Goal: Task Accomplishment & Management: Use online tool/utility

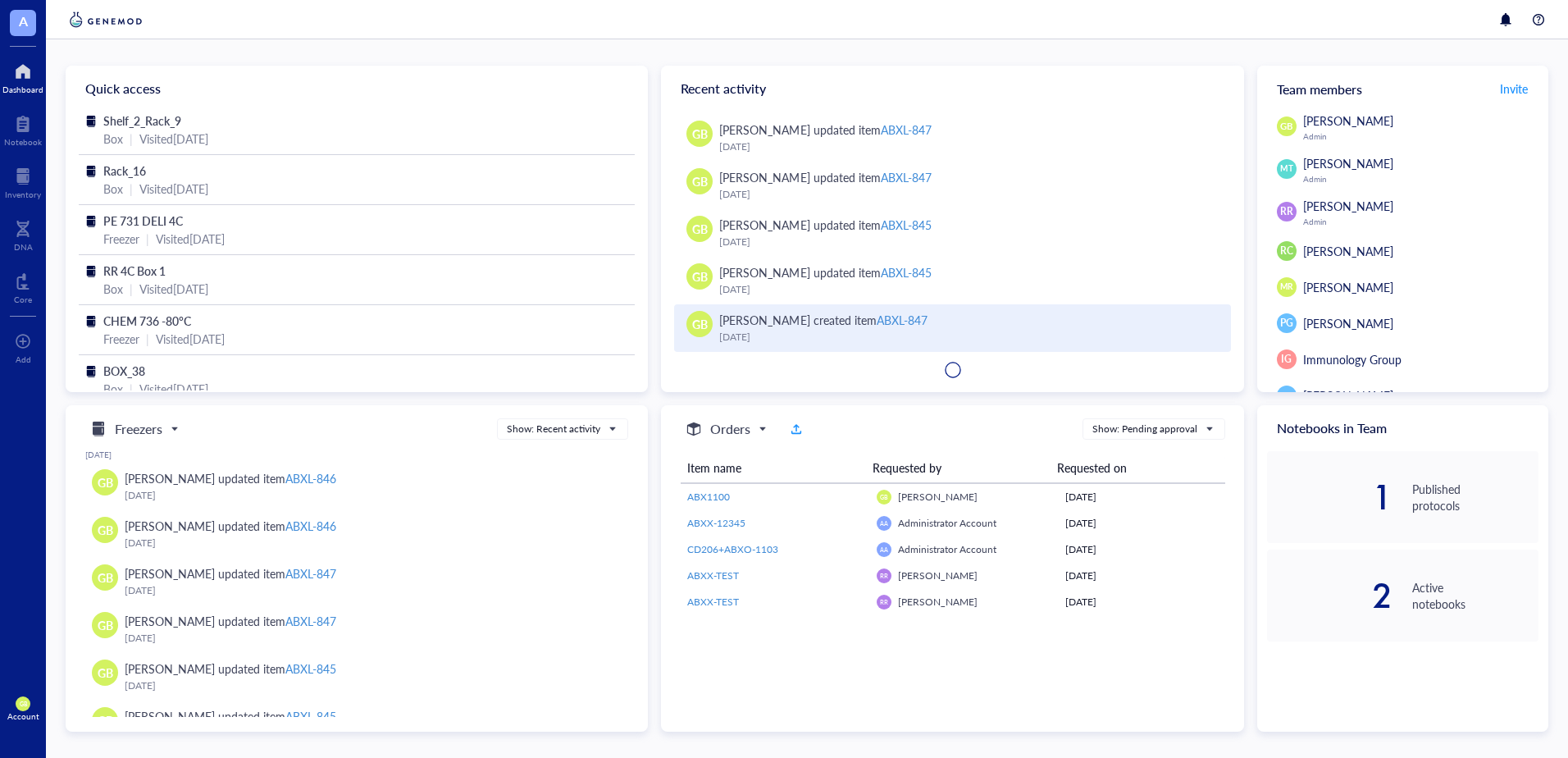
scroll to position [129, 0]
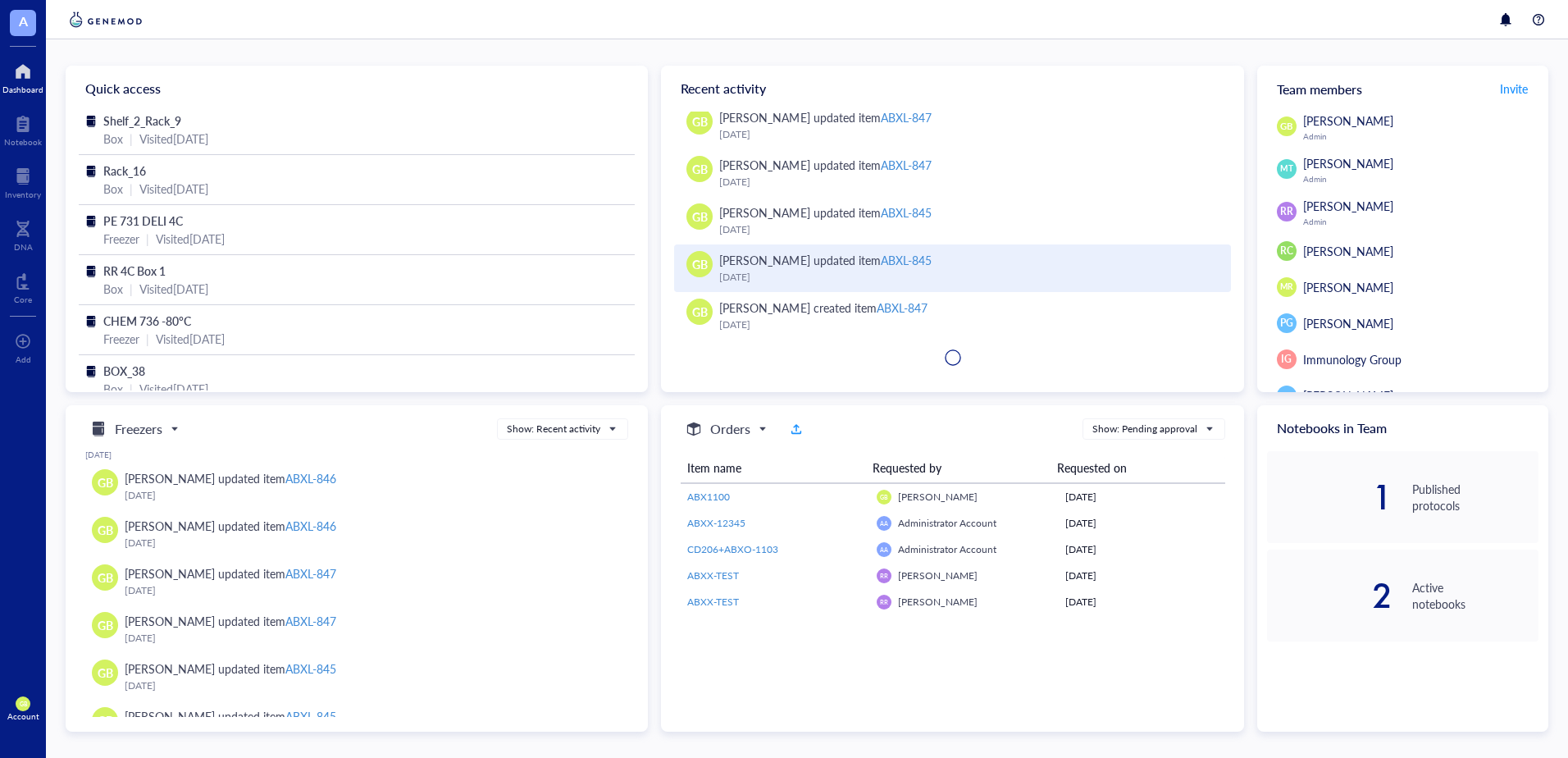
click at [881, 259] on div "ABXL-845" at bounding box center [906, 259] width 51 height 16
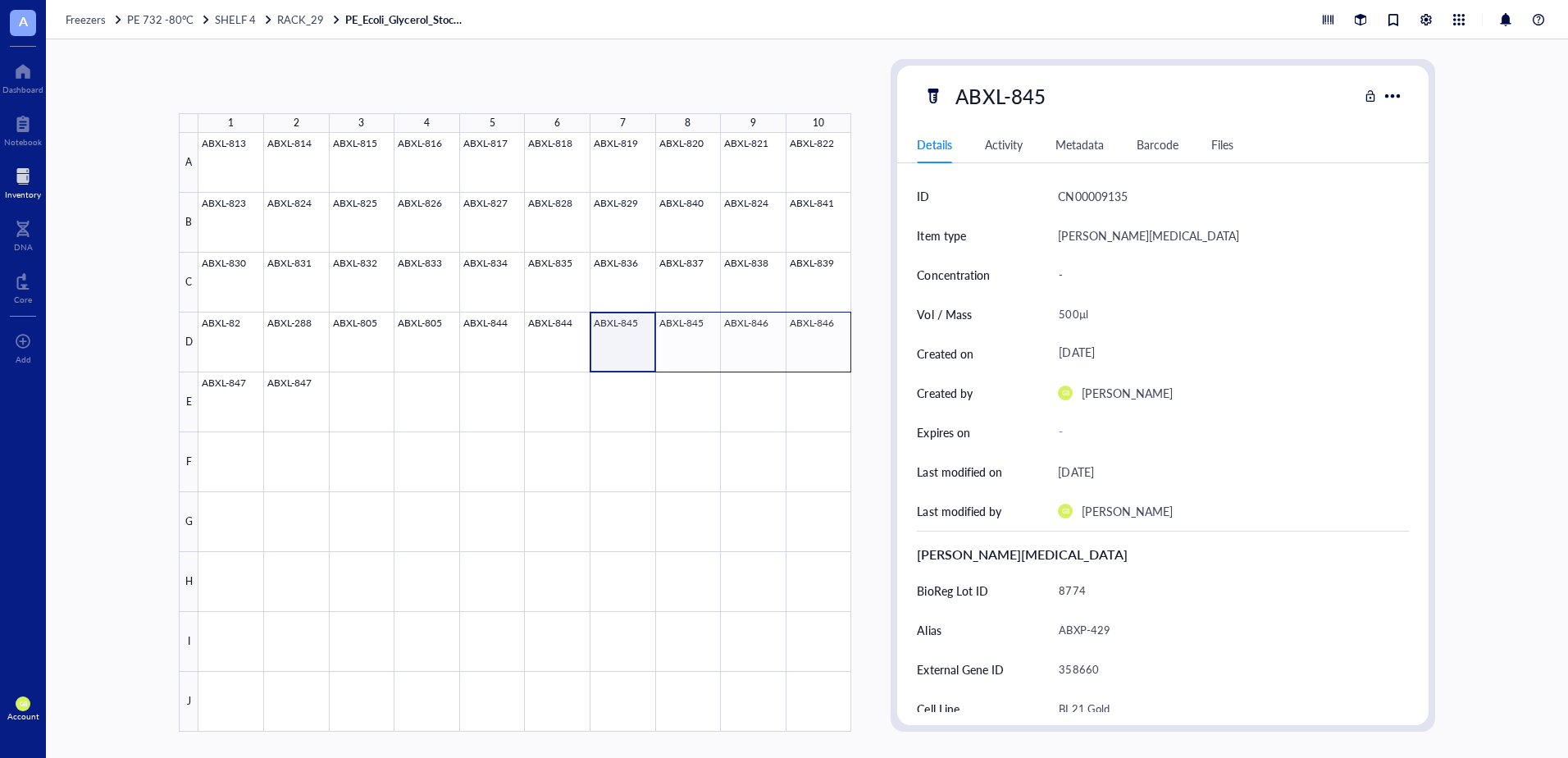
drag, startPoint x: 620, startPoint y: 342, endPoint x: 792, endPoint y: 356, distance: 172.6
click at [792, 356] on div at bounding box center [525, 432] width 653 height 599
click at [1151, 141] on div "Barcode" at bounding box center [1157, 144] width 42 height 18
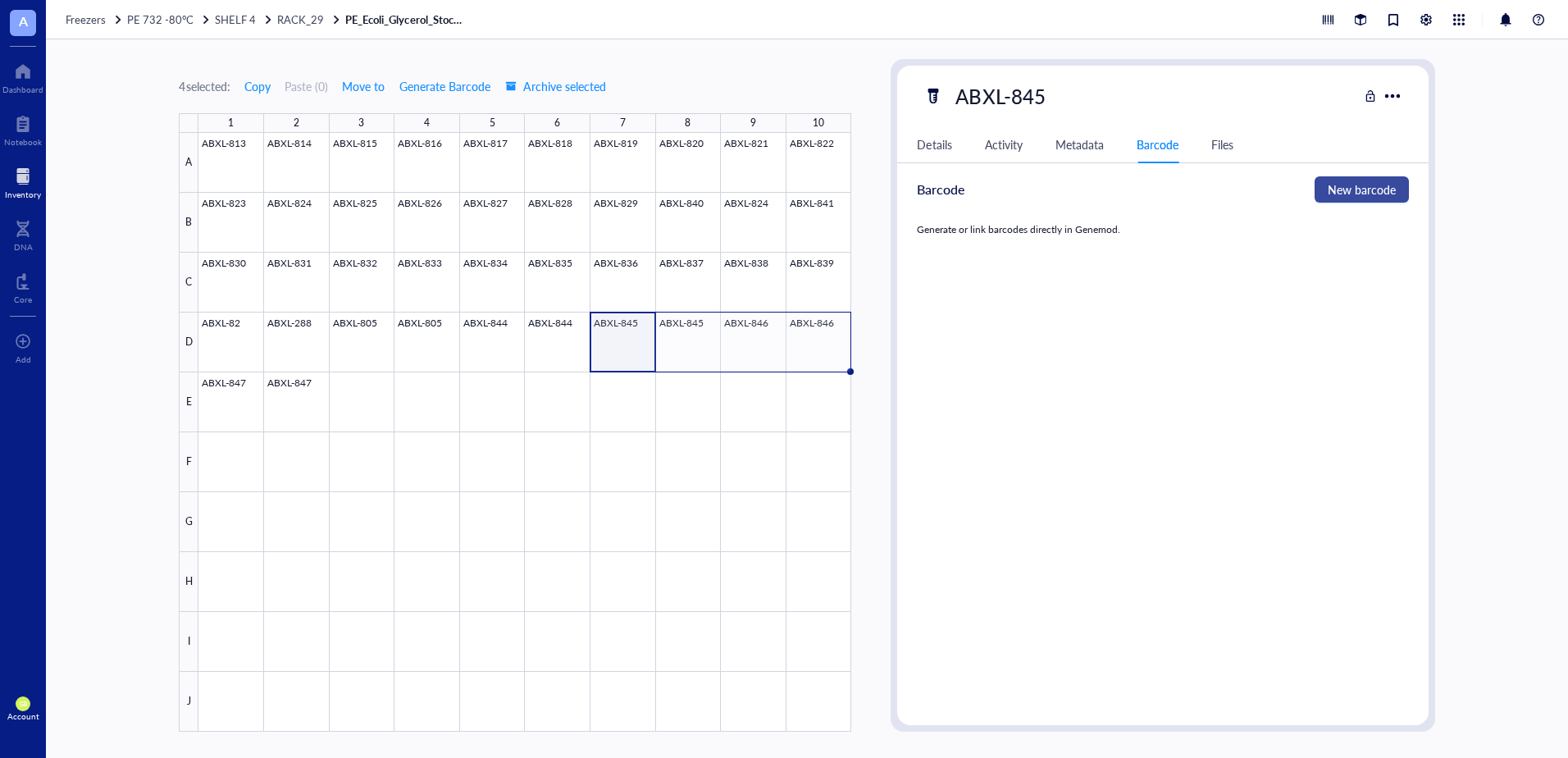
click at [1355, 184] on span "New barcode" at bounding box center [1362, 189] width 68 height 18
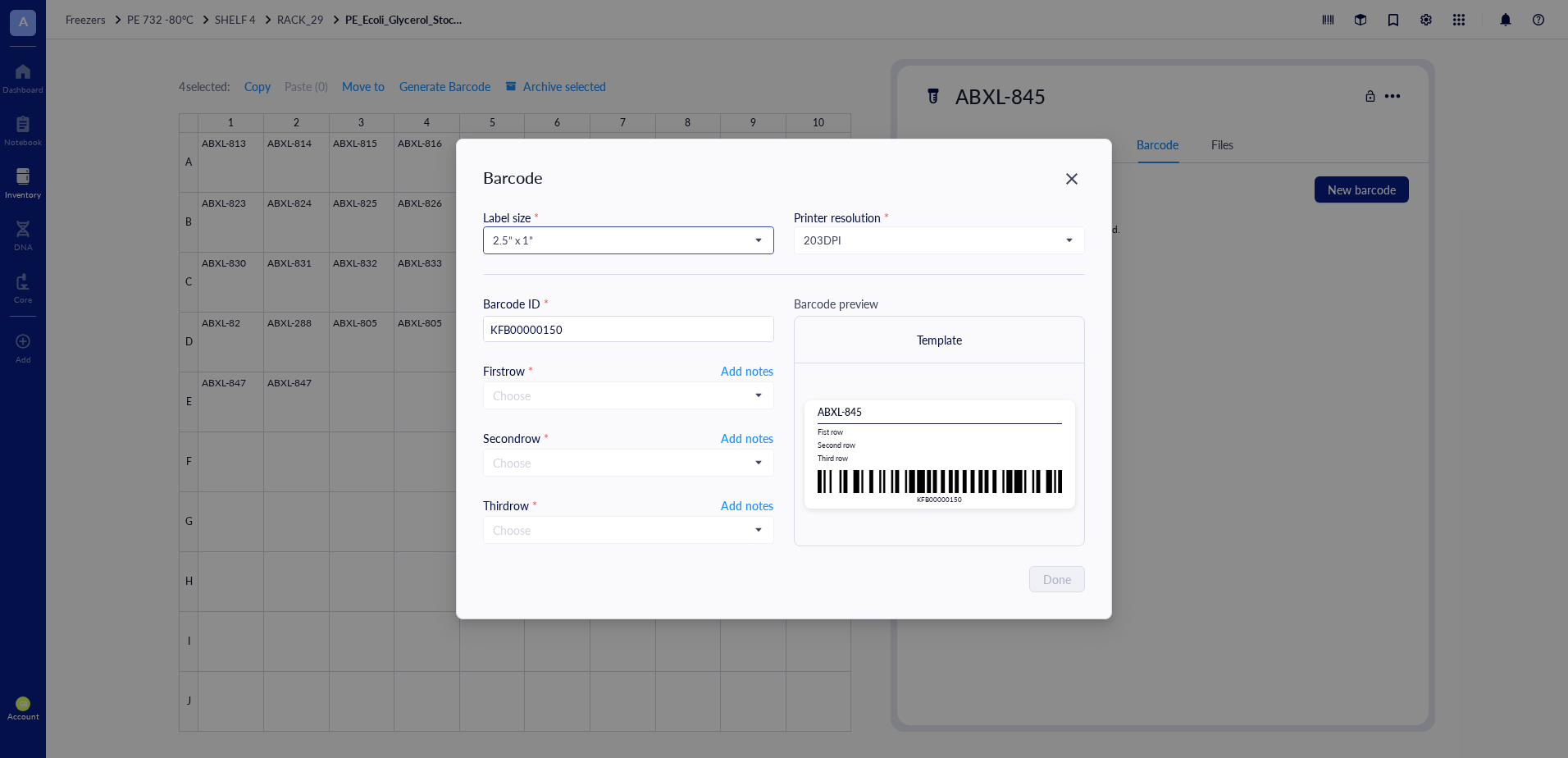
click at [564, 239] on span "2.5” x 1”" at bounding box center [627, 241] width 268 height 15
click at [547, 296] on div "1.252” x 0.874”" at bounding box center [628, 296] width 269 height 18
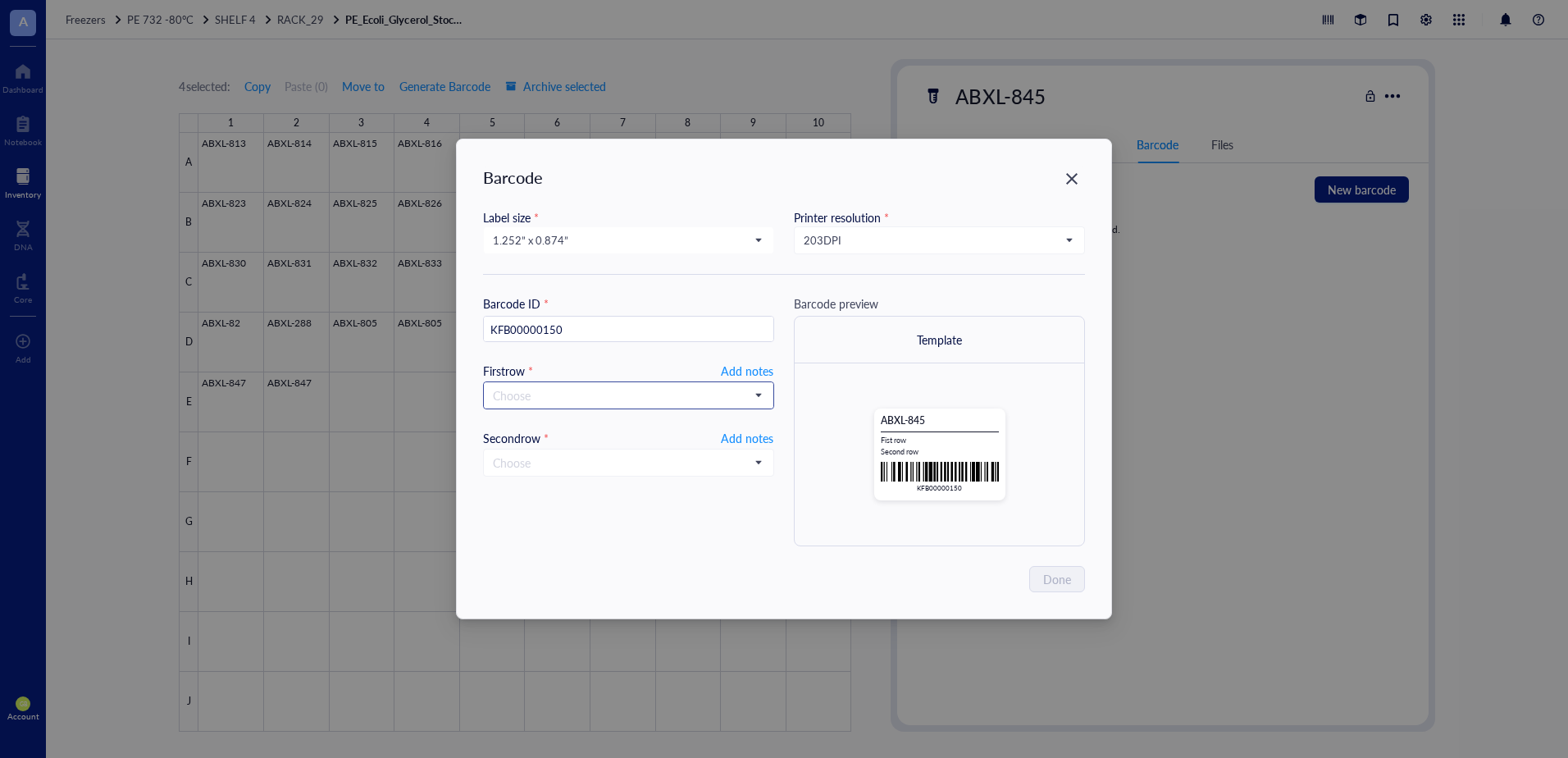
click at [531, 391] on input "search" at bounding box center [621, 396] width 257 height 25
click at [542, 474] on div "Item name" at bounding box center [628, 474] width 269 height 18
click at [528, 397] on span "Item name" at bounding box center [627, 396] width 268 height 15
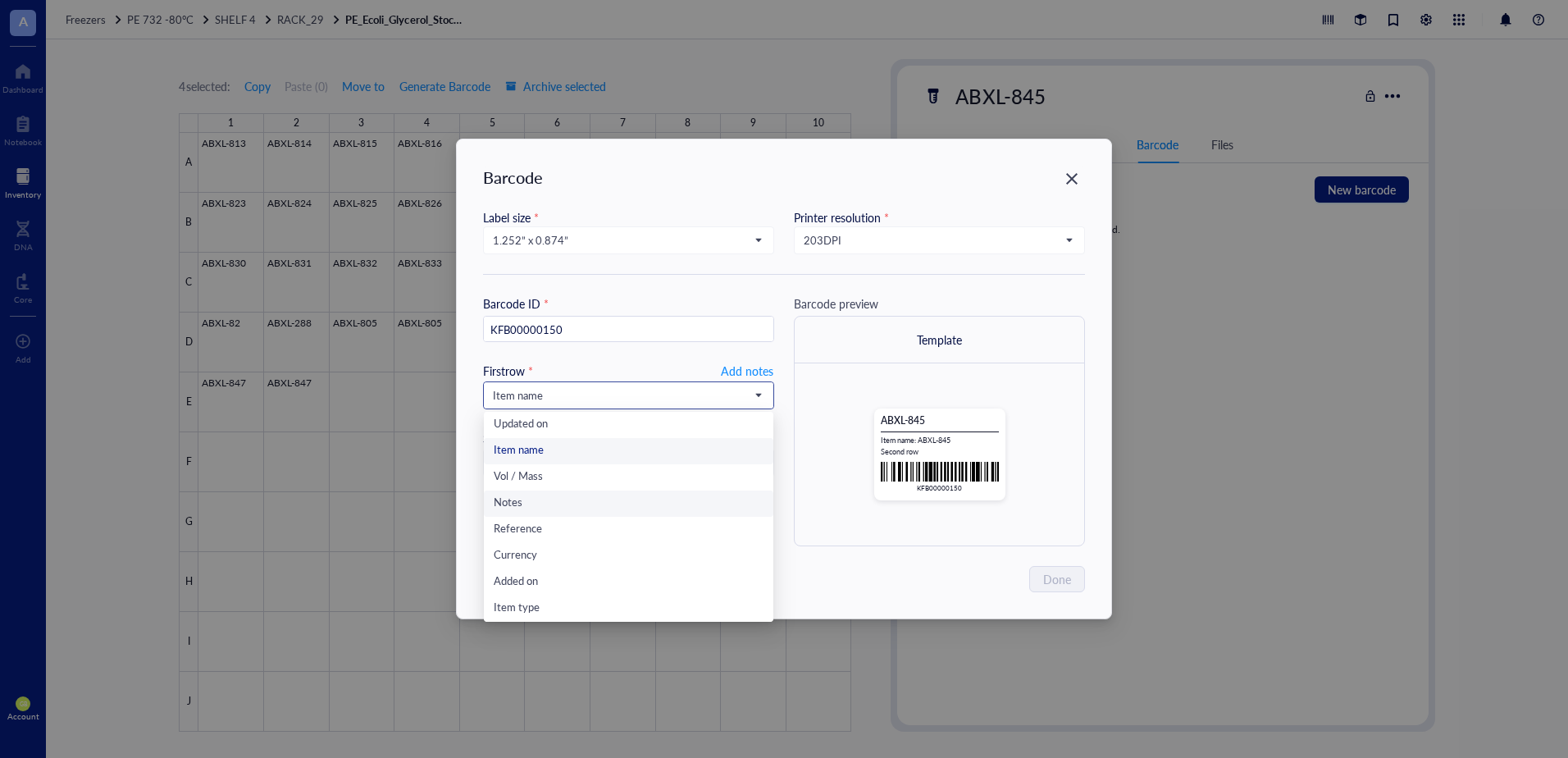
click at [522, 508] on div "Notes" at bounding box center [628, 503] width 269 height 18
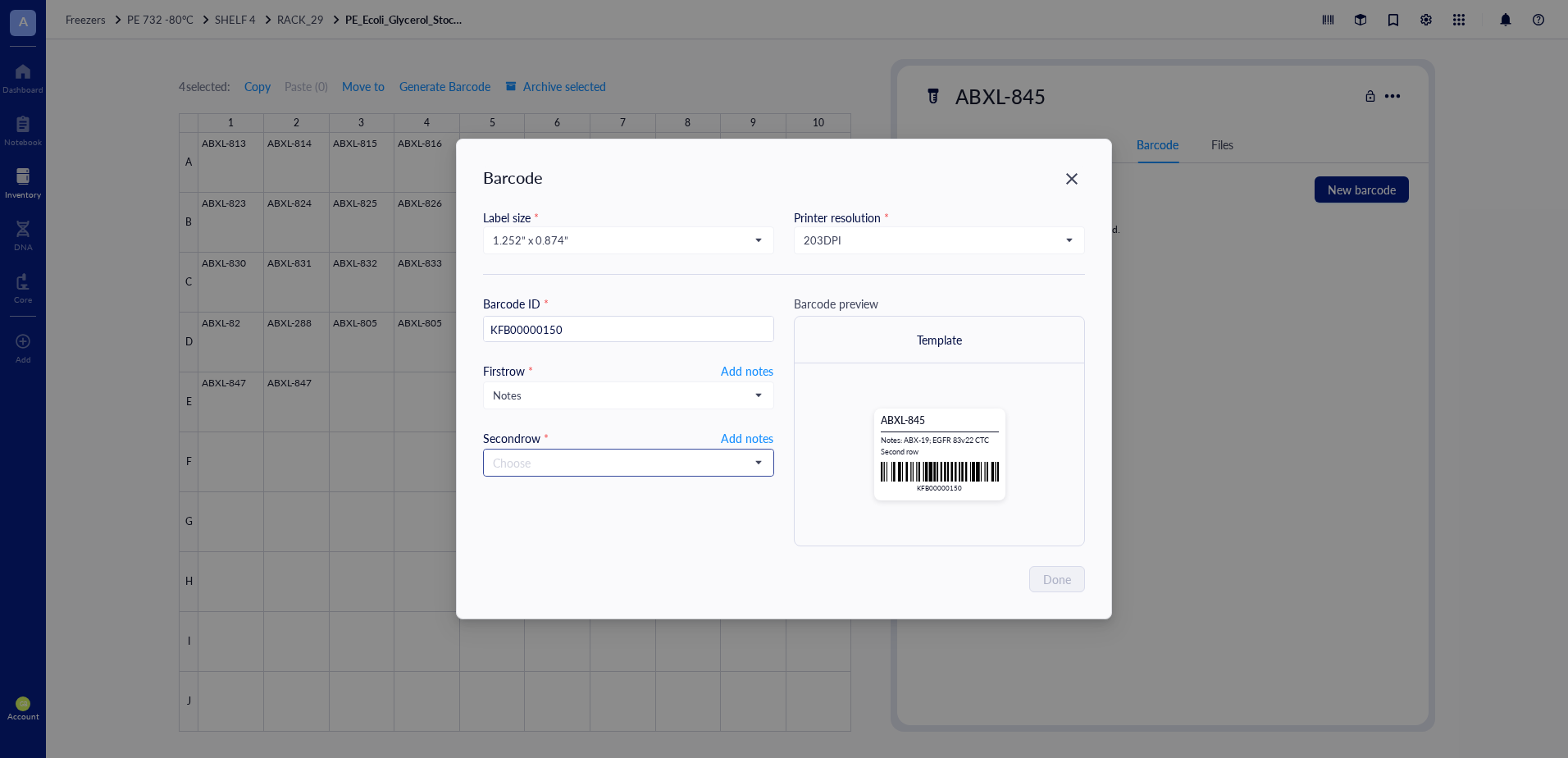
click at [546, 454] on input "search" at bounding box center [621, 463] width 257 height 25
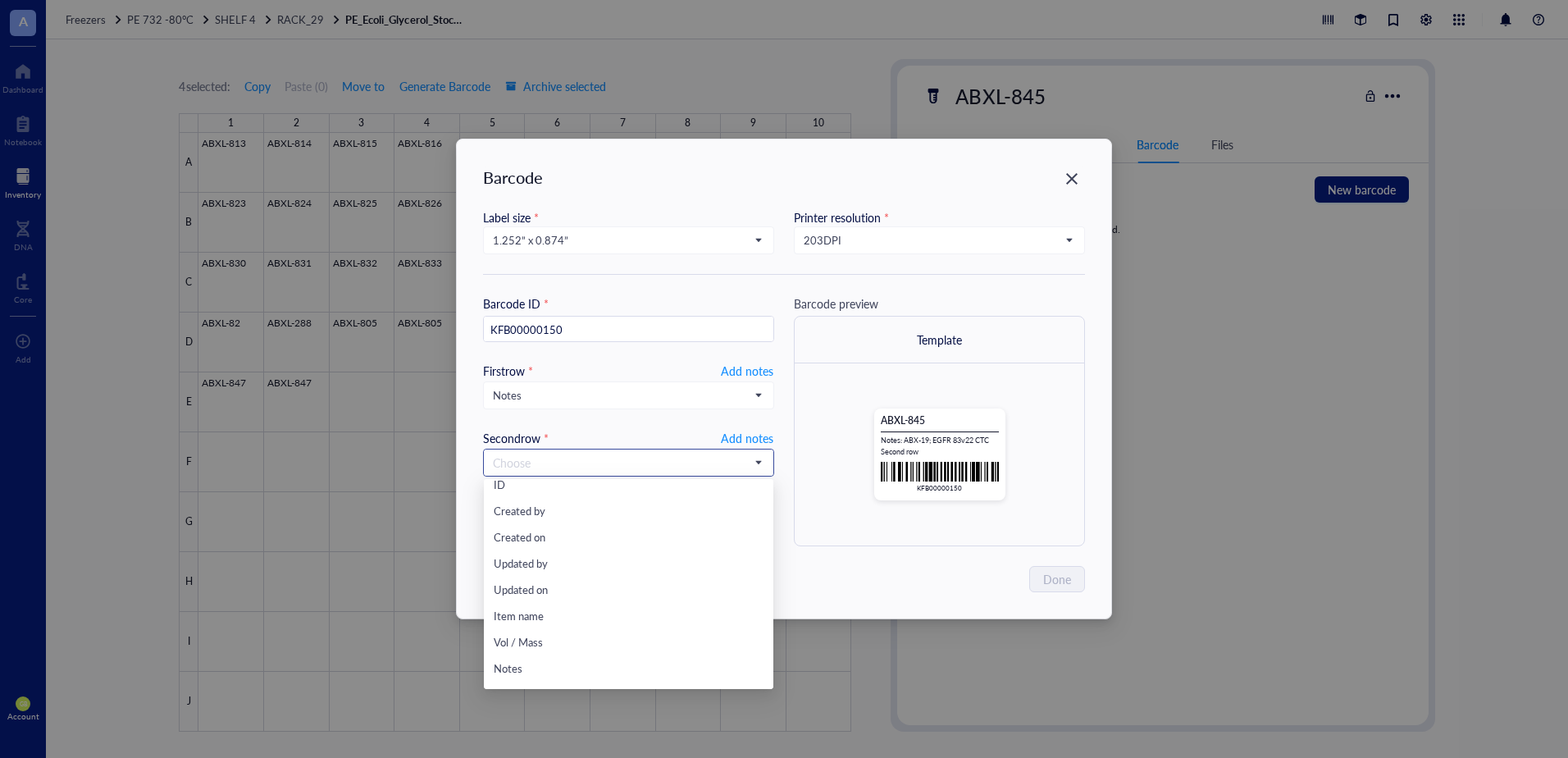
scroll to position [0, 0]
click at [531, 489] on div "ID" at bounding box center [628, 491] width 269 height 18
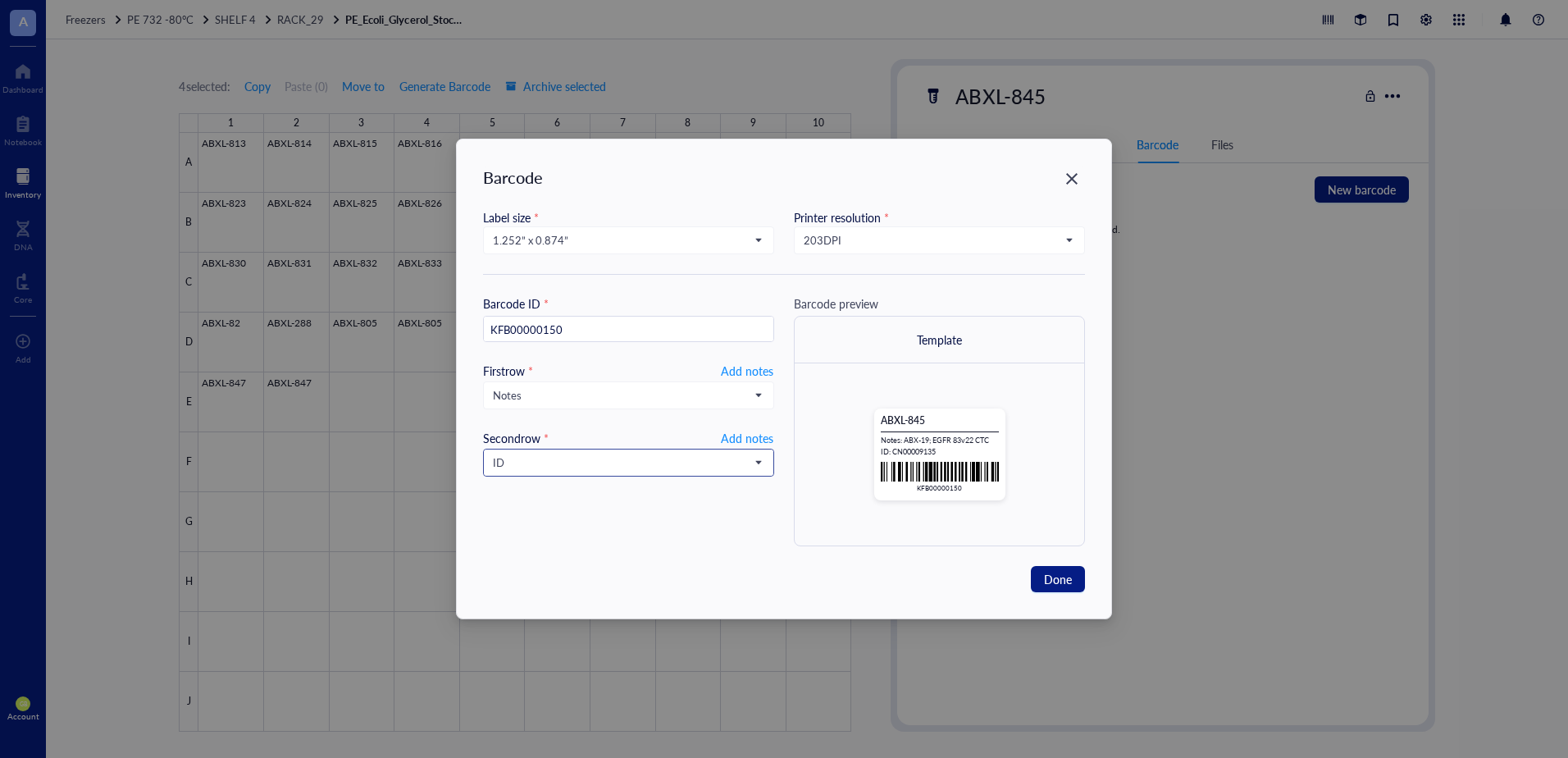
click at [543, 452] on input "search" at bounding box center [621, 463] width 257 height 25
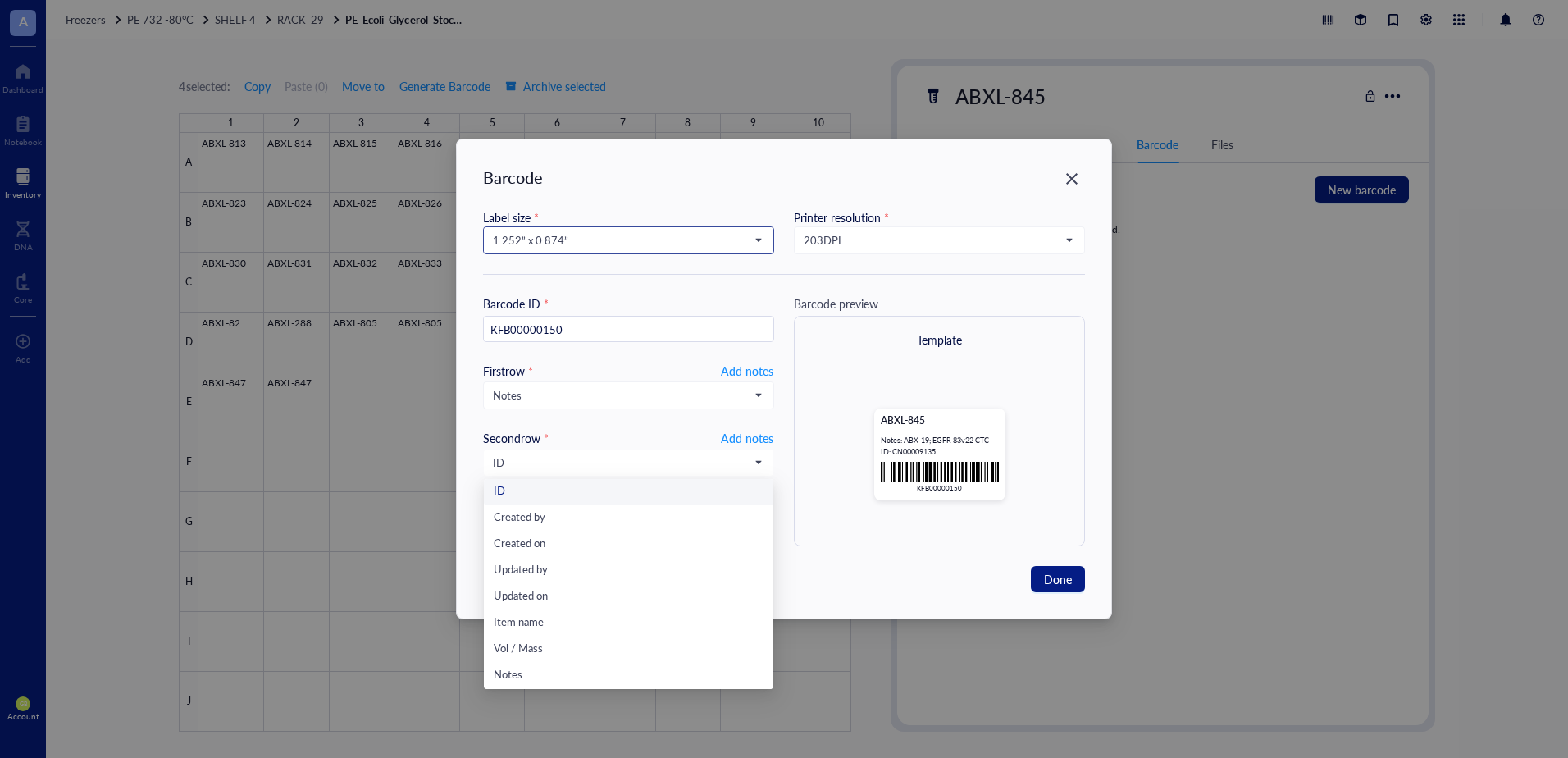
click at [560, 231] on input "search" at bounding box center [621, 240] width 257 height 25
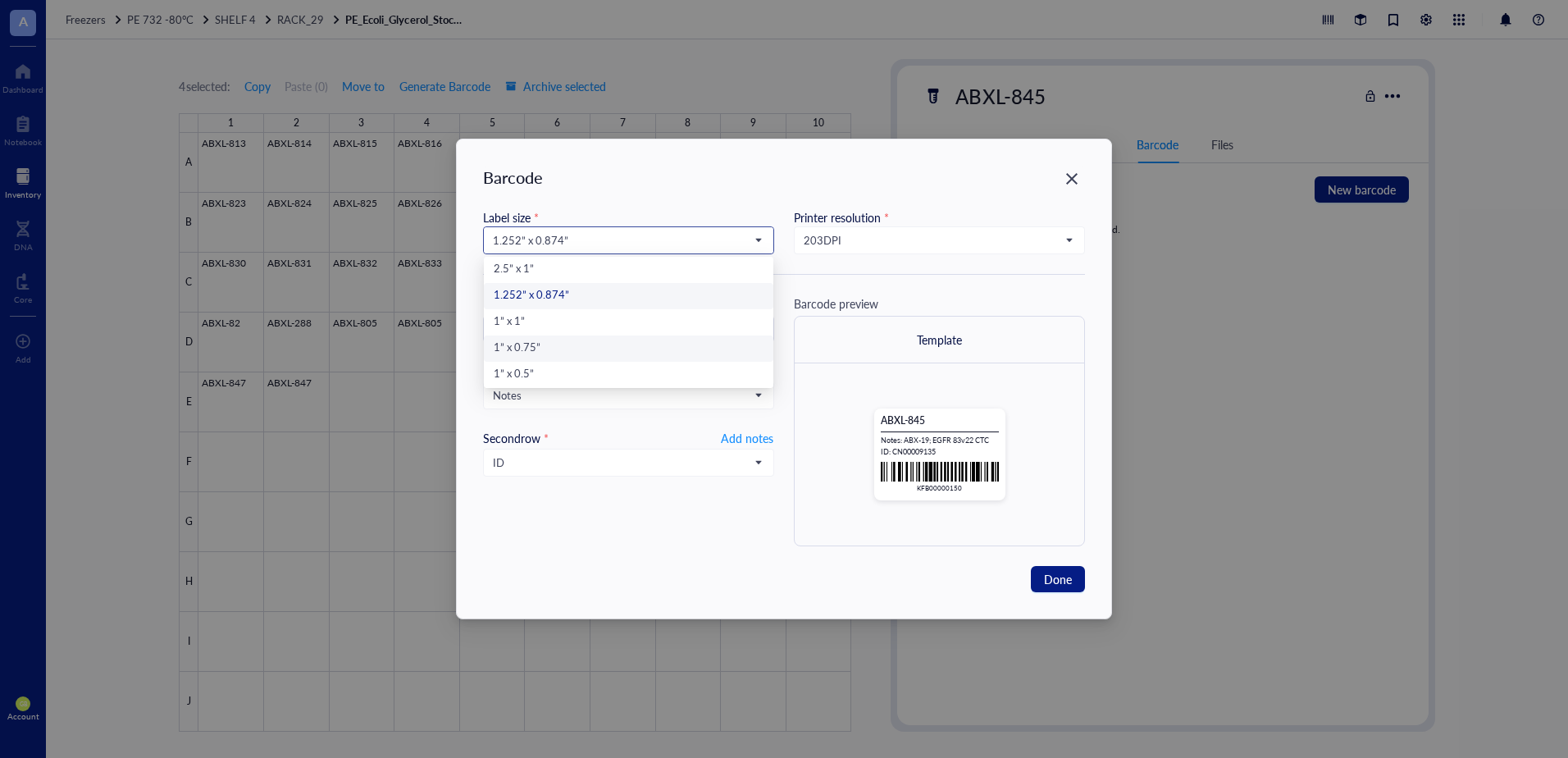
click at [553, 345] on div "1” x 0.75”" at bounding box center [628, 348] width 269 height 18
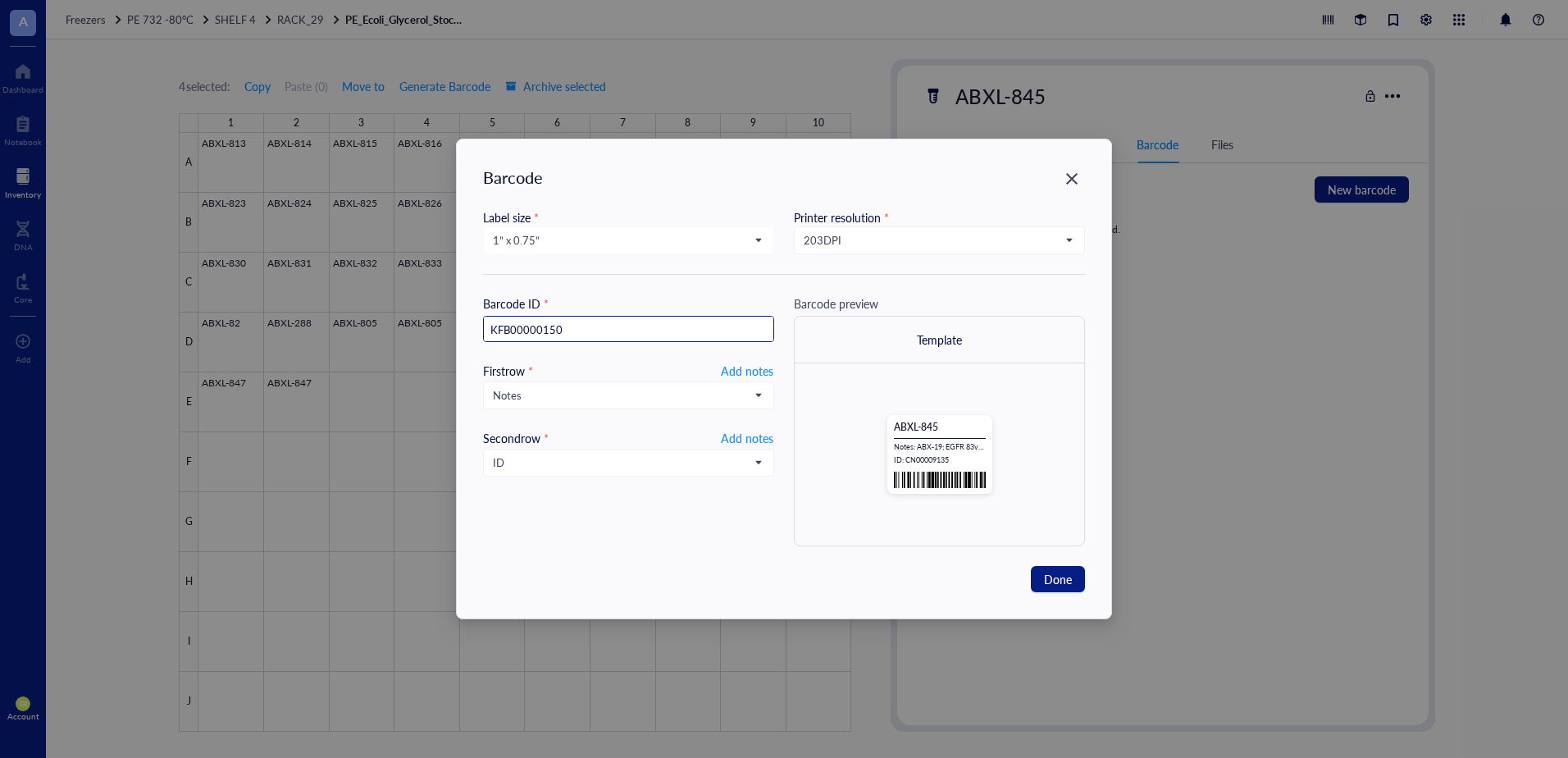
click at [543, 327] on input "KFB00000150" at bounding box center [628, 330] width 289 height 27
click at [541, 250] on input "search" at bounding box center [621, 240] width 257 height 25
click at [541, 299] on div "1.252” x 0.874”" at bounding box center [628, 296] width 269 height 18
click at [539, 389] on span "Notes" at bounding box center [627, 396] width 268 height 15
click at [471, 458] on div "Barcode Label size * 1.252” x 0.874” 2.5” x 1” 1.252” x 0.874” 1” x 1” 1” x 0.7…" at bounding box center [784, 379] width 655 height 479
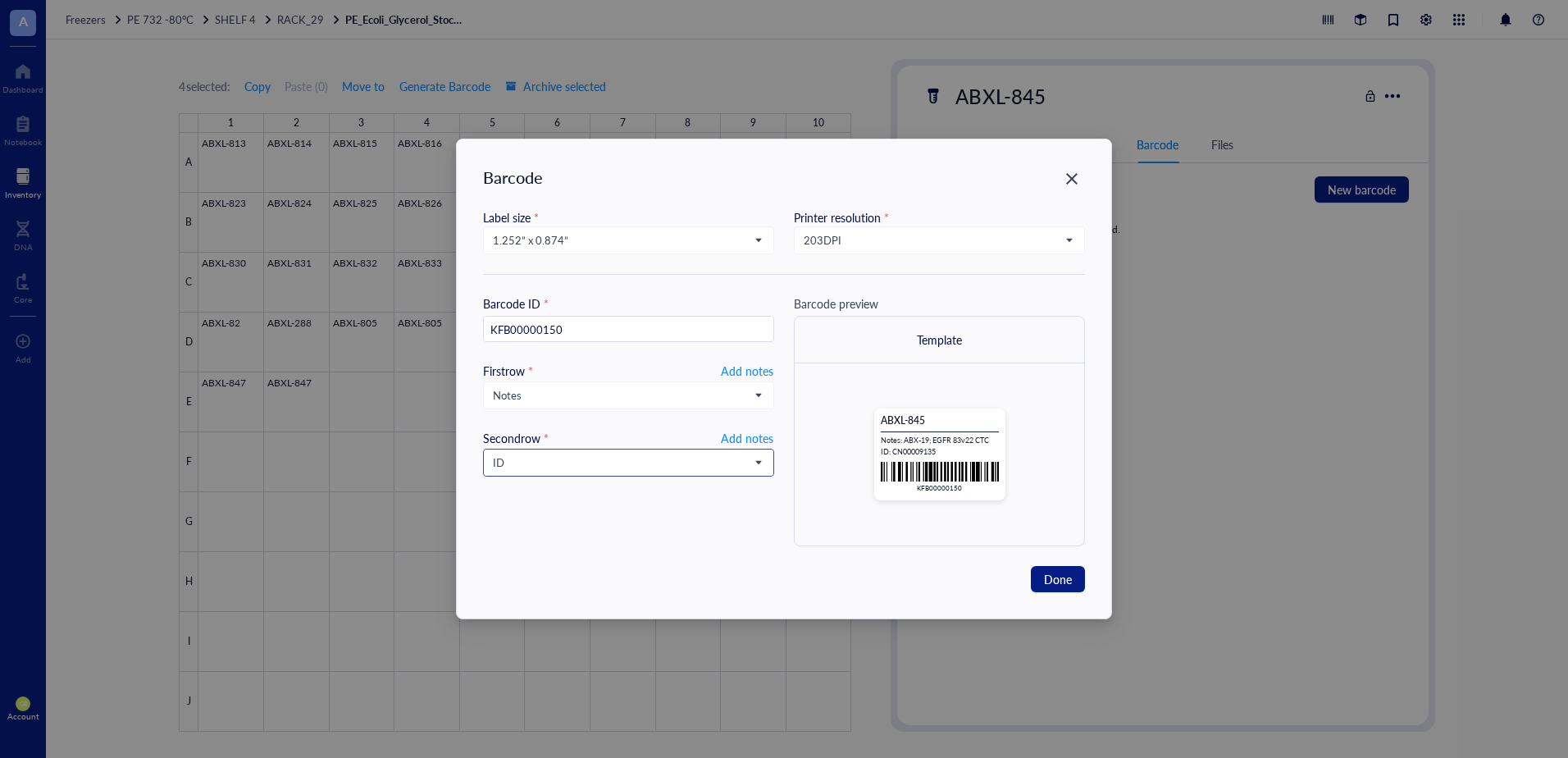
click at [526, 468] on span "ID" at bounding box center [627, 463] width 268 height 15
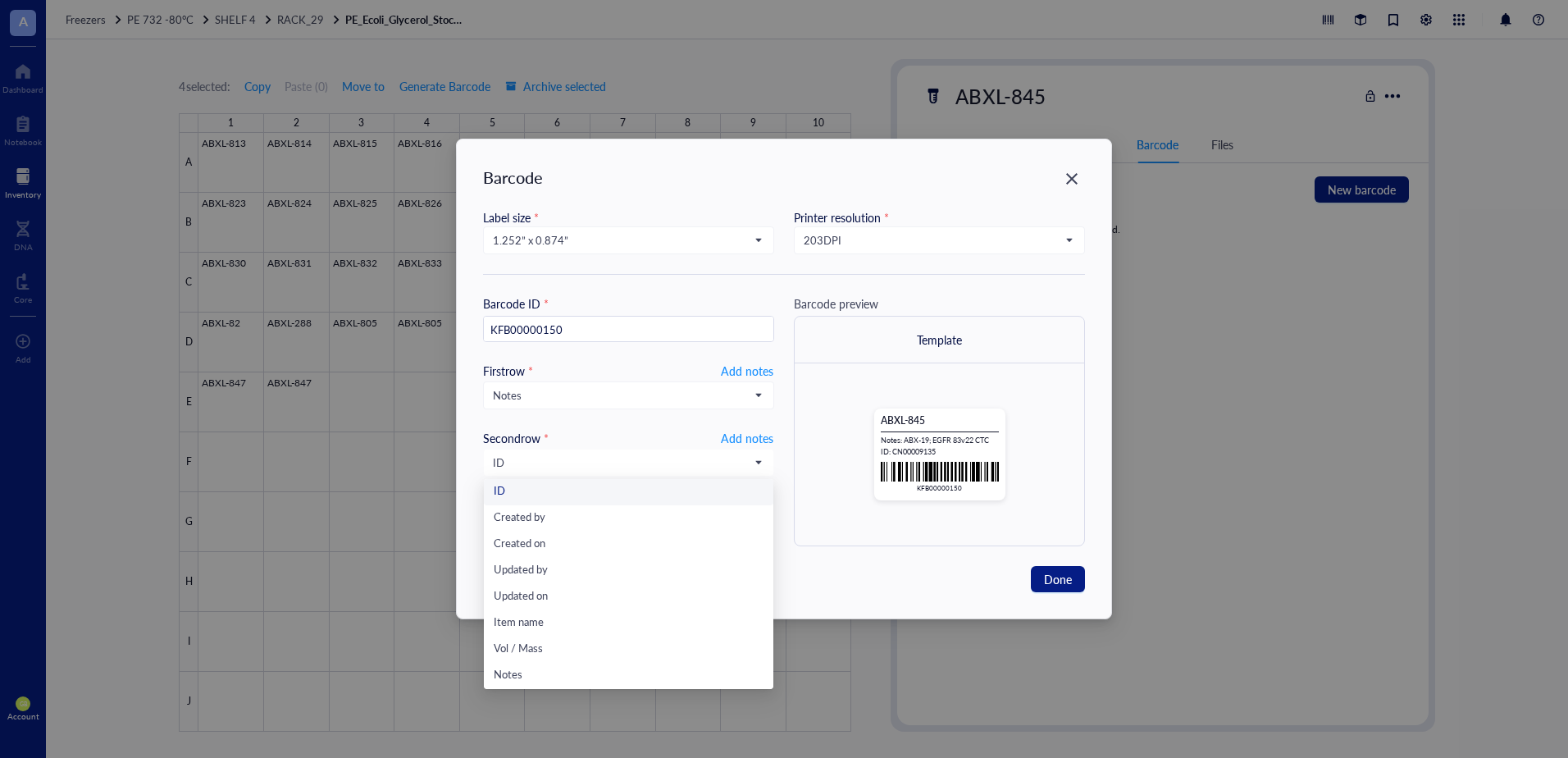
click at [784, 427] on div "Barcode ID * KFB00000150 First row * Add notes Notes ID Created by Created on U…" at bounding box center [784, 419] width 602 height 251
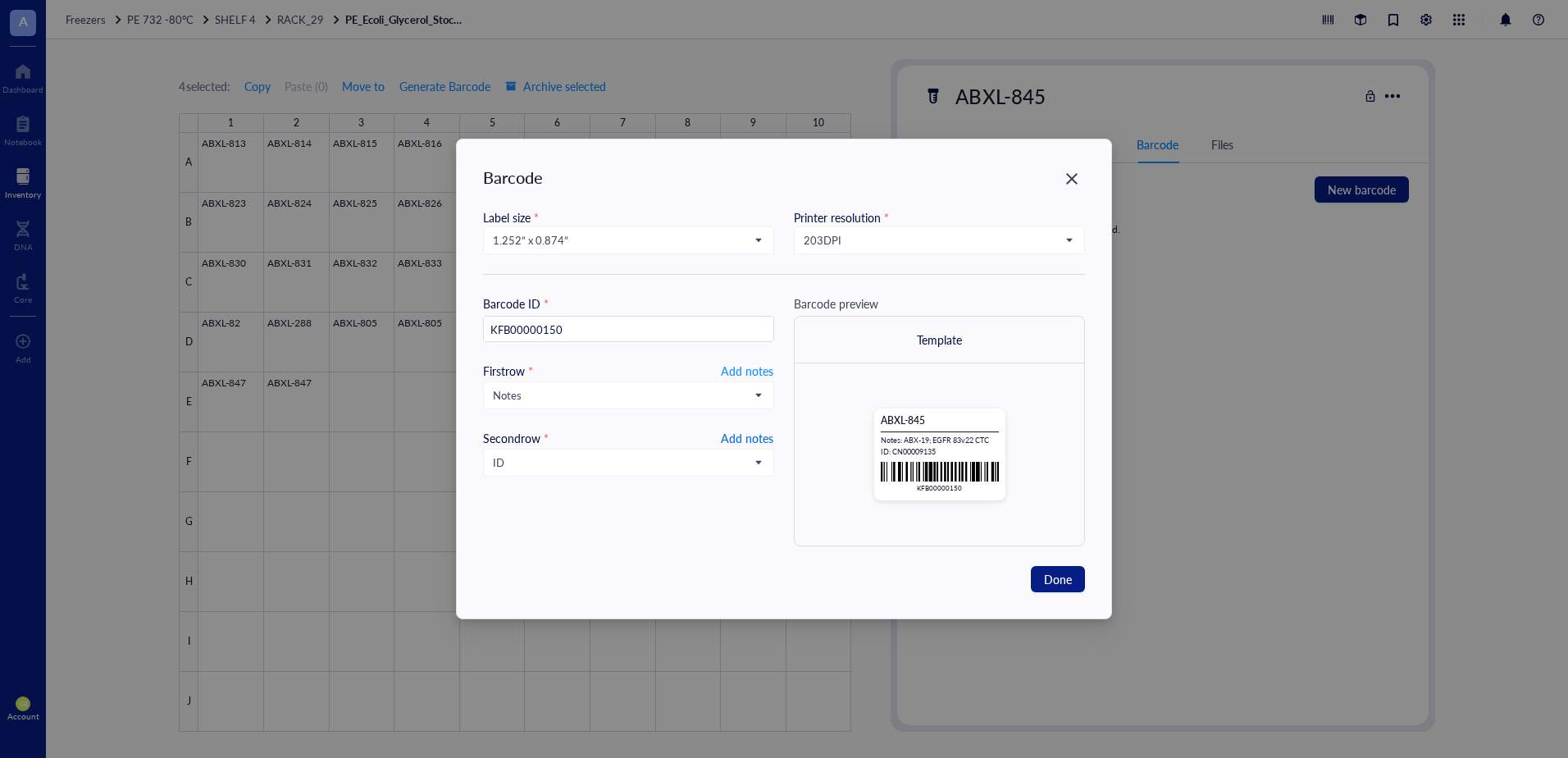
click at [747, 438] on span "Add notes" at bounding box center [747, 437] width 52 height 20
click at [625, 467] on input "text" at bounding box center [628, 463] width 289 height 27
click at [730, 435] on span "Select field" at bounding box center [746, 437] width 55 height 20
click at [761, 464] on span at bounding box center [629, 463] width 271 height 25
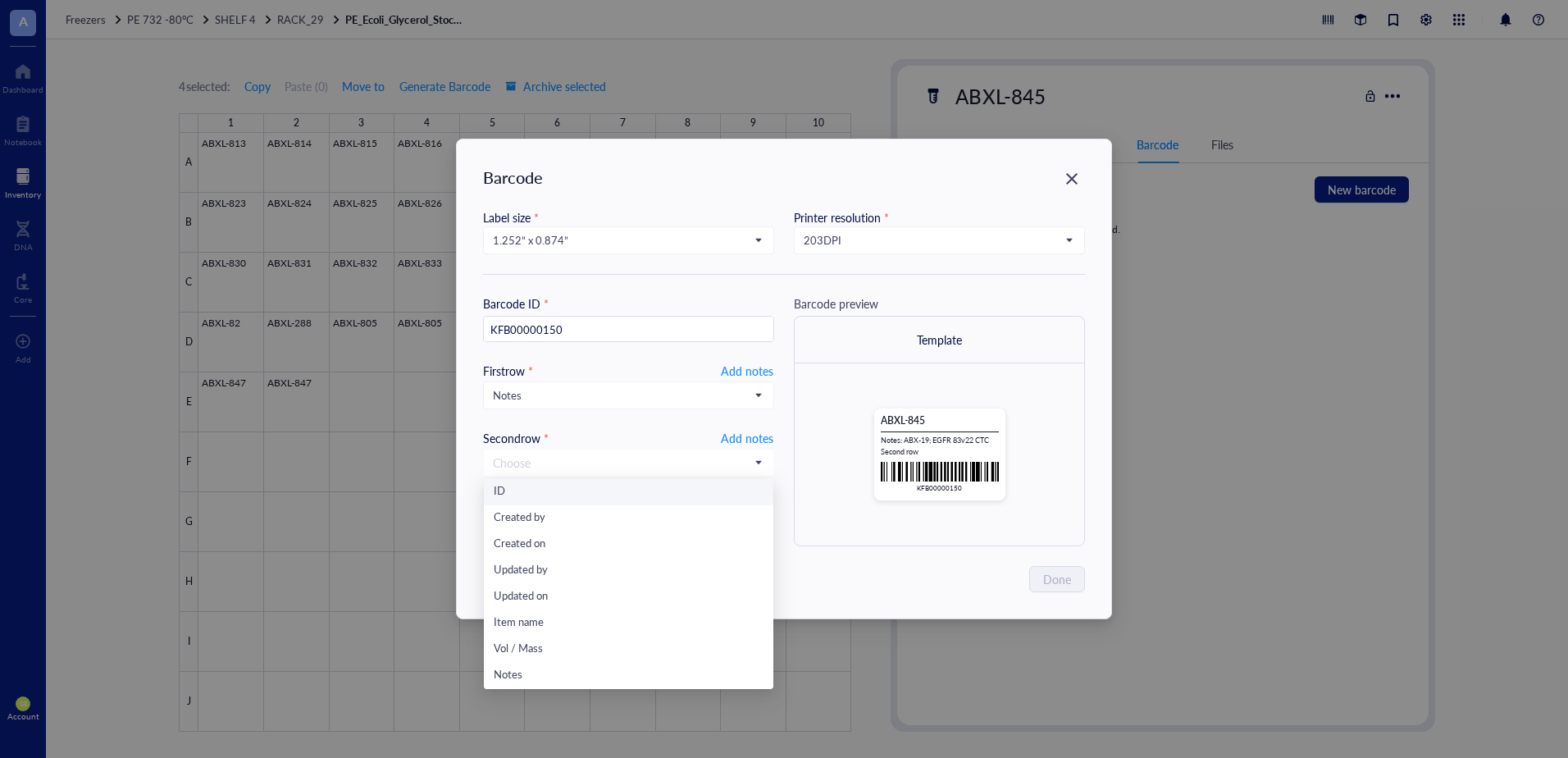
click at [900, 300] on div "Barcode preview" at bounding box center [939, 303] width 291 height 18
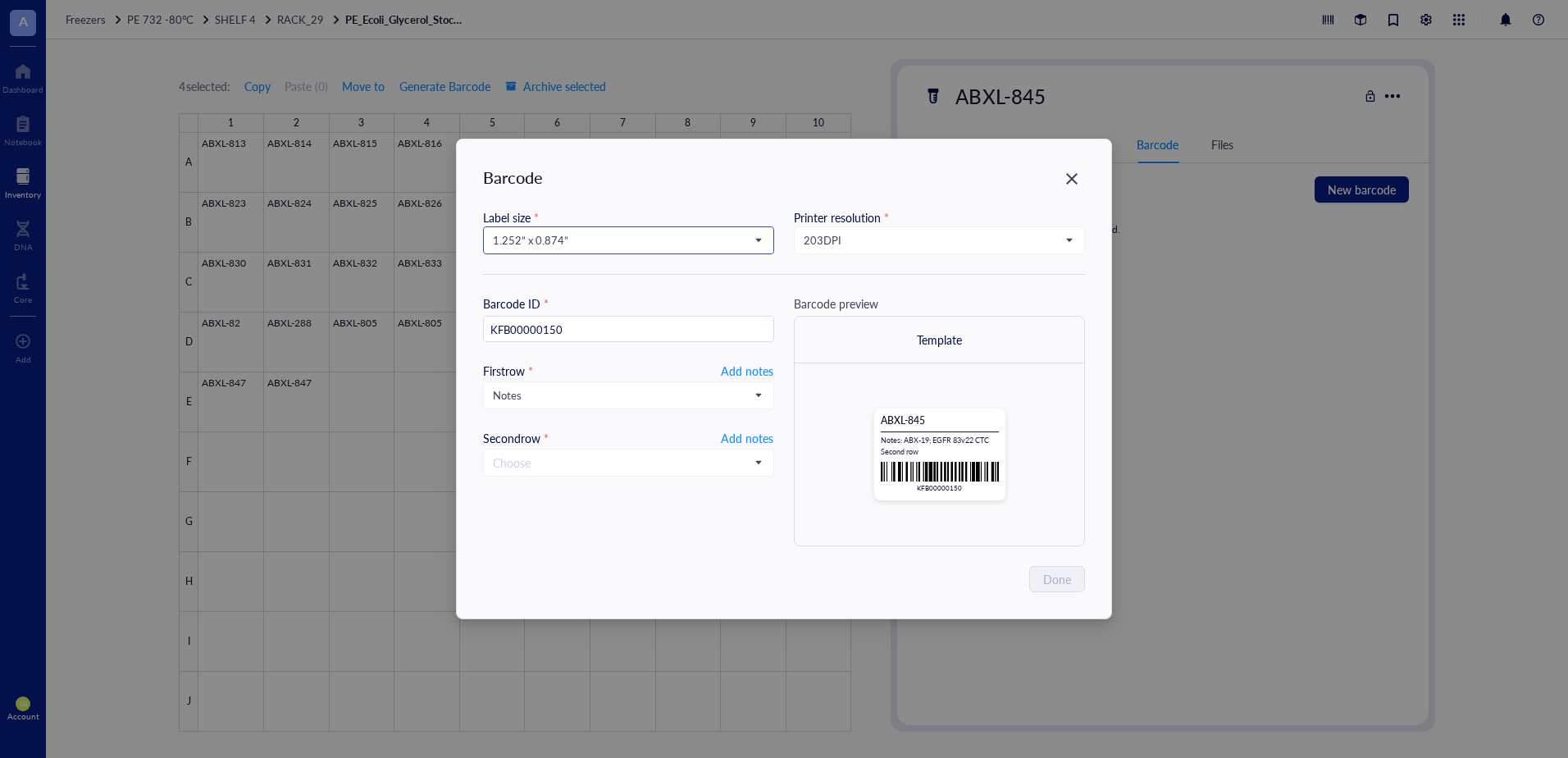
click at [729, 241] on span "1.252” x 0.874”" at bounding box center [627, 241] width 268 height 15
click at [569, 352] on div "1” x 0.75”" at bounding box center [628, 348] width 269 height 18
type input "KFB00000150"
click at [707, 463] on input "search" at bounding box center [621, 463] width 257 height 25
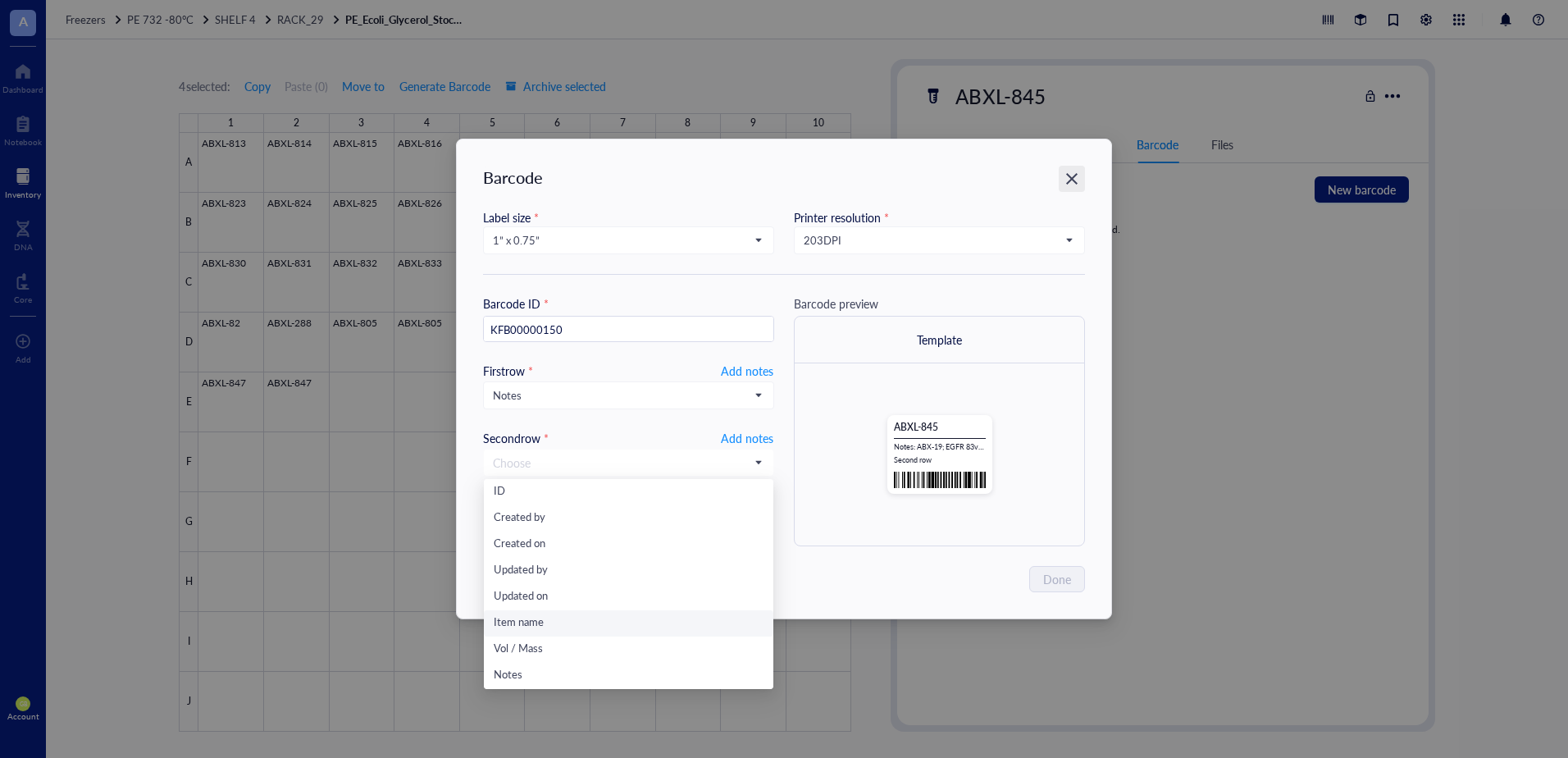
click at [1077, 189] on div "Close" at bounding box center [1072, 179] width 27 height 27
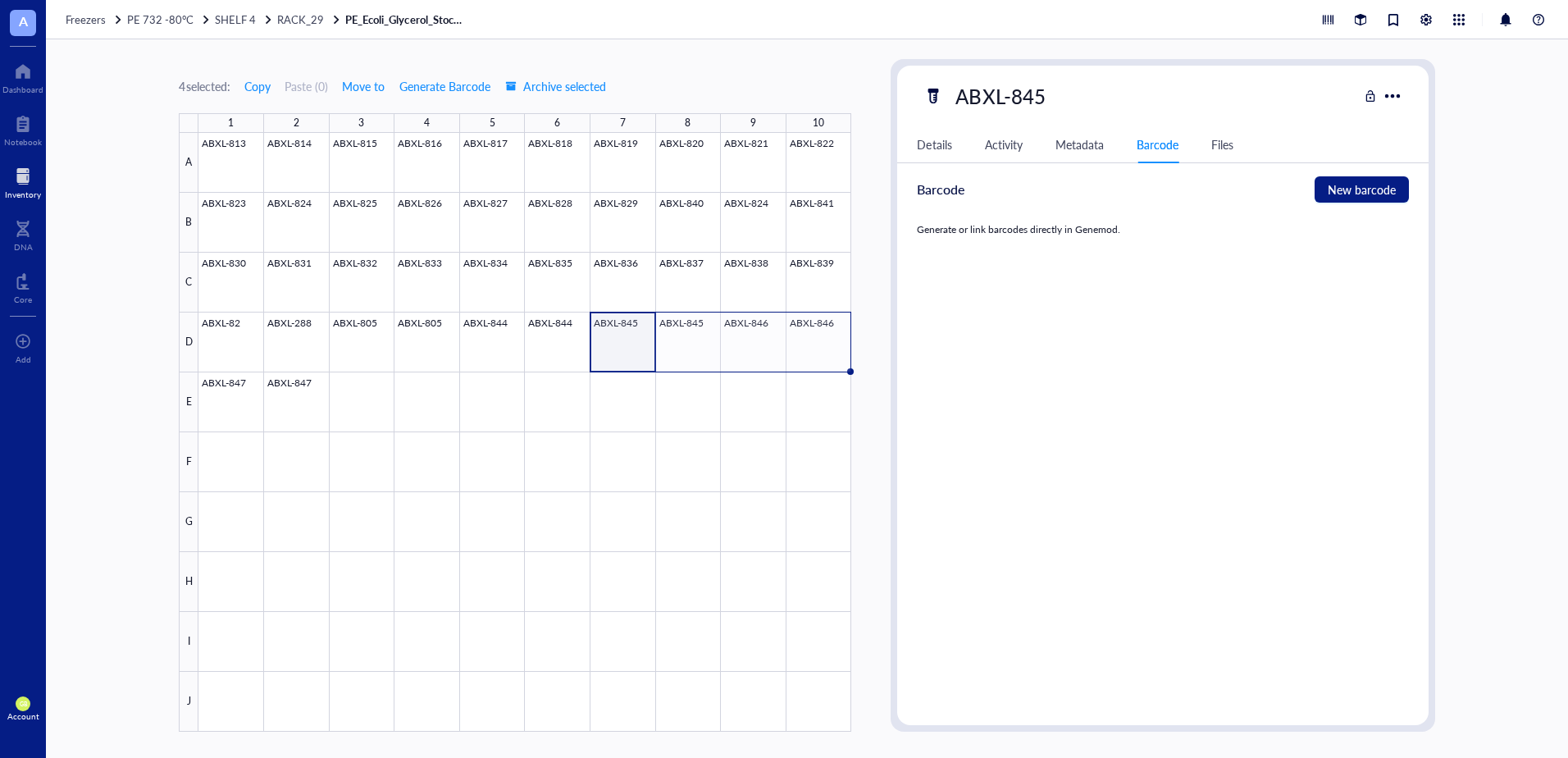
click at [926, 139] on div "Details" at bounding box center [933, 144] width 34 height 18
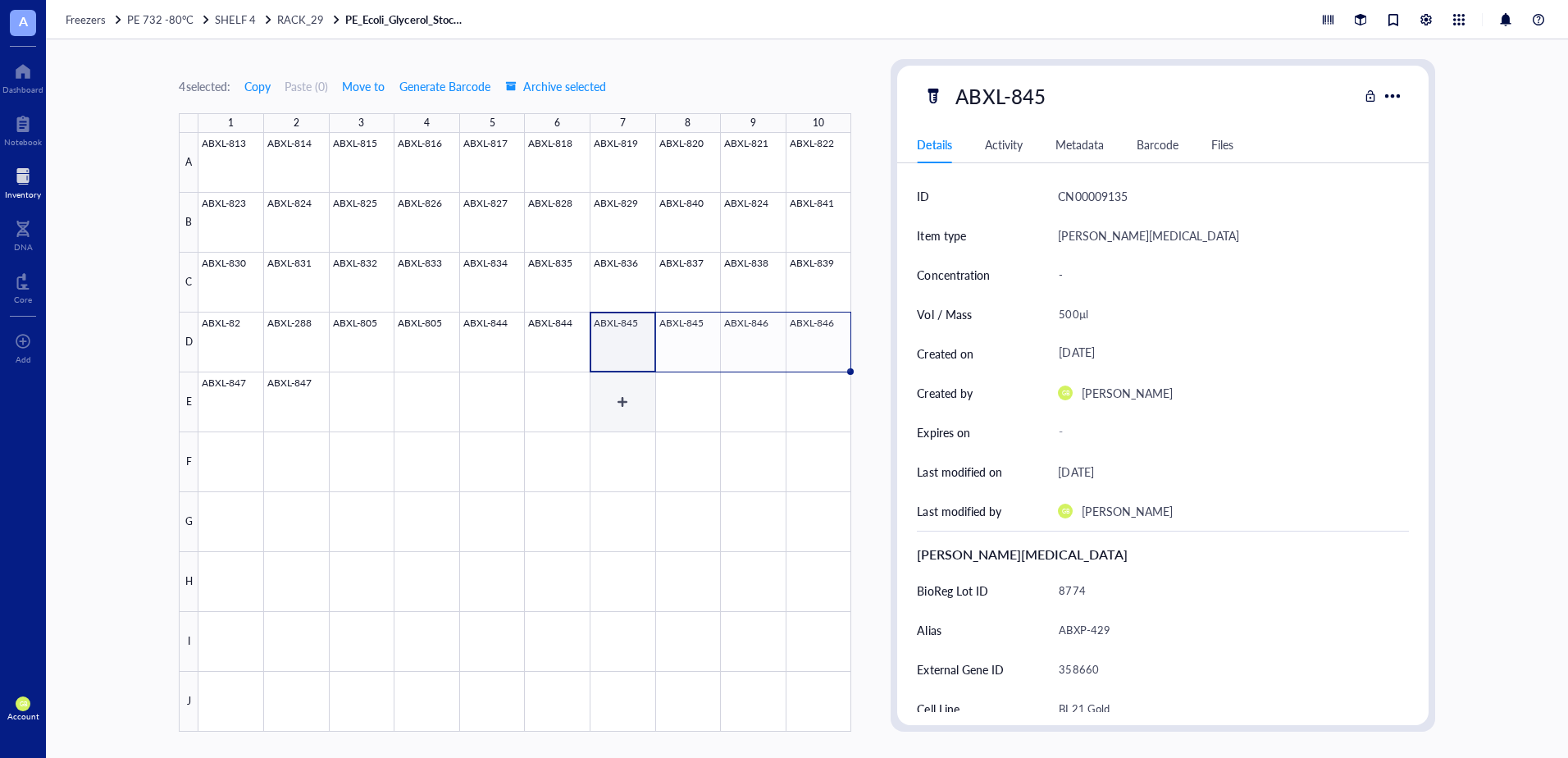
click at [621, 420] on div at bounding box center [525, 432] width 653 height 599
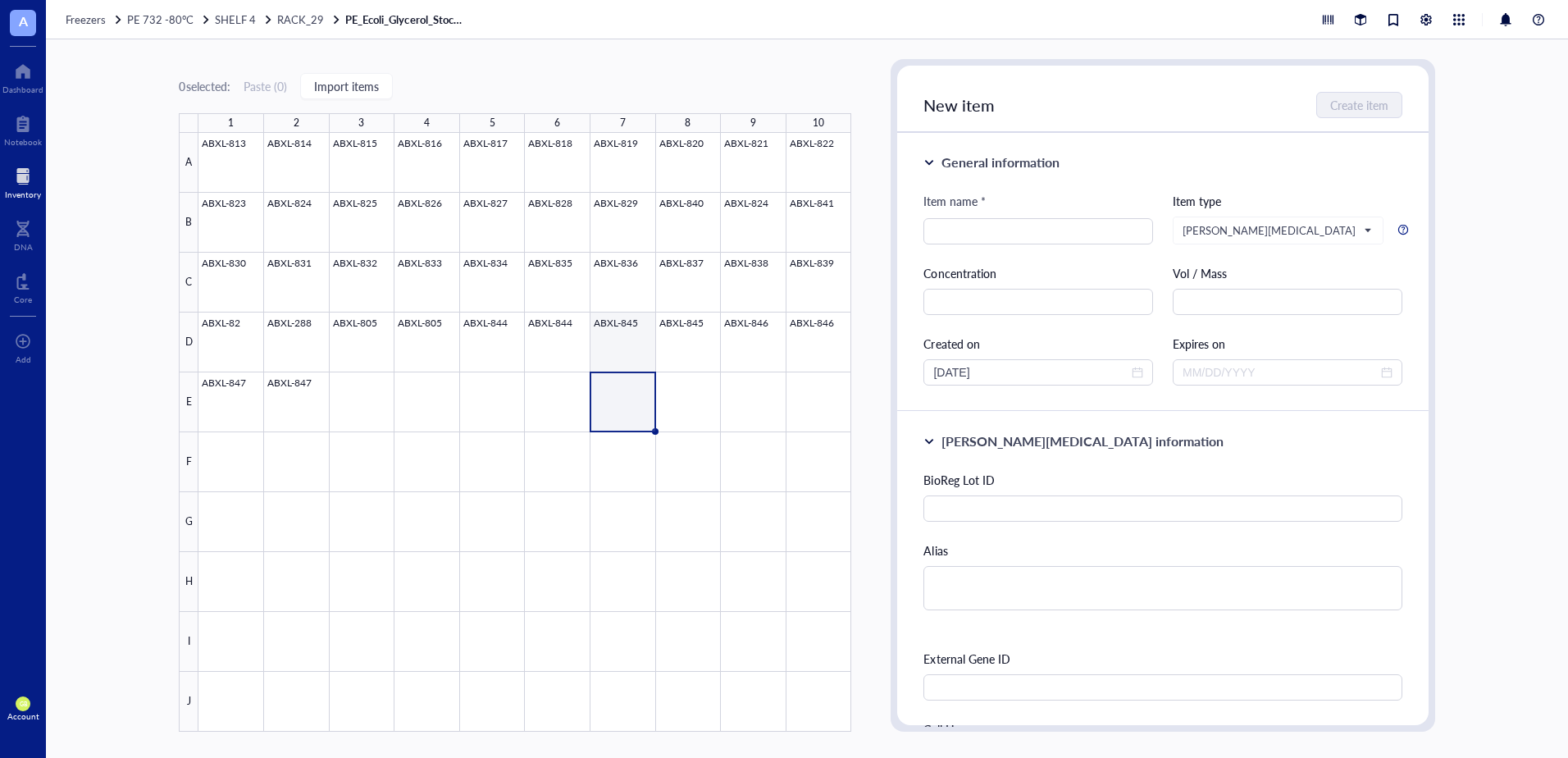
click at [615, 355] on div at bounding box center [525, 432] width 653 height 599
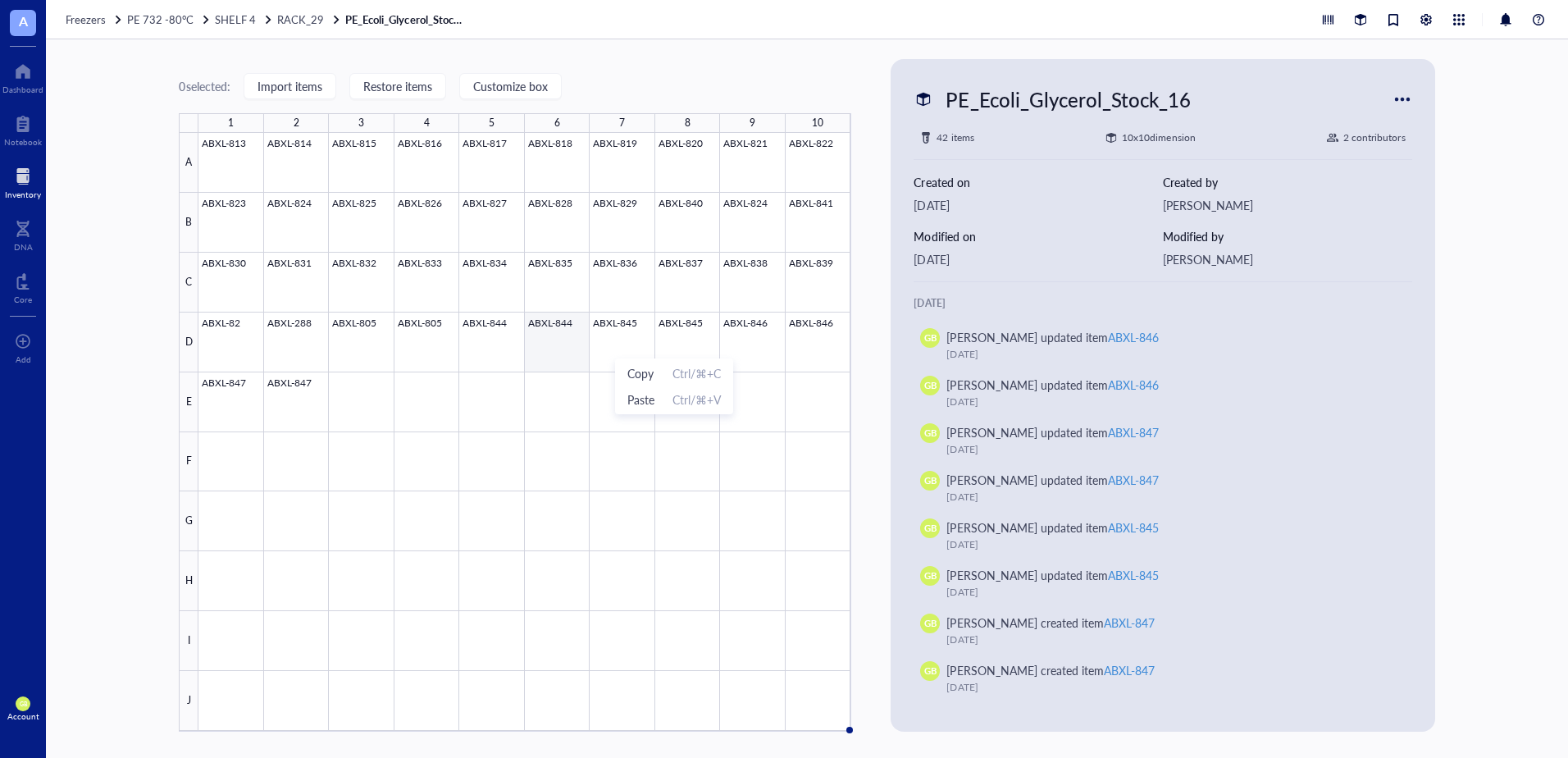
click at [575, 333] on div at bounding box center [524, 432] width 652 height 598
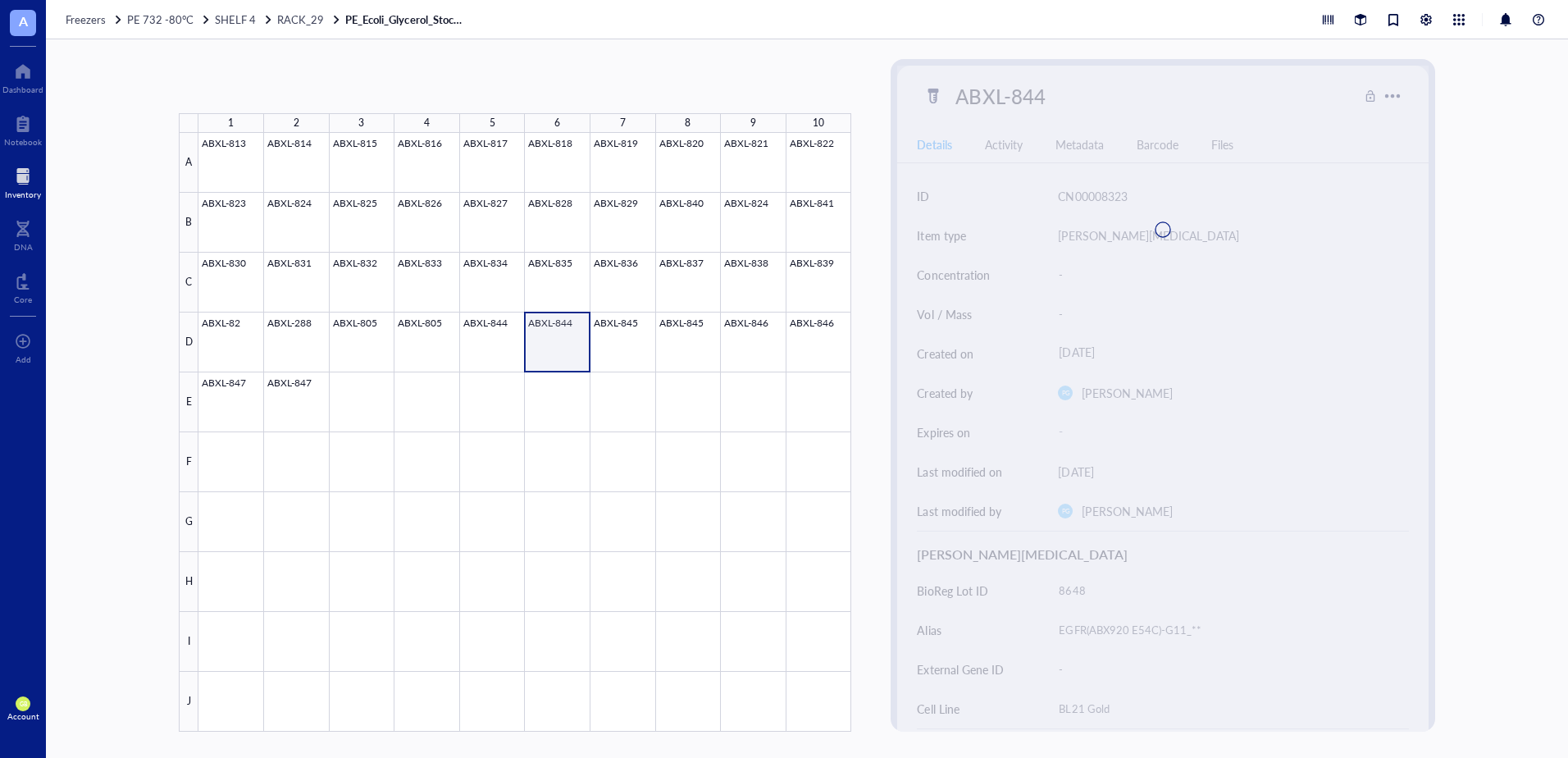
click at [603, 333] on div at bounding box center [525, 432] width 653 height 599
type textarea "Keep everyone on the same page…"
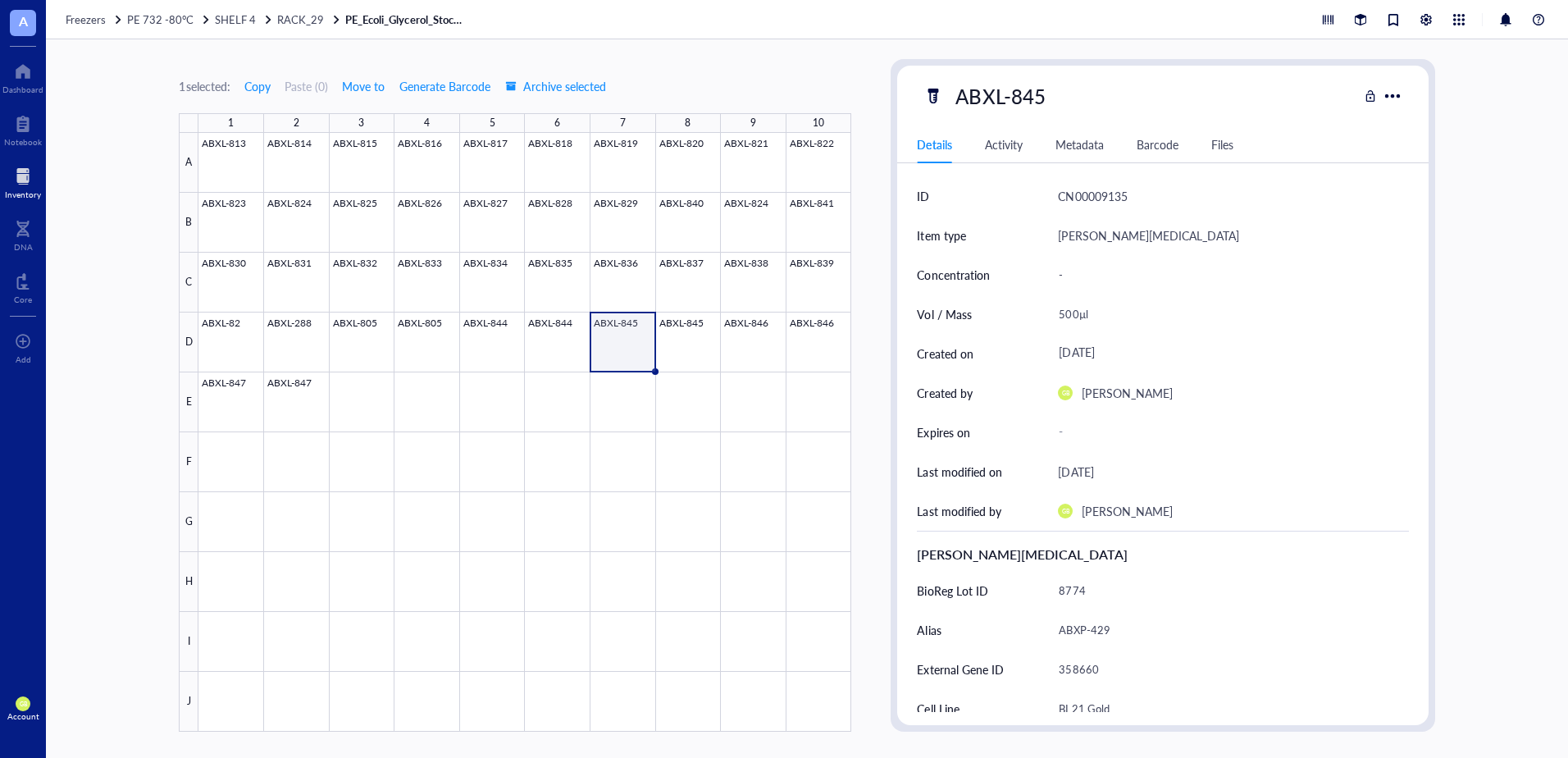
click at [1176, 145] on div "Barcode" at bounding box center [1157, 144] width 42 height 18
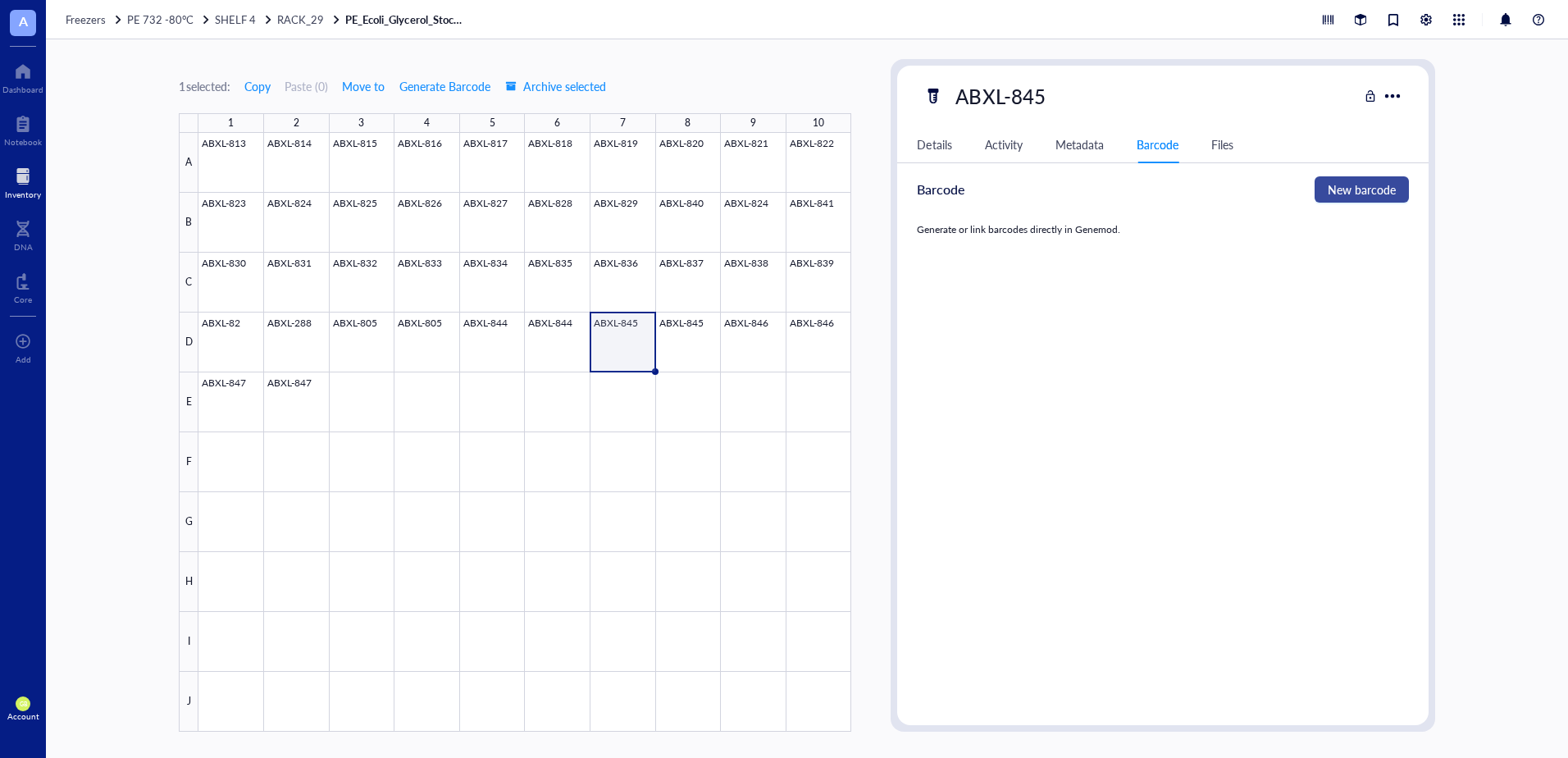
click at [1362, 188] on span "New barcode" at bounding box center [1362, 189] width 68 height 18
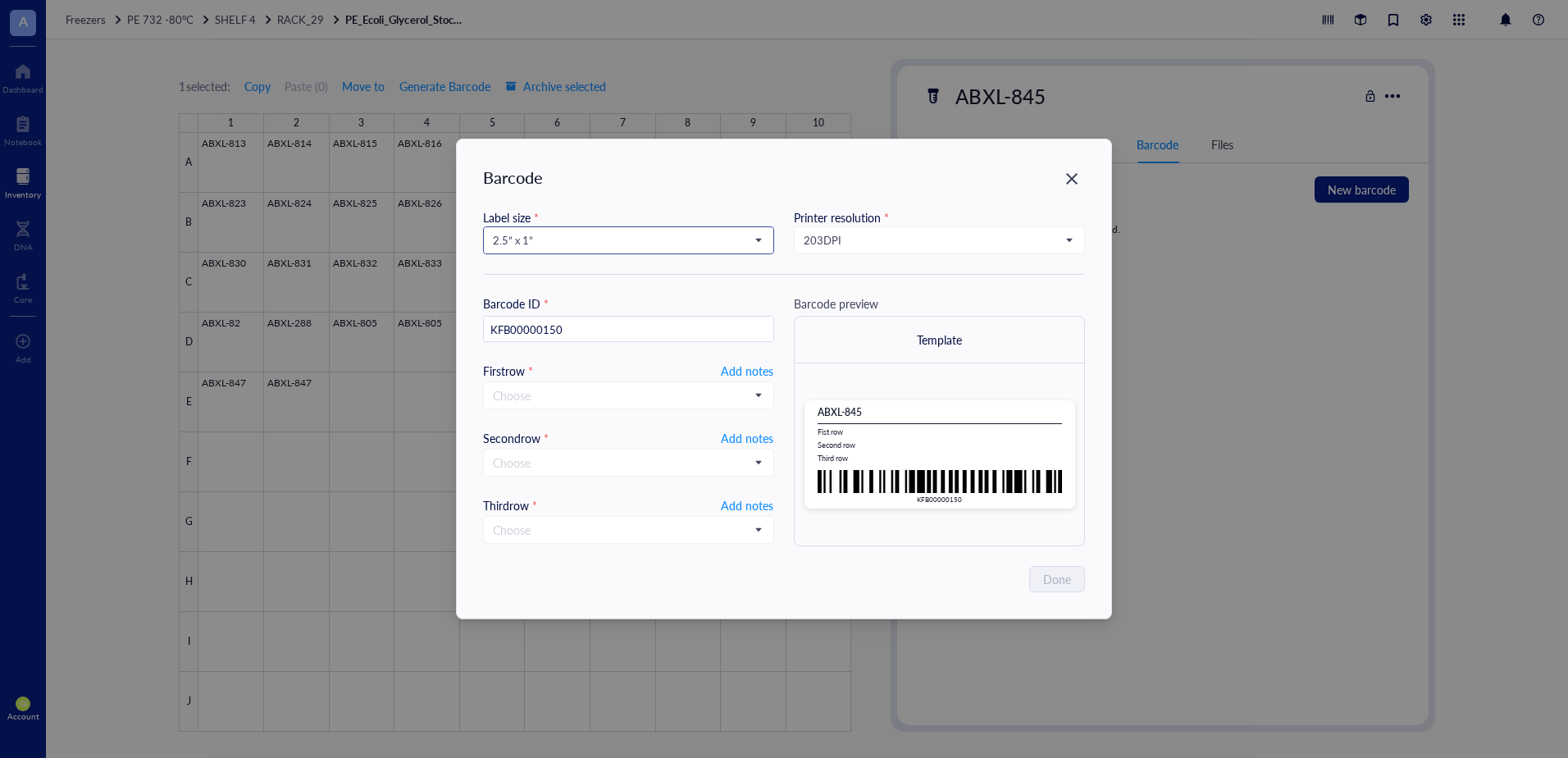
click at [551, 247] on span "2.5” x 1”" at bounding box center [627, 241] width 268 height 15
click at [555, 295] on div "1.252” x 0.874”" at bounding box center [628, 296] width 269 height 18
type input "KFB00000150"
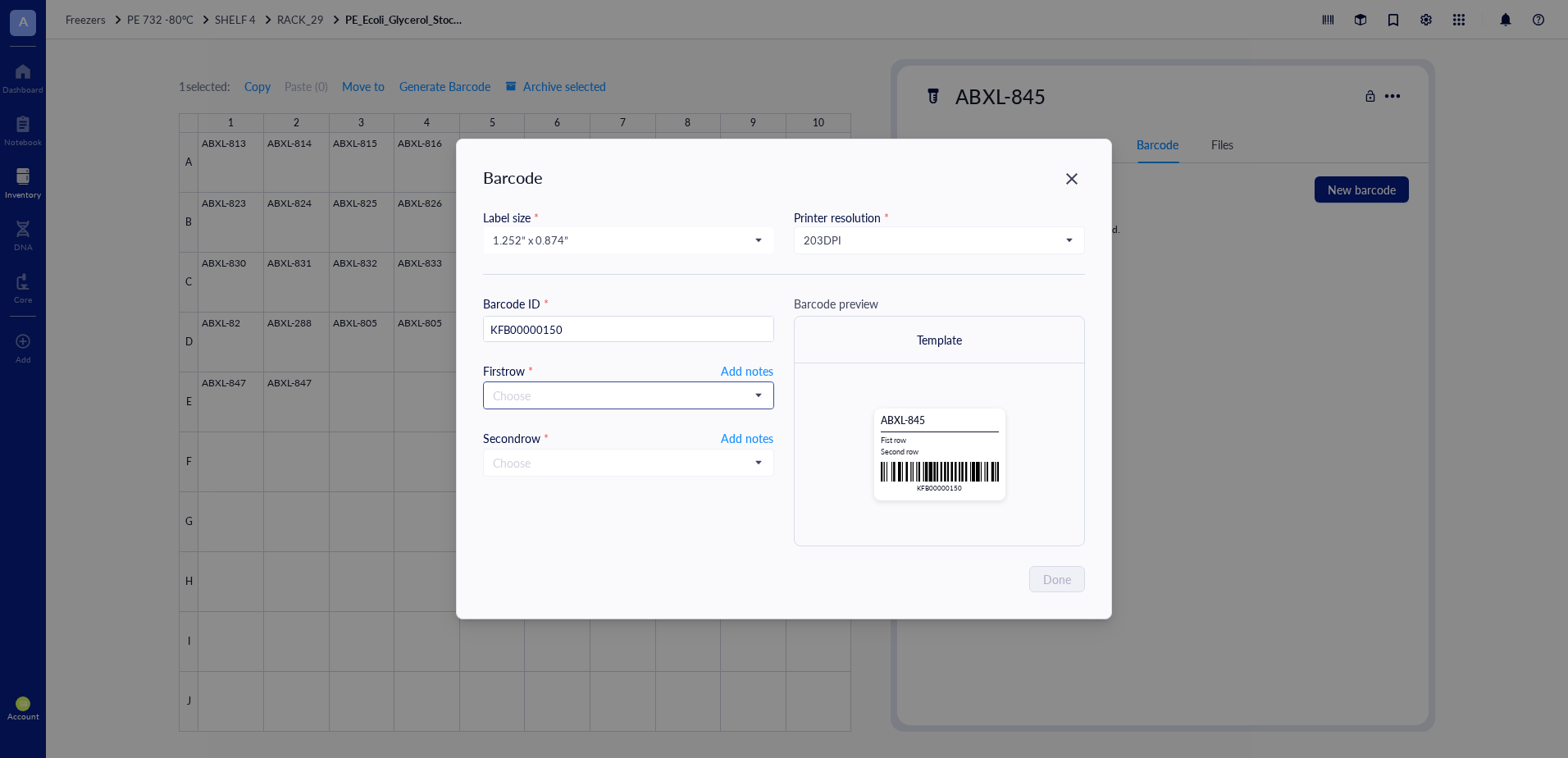
click at [532, 395] on input "search" at bounding box center [621, 396] width 257 height 25
click at [565, 553] on div "Alias" at bounding box center [628, 556] width 269 height 18
click at [580, 463] on input "search" at bounding box center [621, 461] width 257 height 25
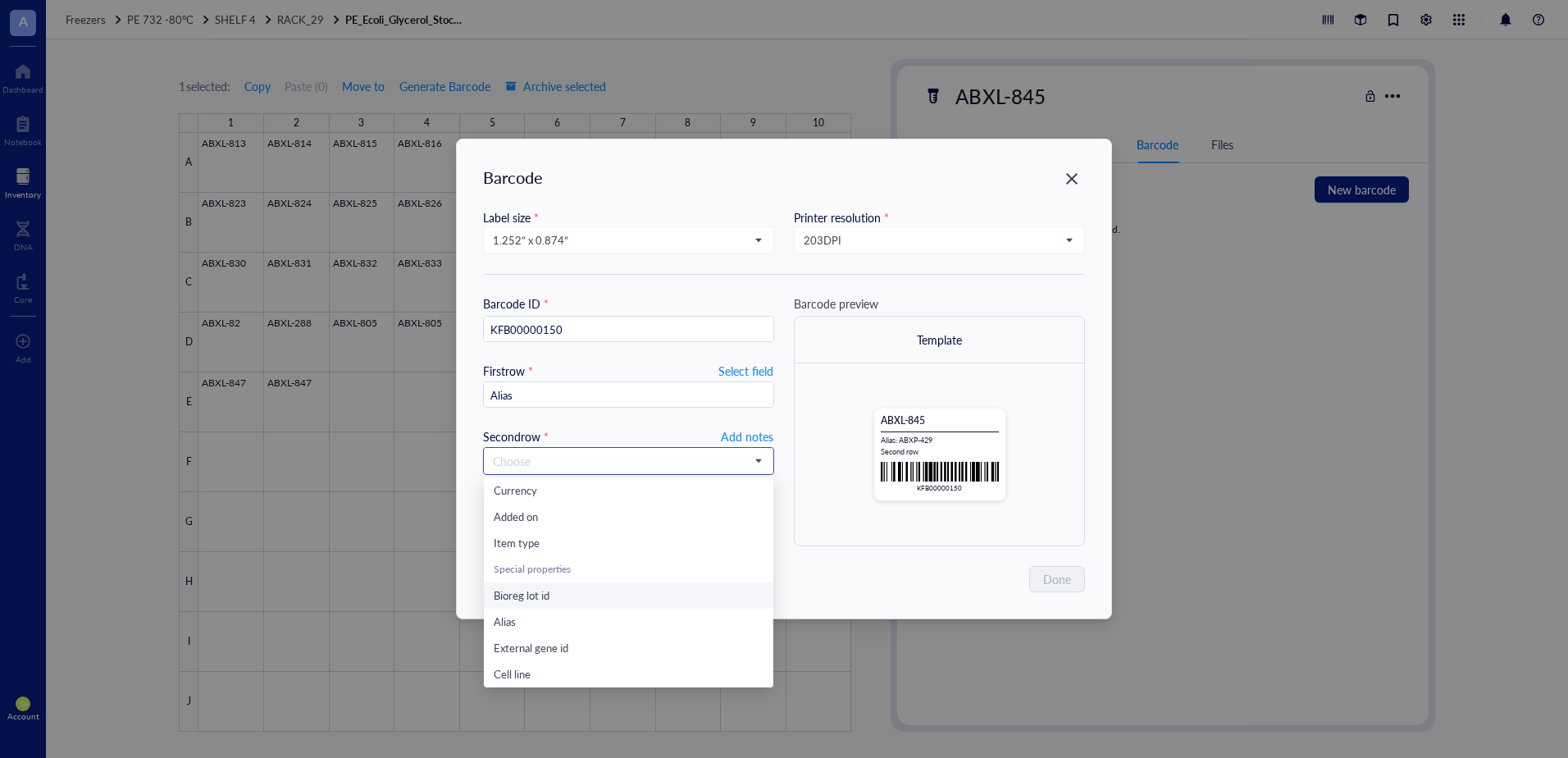
click at [529, 590] on span "Bioreg lot id" at bounding box center [521, 595] width 56 height 15
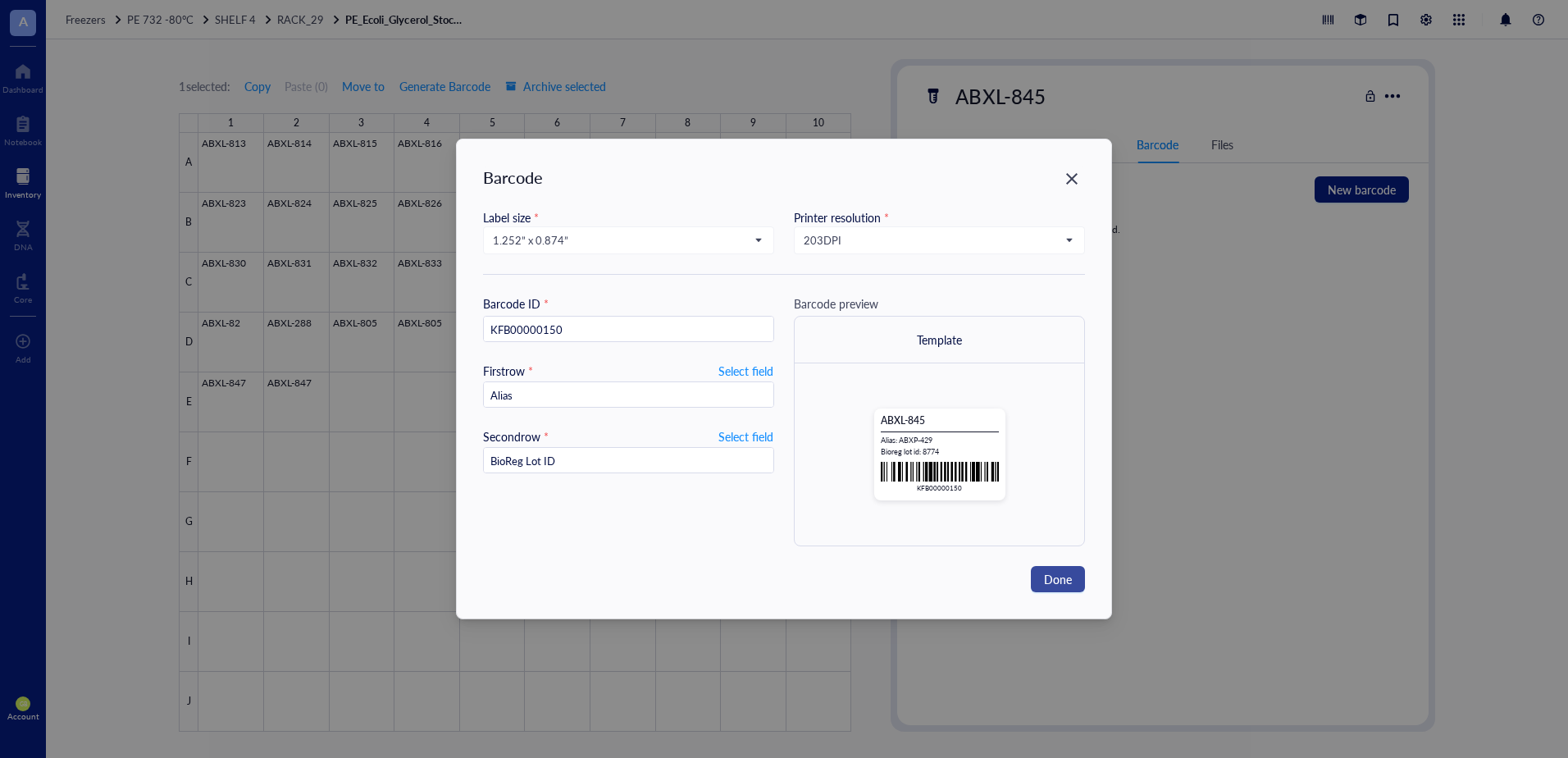
click at [1059, 578] on span "Done" at bounding box center [1057, 579] width 28 height 18
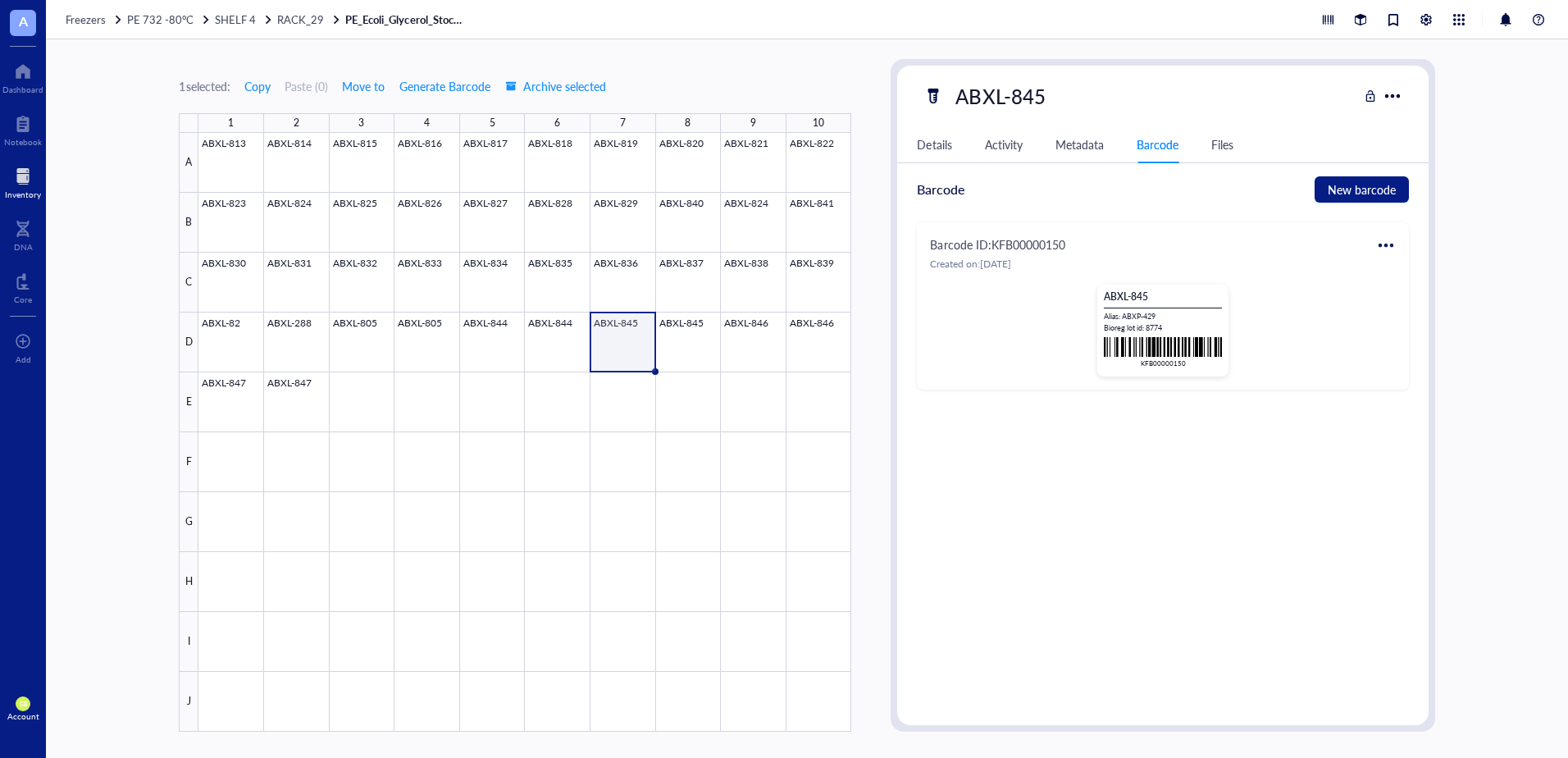
click at [1379, 245] on div at bounding box center [1386, 246] width 27 height 27
click at [1407, 302] on div "Print" at bounding box center [1434, 299] width 94 height 18
click at [690, 323] on div at bounding box center [525, 432] width 653 height 599
type textarea "Keep everyone on the same page…"
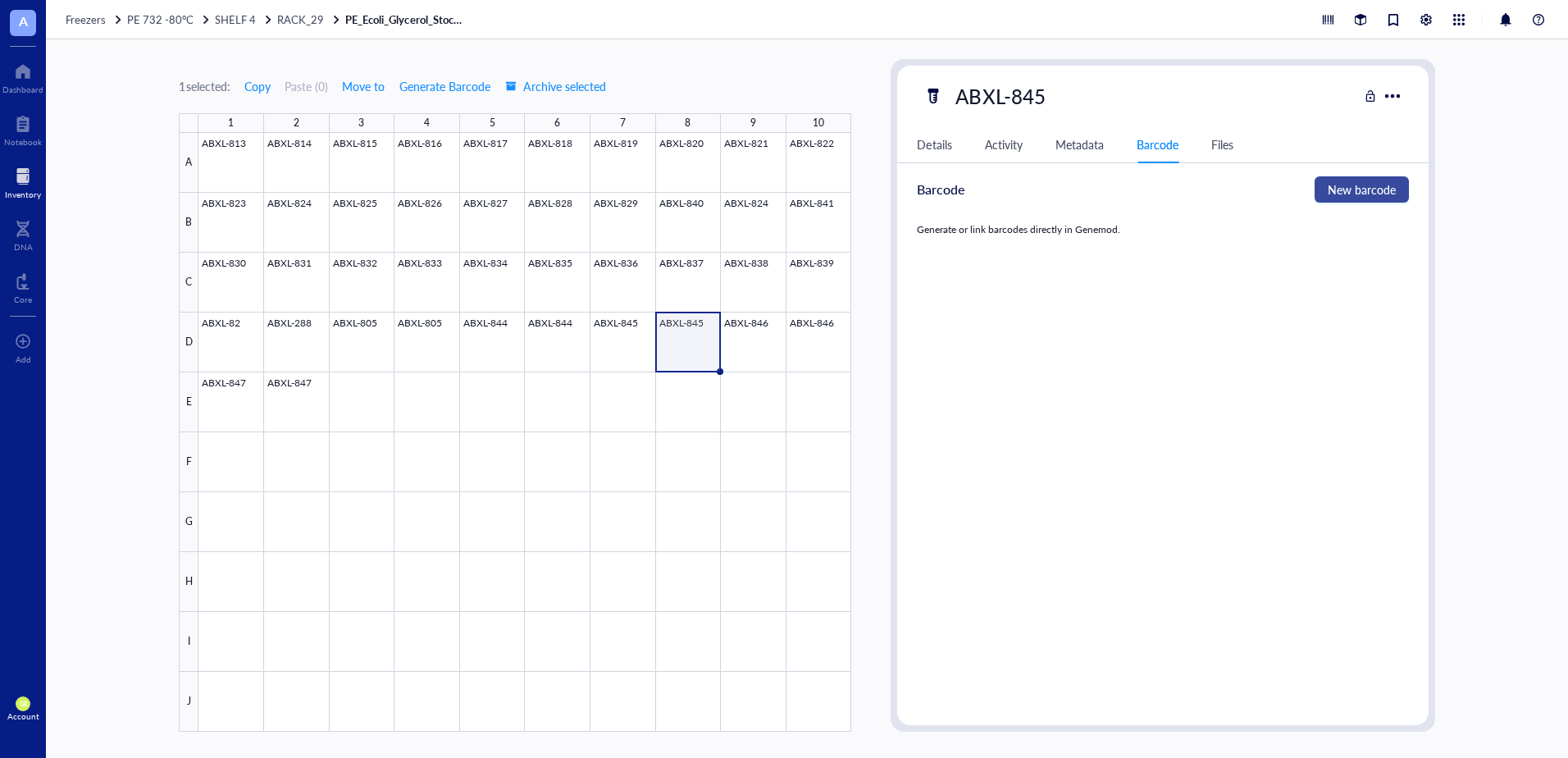
click at [1358, 181] on span "New barcode" at bounding box center [1362, 189] width 68 height 18
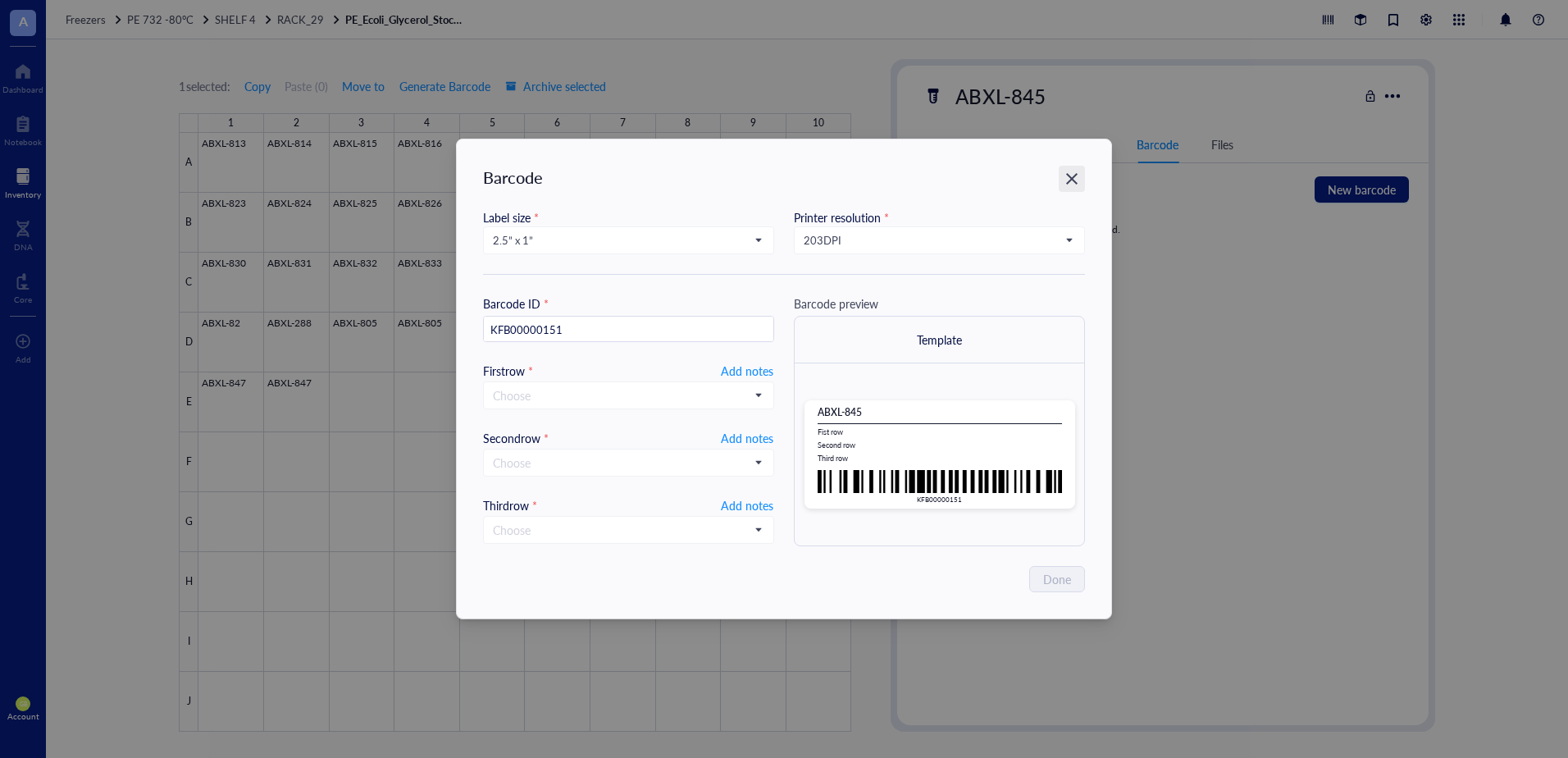
click at [1077, 180] on icon "Close" at bounding box center [1072, 179] width 15 height 15
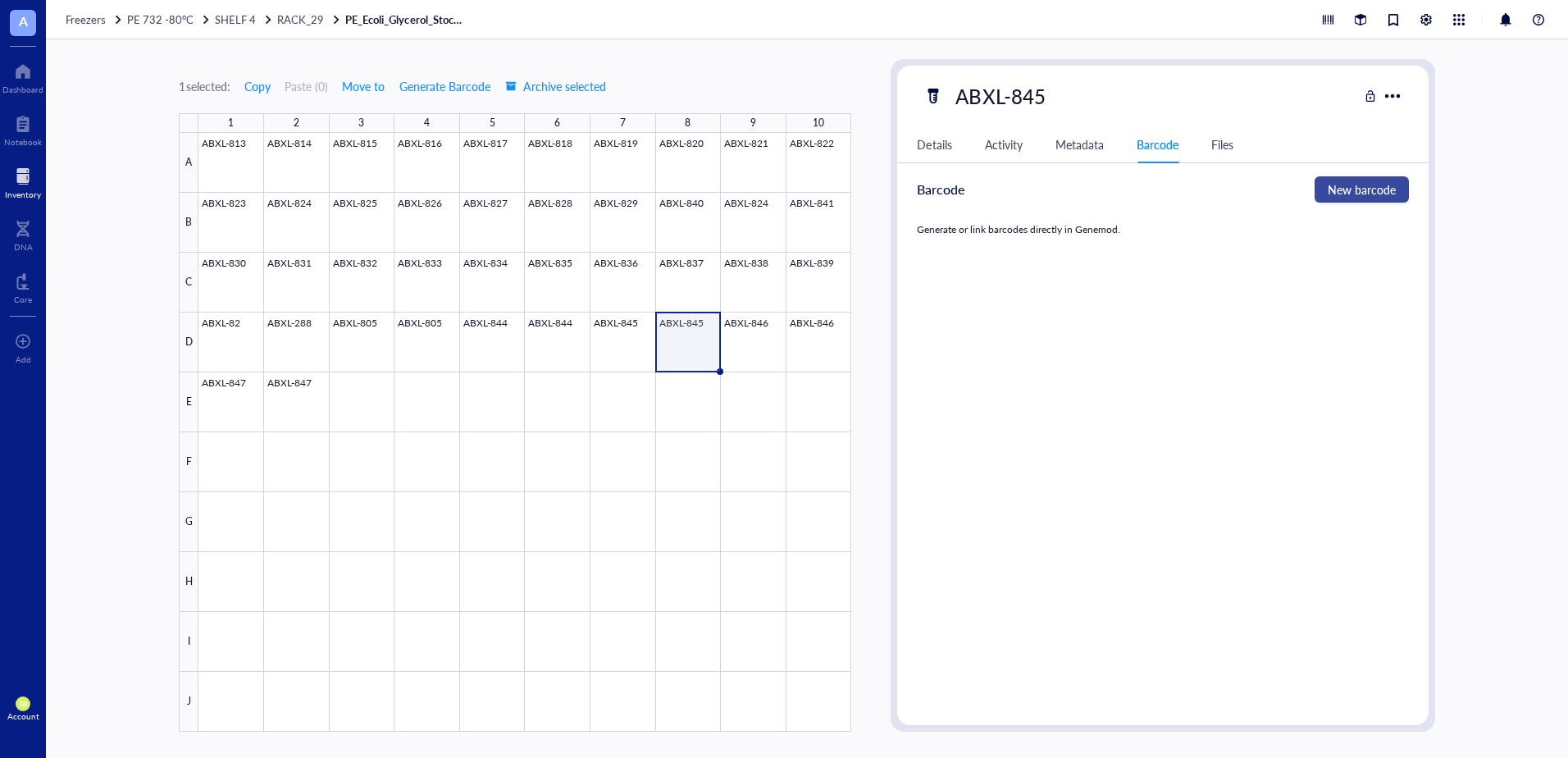
click at [1352, 187] on span "New barcode" at bounding box center [1362, 189] width 68 height 18
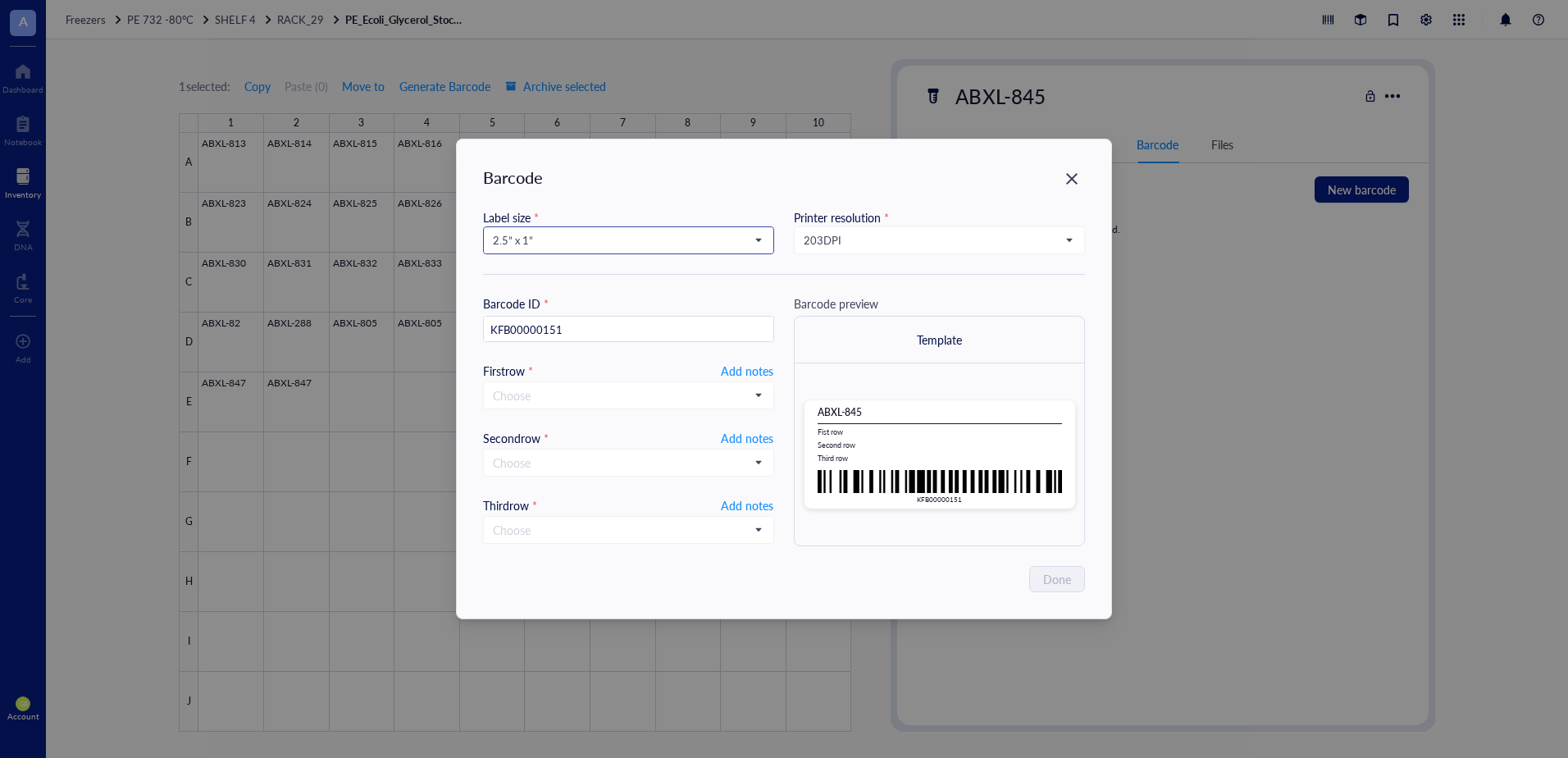
click at [591, 229] on input "search" at bounding box center [621, 240] width 257 height 25
click at [574, 293] on div "1.252” x 0.874”" at bounding box center [628, 296] width 269 height 18
type input "KFB00000151"
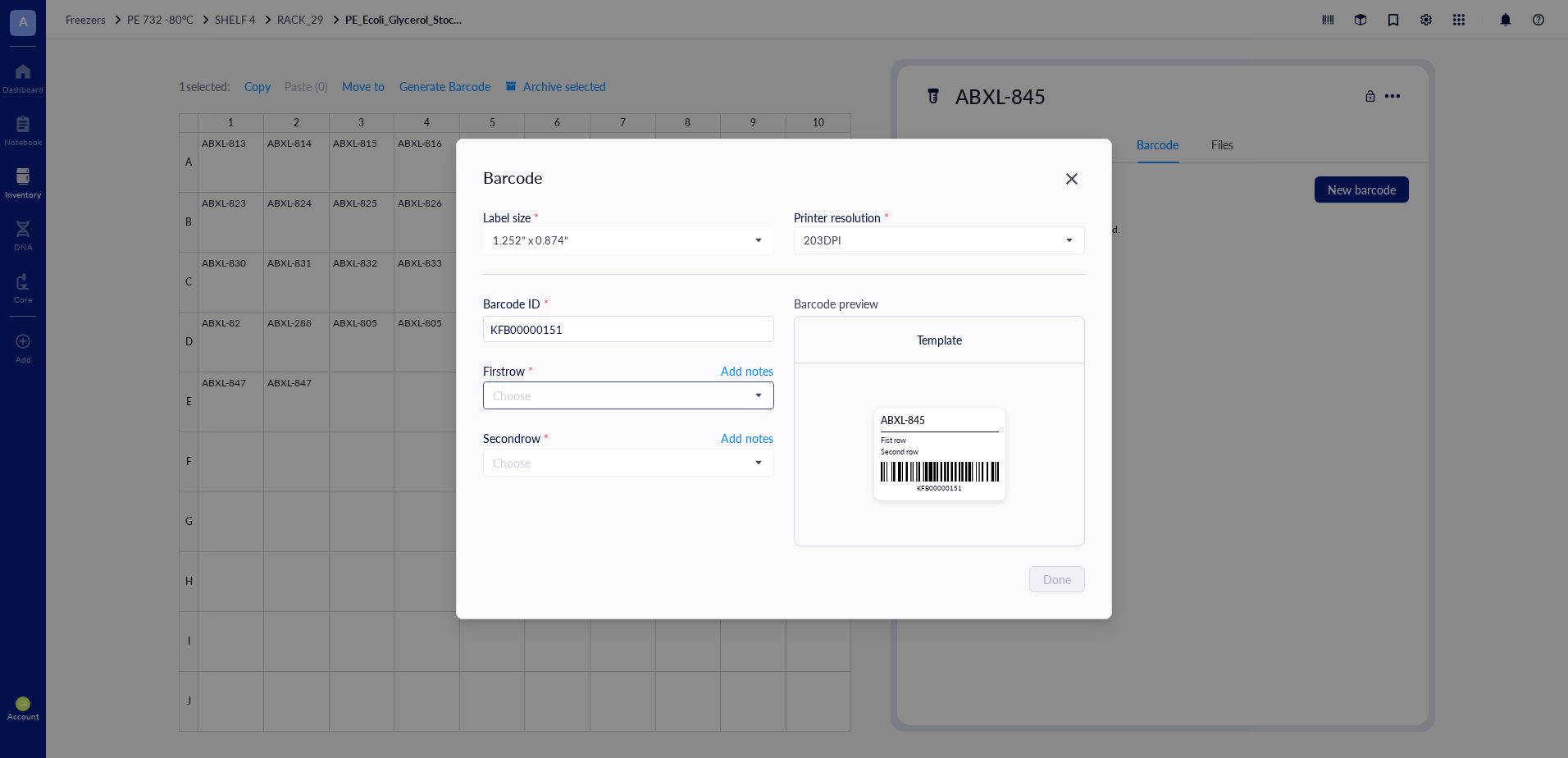
click at [547, 391] on input "search" at bounding box center [621, 396] width 257 height 25
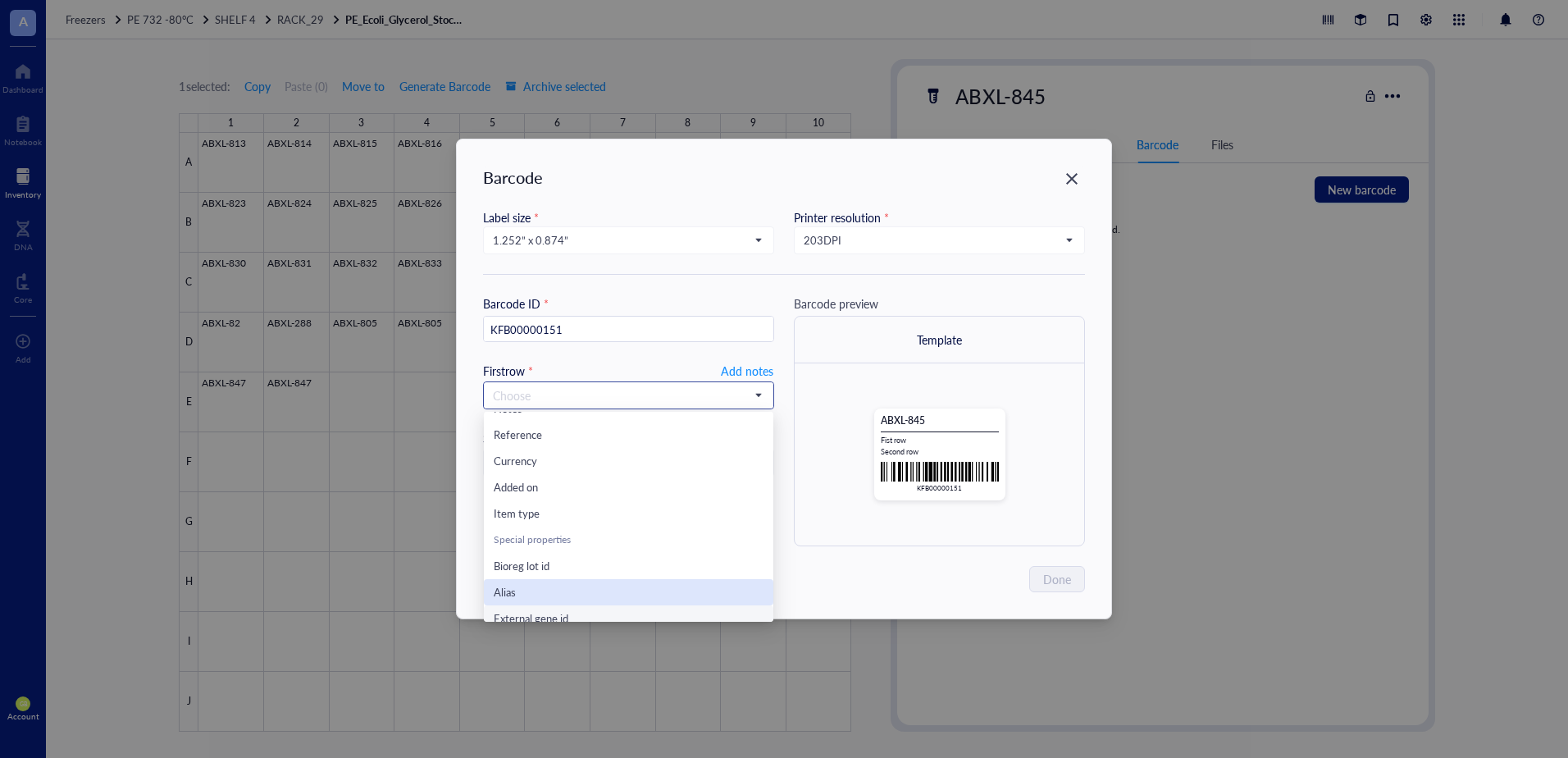
scroll to position [263, 0]
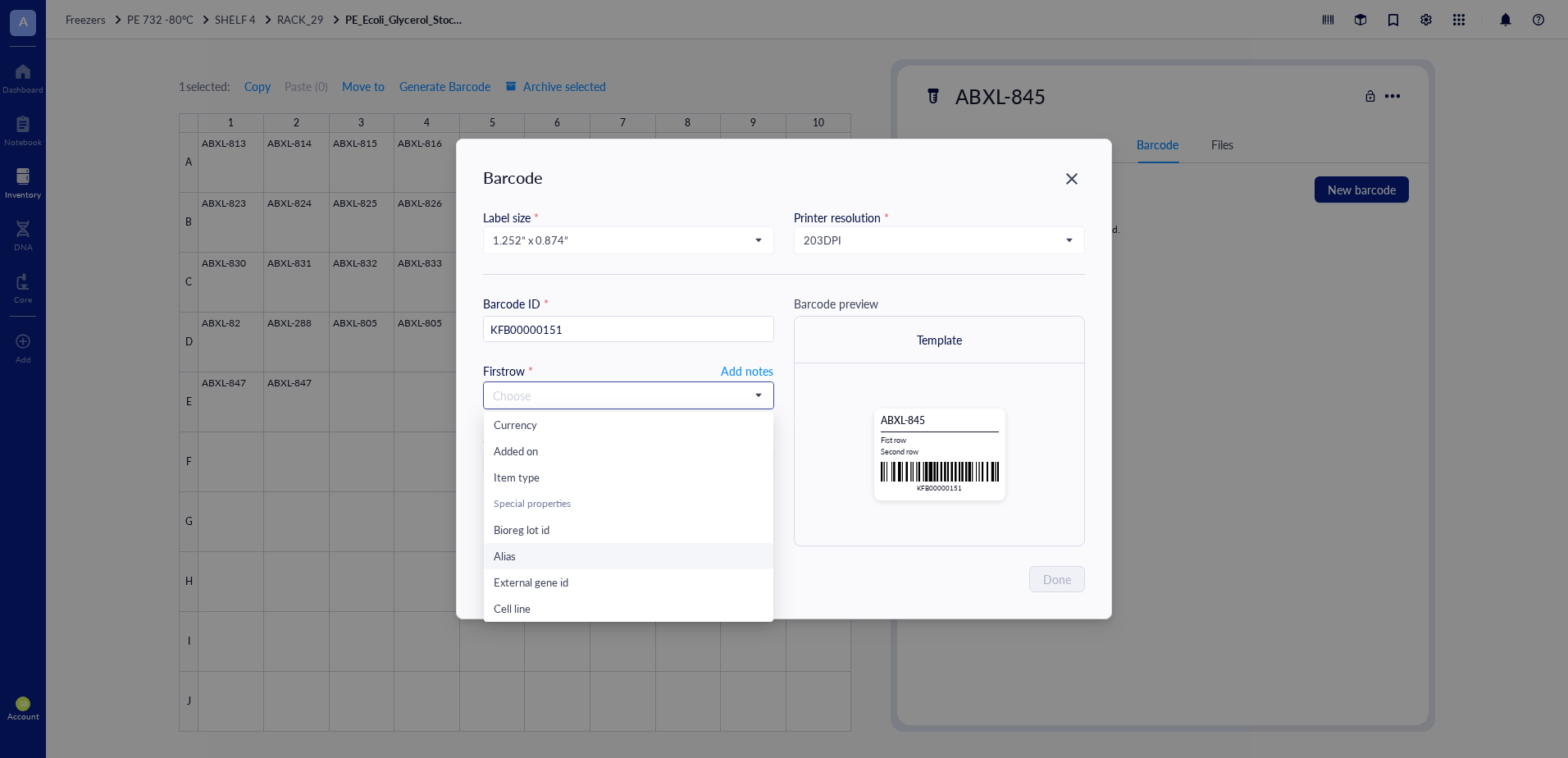
click at [549, 563] on div "Alias" at bounding box center [628, 556] width 269 height 18
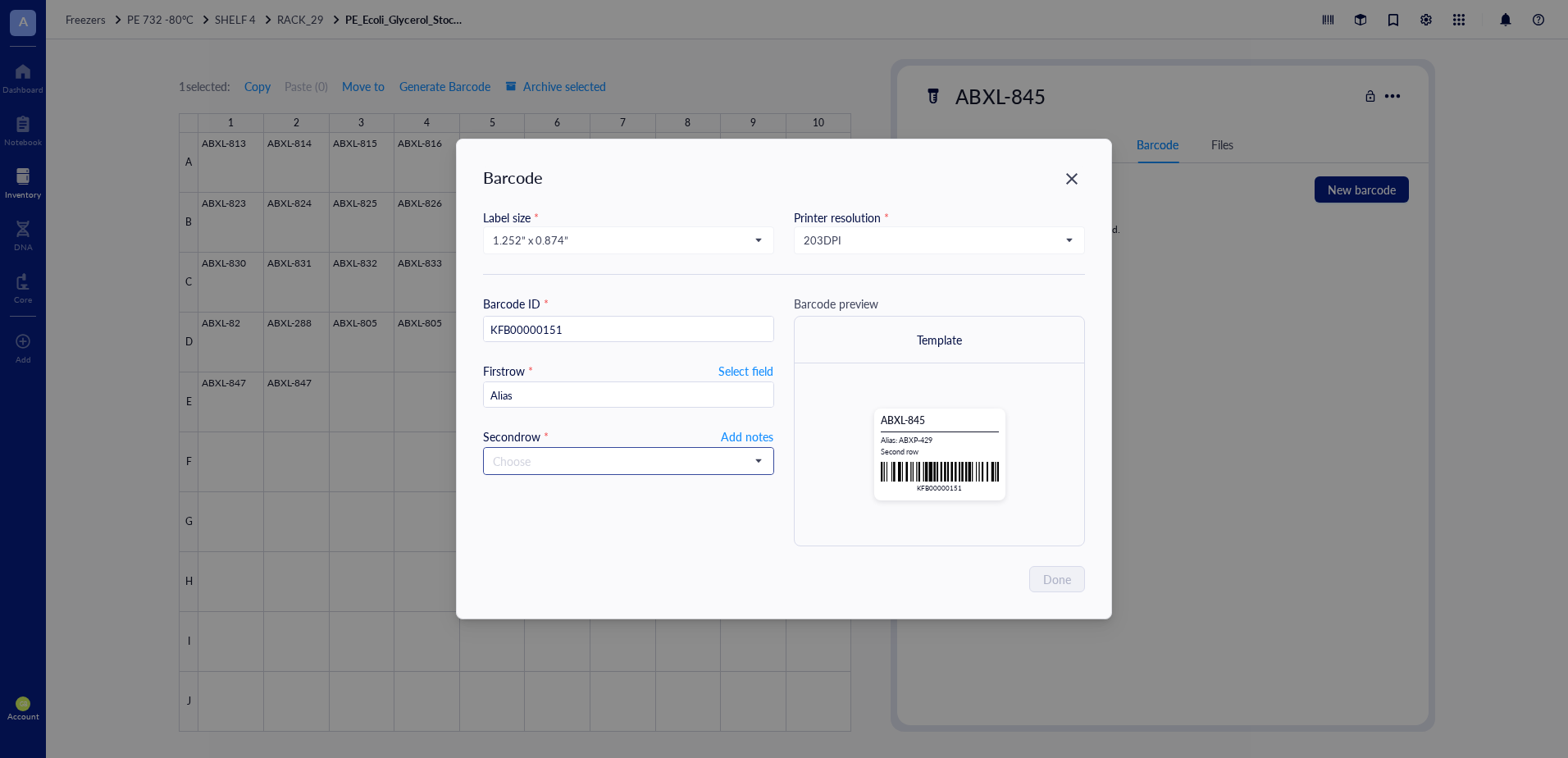
click at [556, 456] on input "search" at bounding box center [621, 461] width 257 height 25
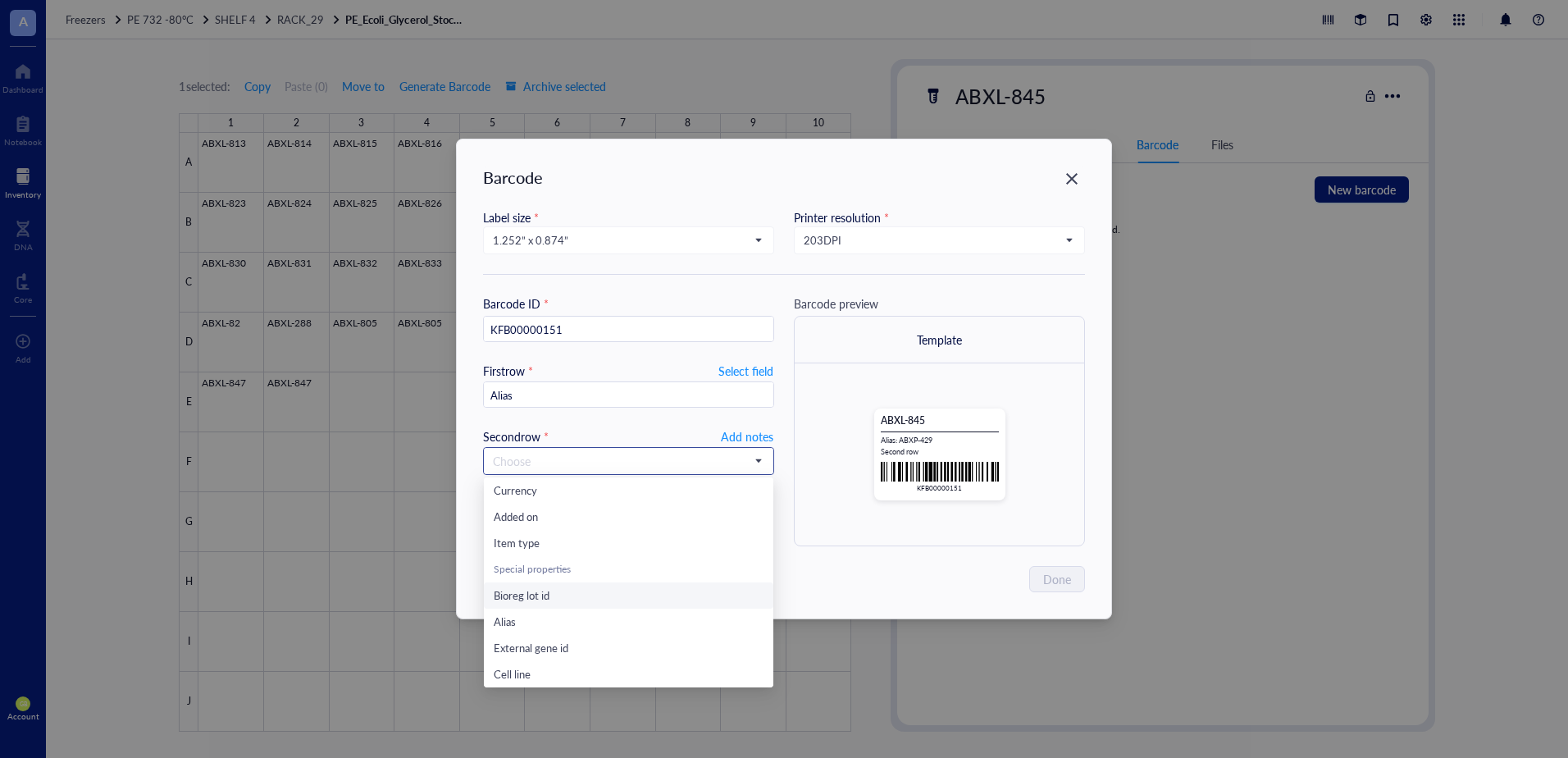
click at [578, 592] on div "Bioreg lot id" at bounding box center [628, 595] width 269 height 18
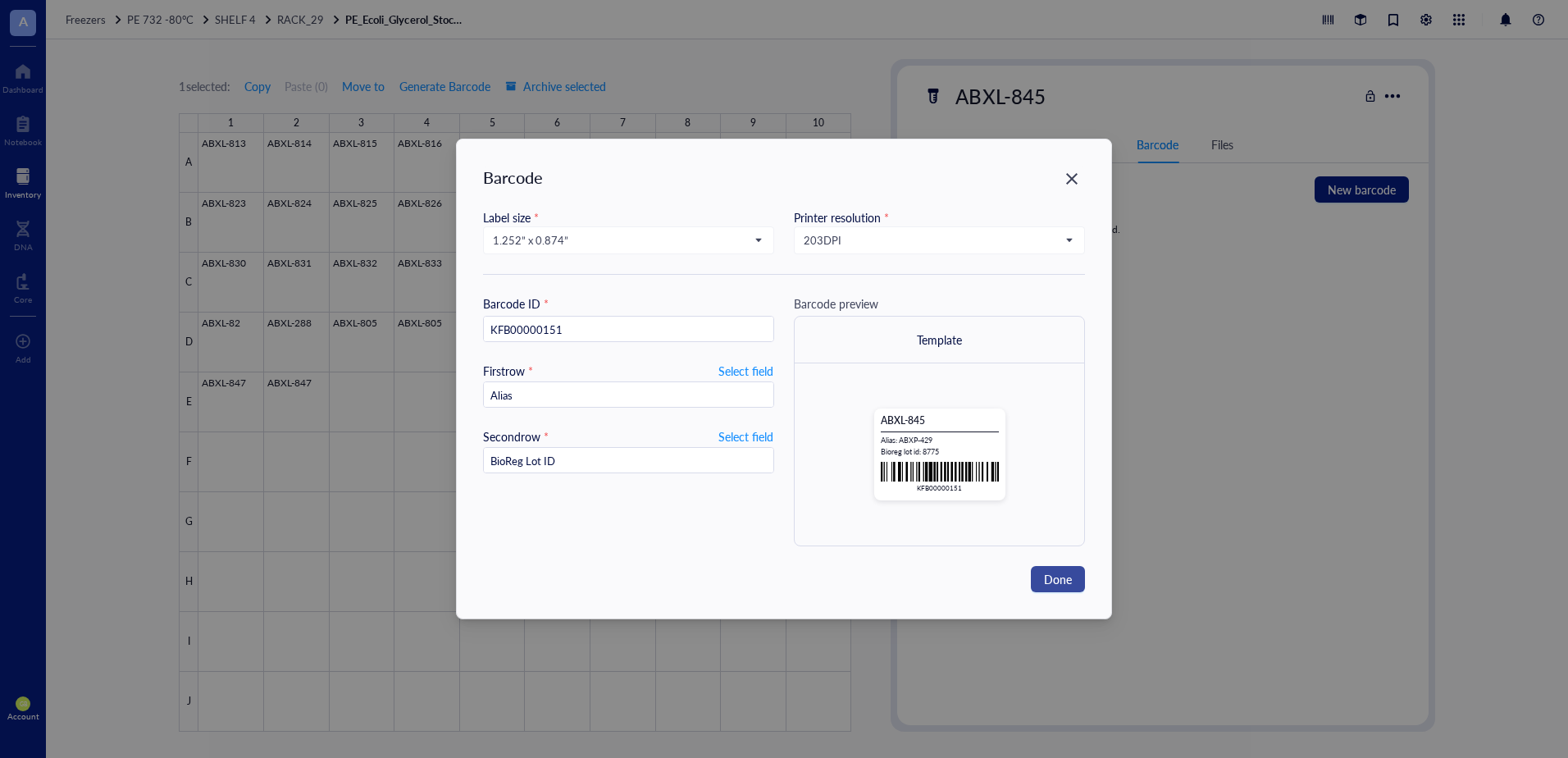
click at [1051, 580] on span "Done" at bounding box center [1057, 579] width 28 height 18
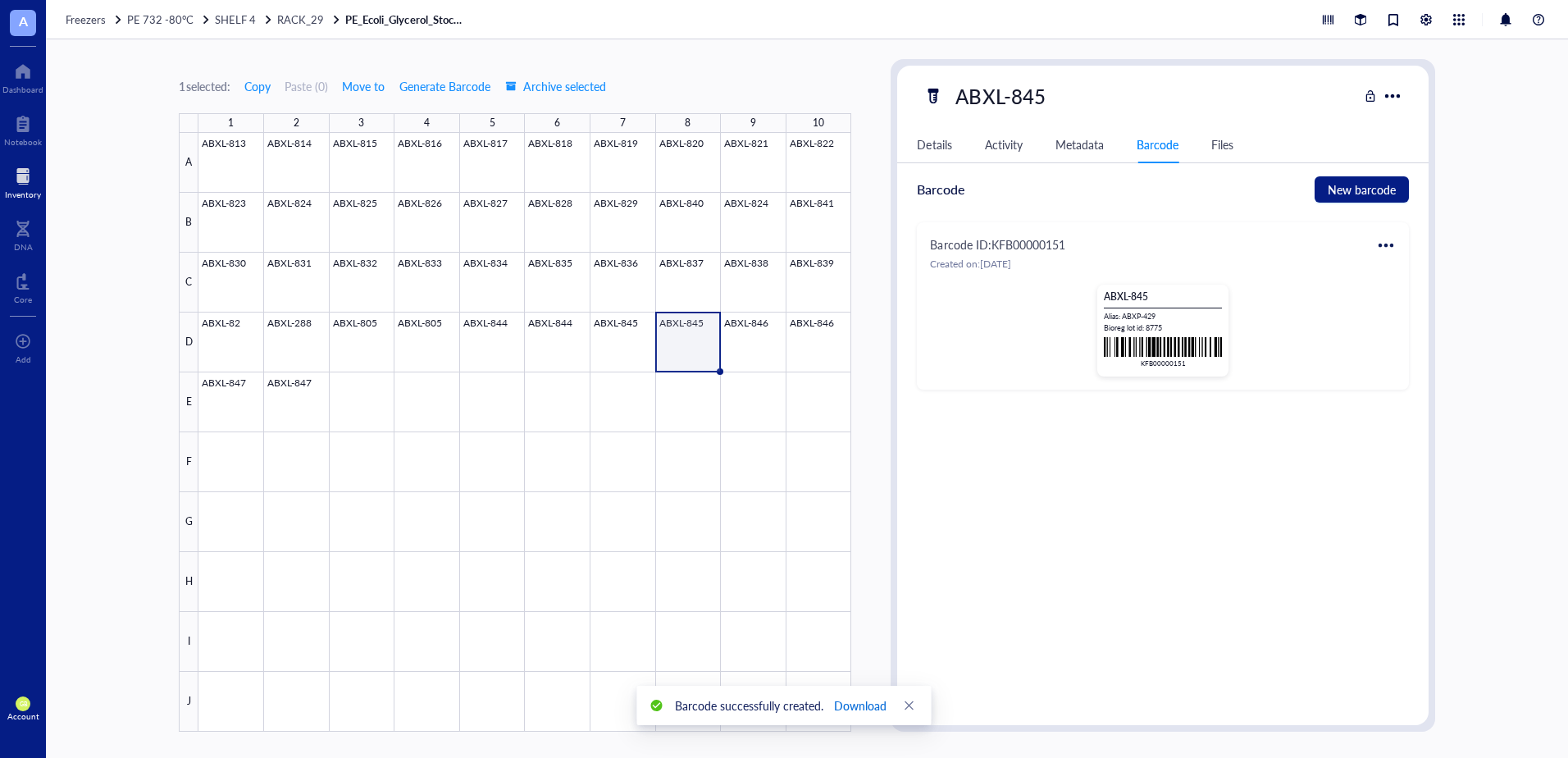
click at [850, 703] on span "Download" at bounding box center [859, 705] width 52 height 18
click at [737, 343] on div at bounding box center [525, 432] width 653 height 599
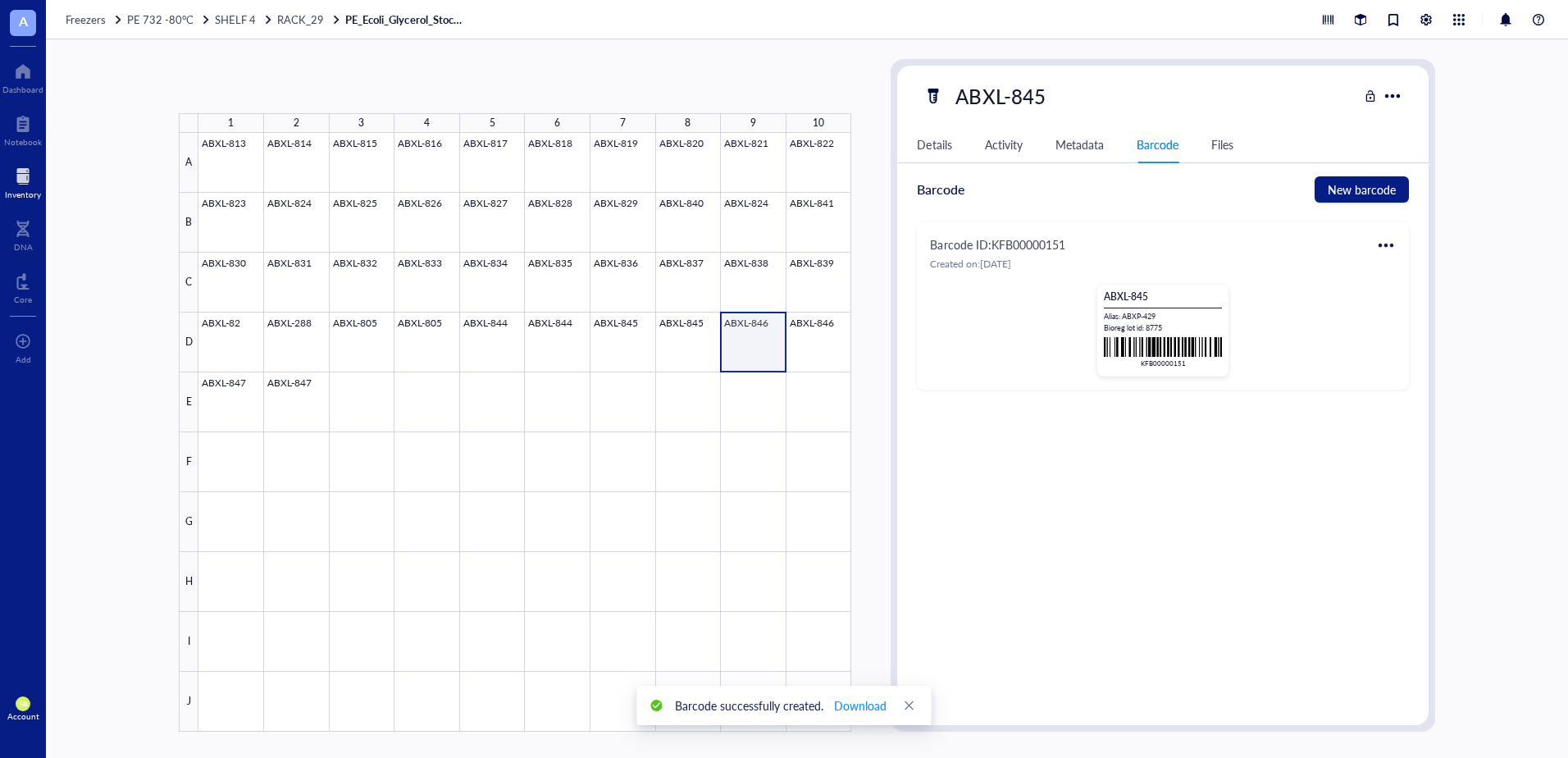
type textarea "Keep everyone on the same page…"
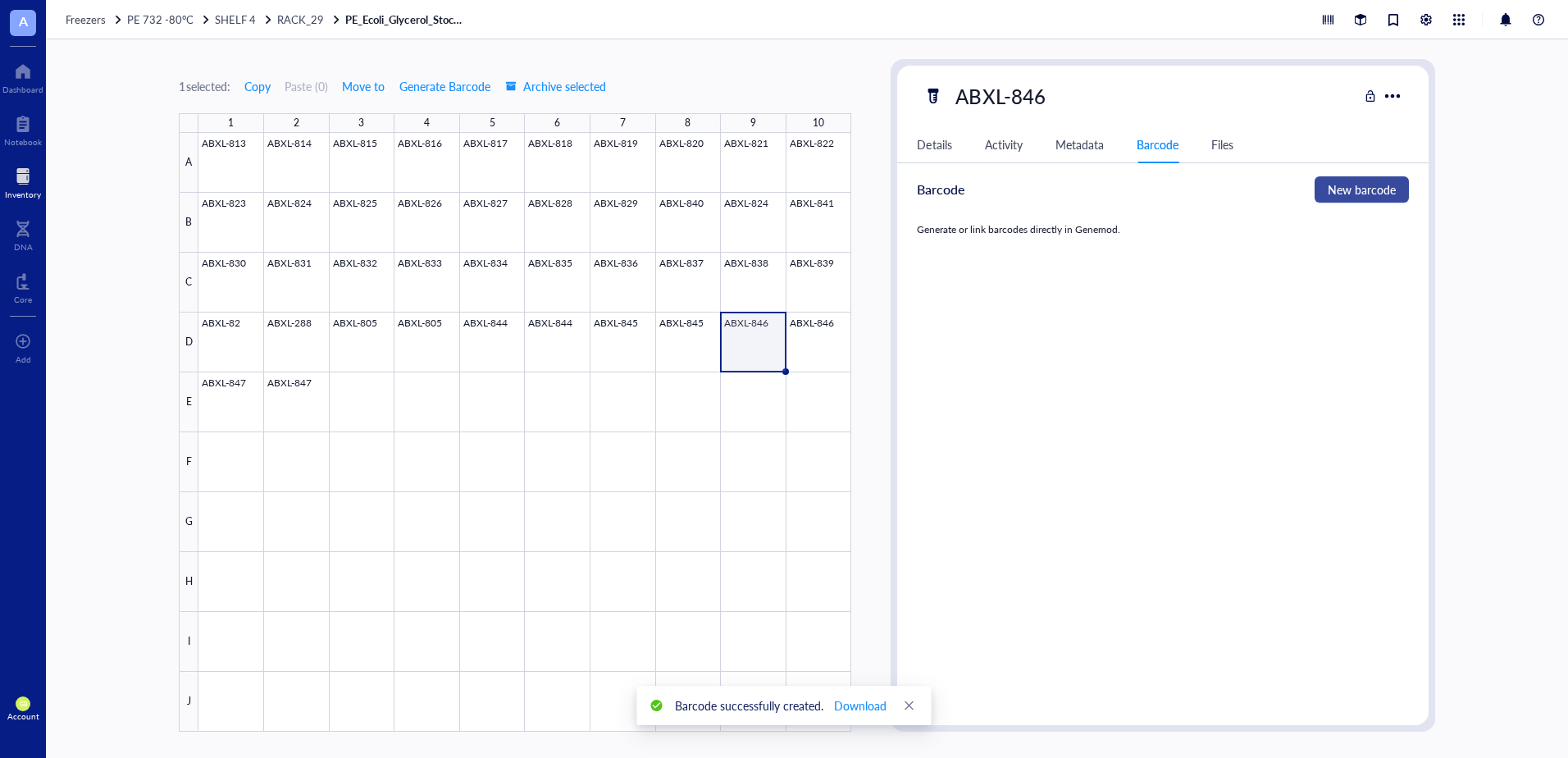
click at [1349, 191] on span "New barcode" at bounding box center [1362, 189] width 68 height 18
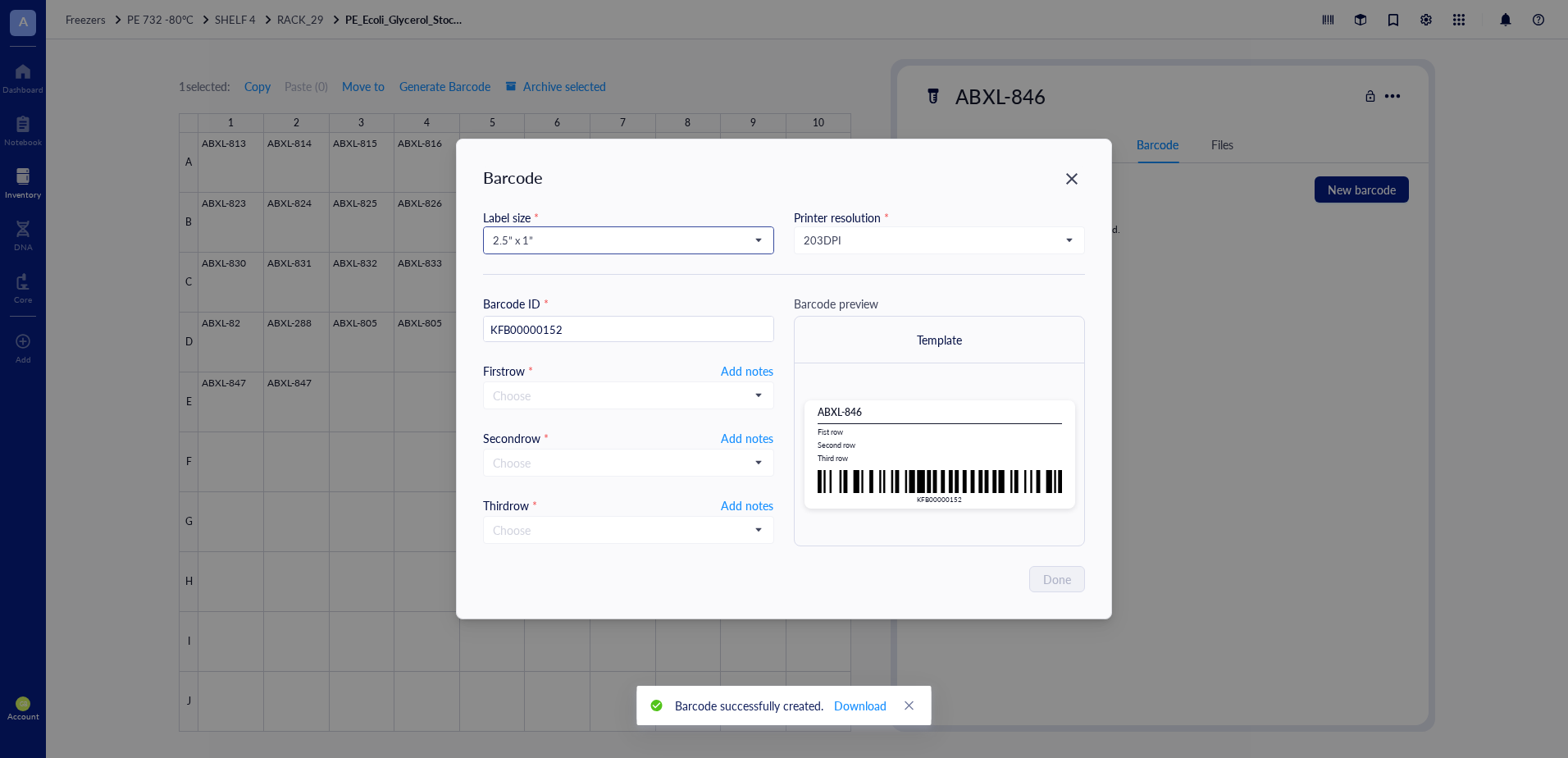
click at [553, 239] on span "2.5” x 1”" at bounding box center [627, 241] width 268 height 15
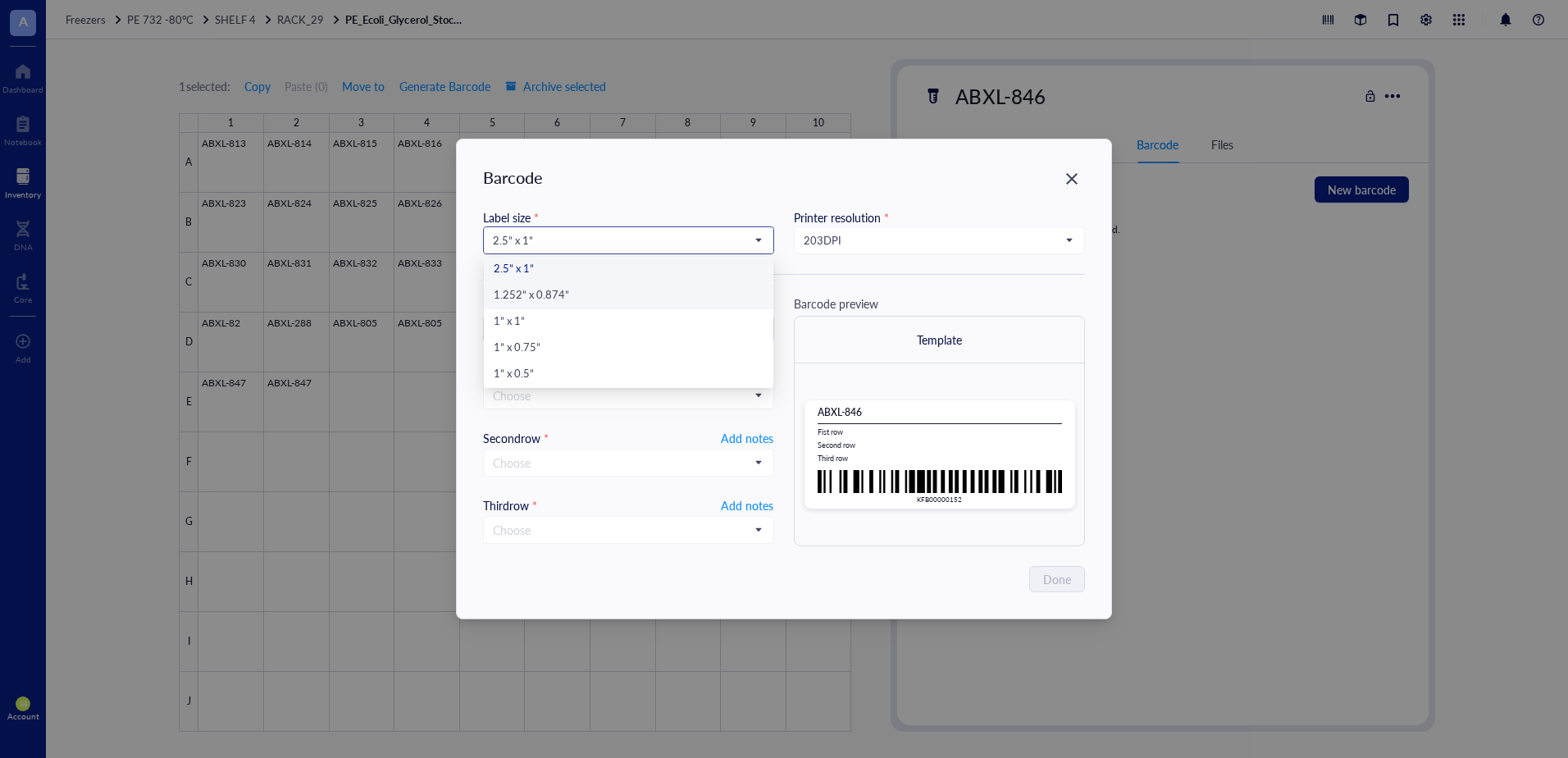
click at [563, 298] on div "1.252” x 0.874”" at bounding box center [628, 296] width 269 height 18
type input "KFB00000152"
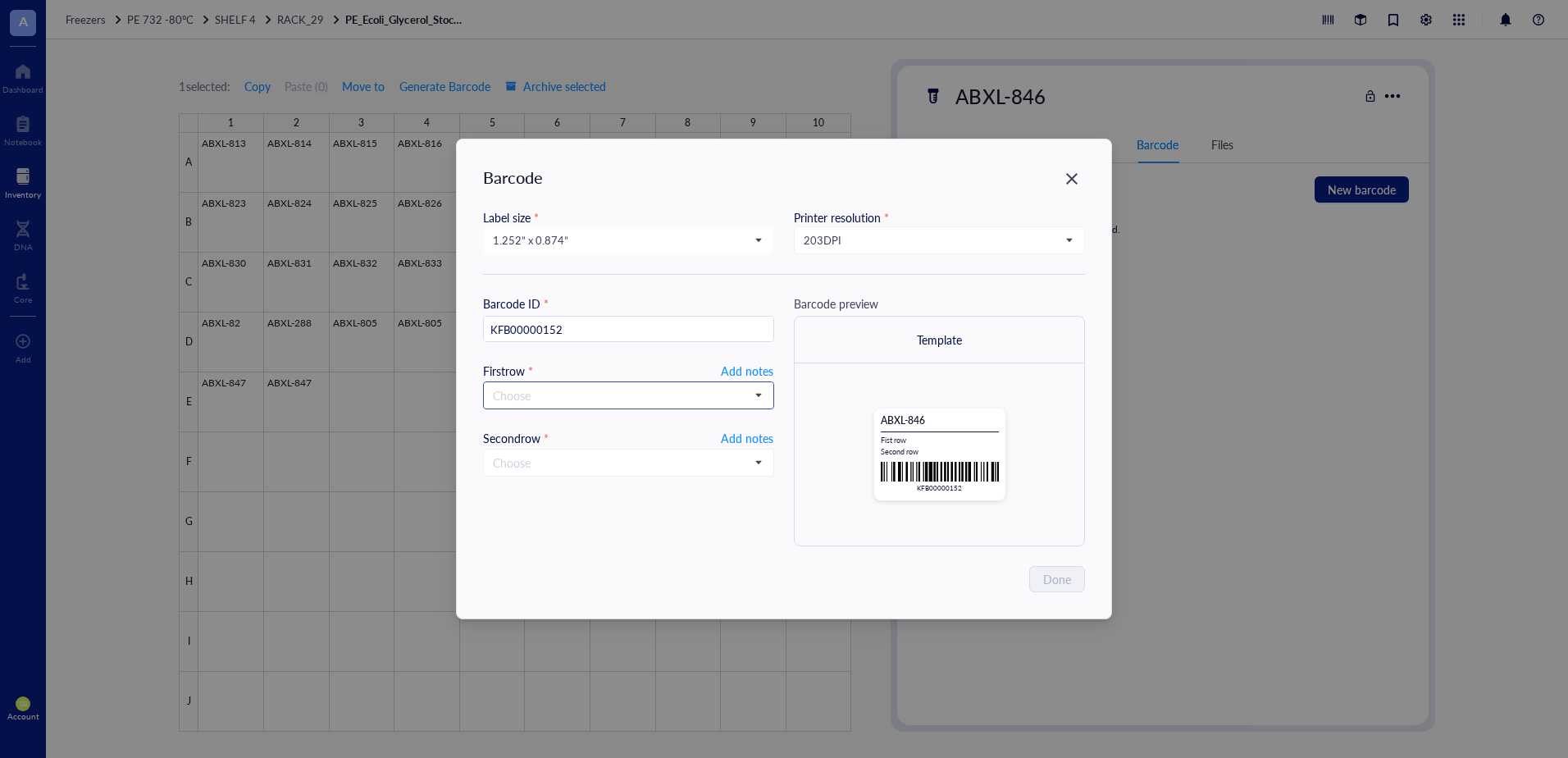
click at [568, 391] on input "search" at bounding box center [621, 396] width 257 height 25
click at [547, 560] on div "Alias" at bounding box center [628, 556] width 269 height 18
click at [556, 465] on input "search" at bounding box center [621, 461] width 257 height 25
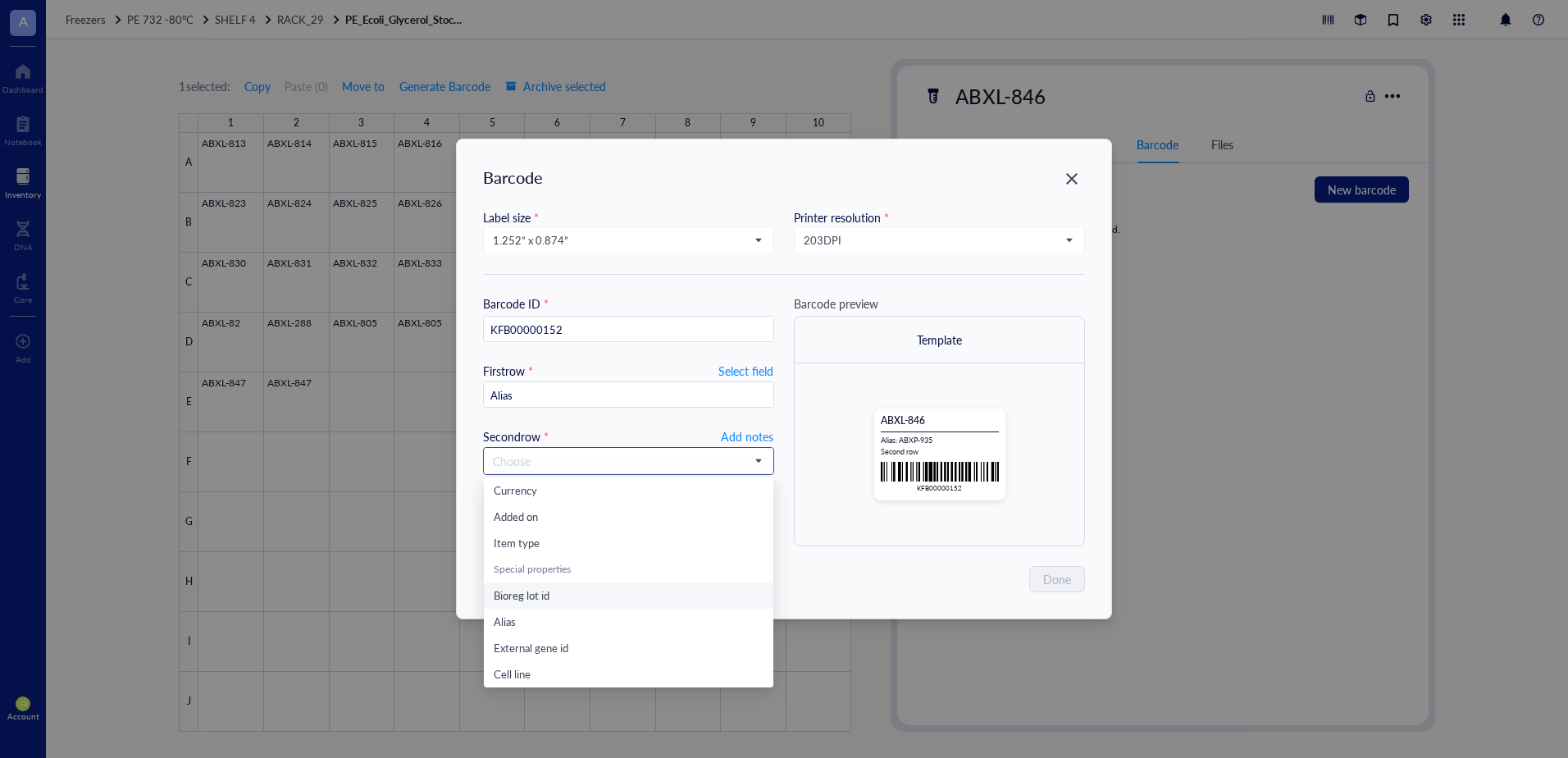
click at [549, 592] on span "Bioreg lot id" at bounding box center [521, 595] width 56 height 15
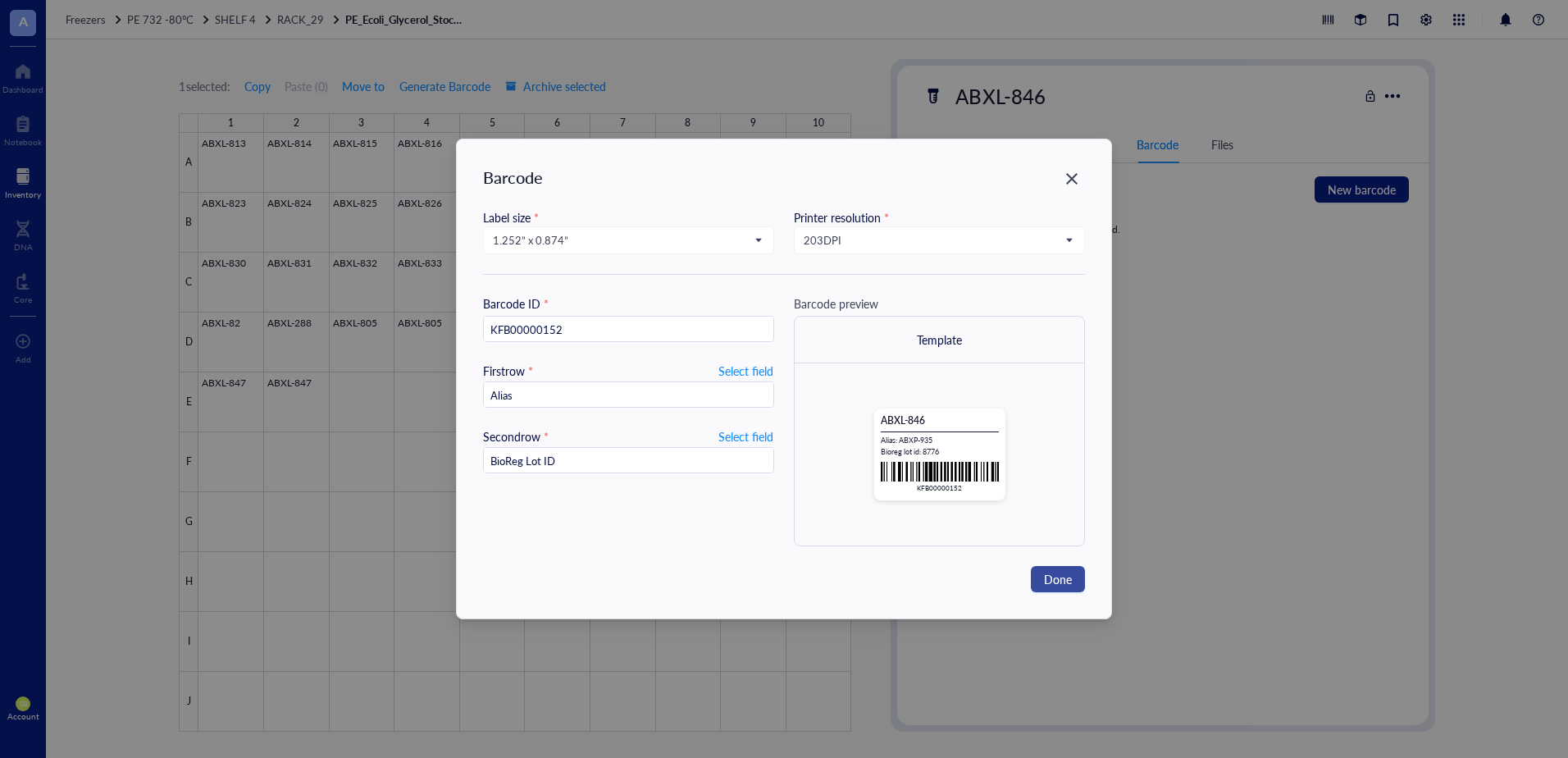
click at [1054, 579] on span "Done" at bounding box center [1057, 579] width 28 height 18
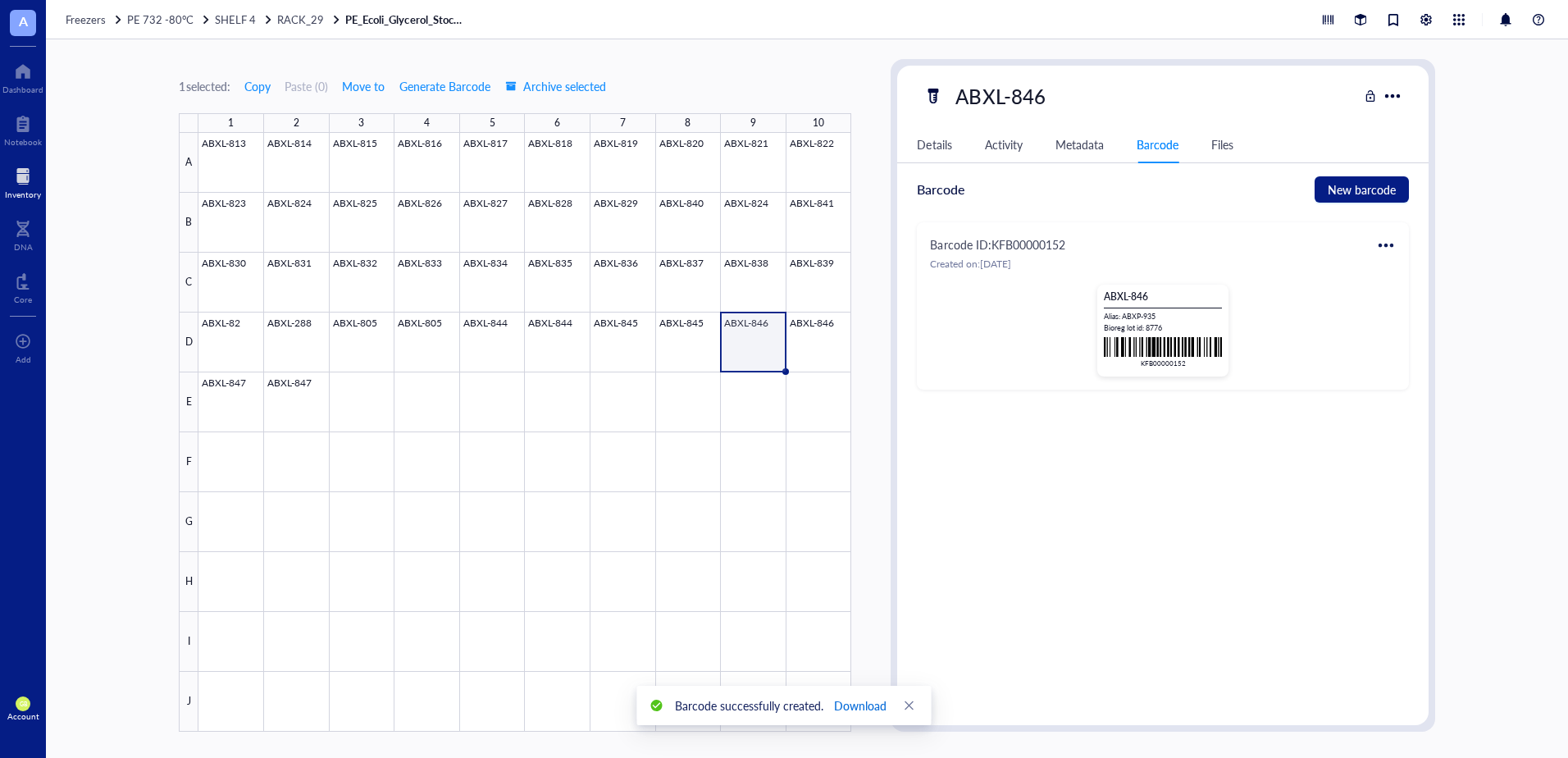
click at [869, 707] on span "Download" at bounding box center [859, 705] width 52 height 18
drag, startPoint x: 817, startPoint y: 334, endPoint x: 826, endPoint y: 334, distance: 9.0
click at [817, 334] on div at bounding box center [525, 432] width 653 height 599
type textarea "Keep everyone on the same page…"
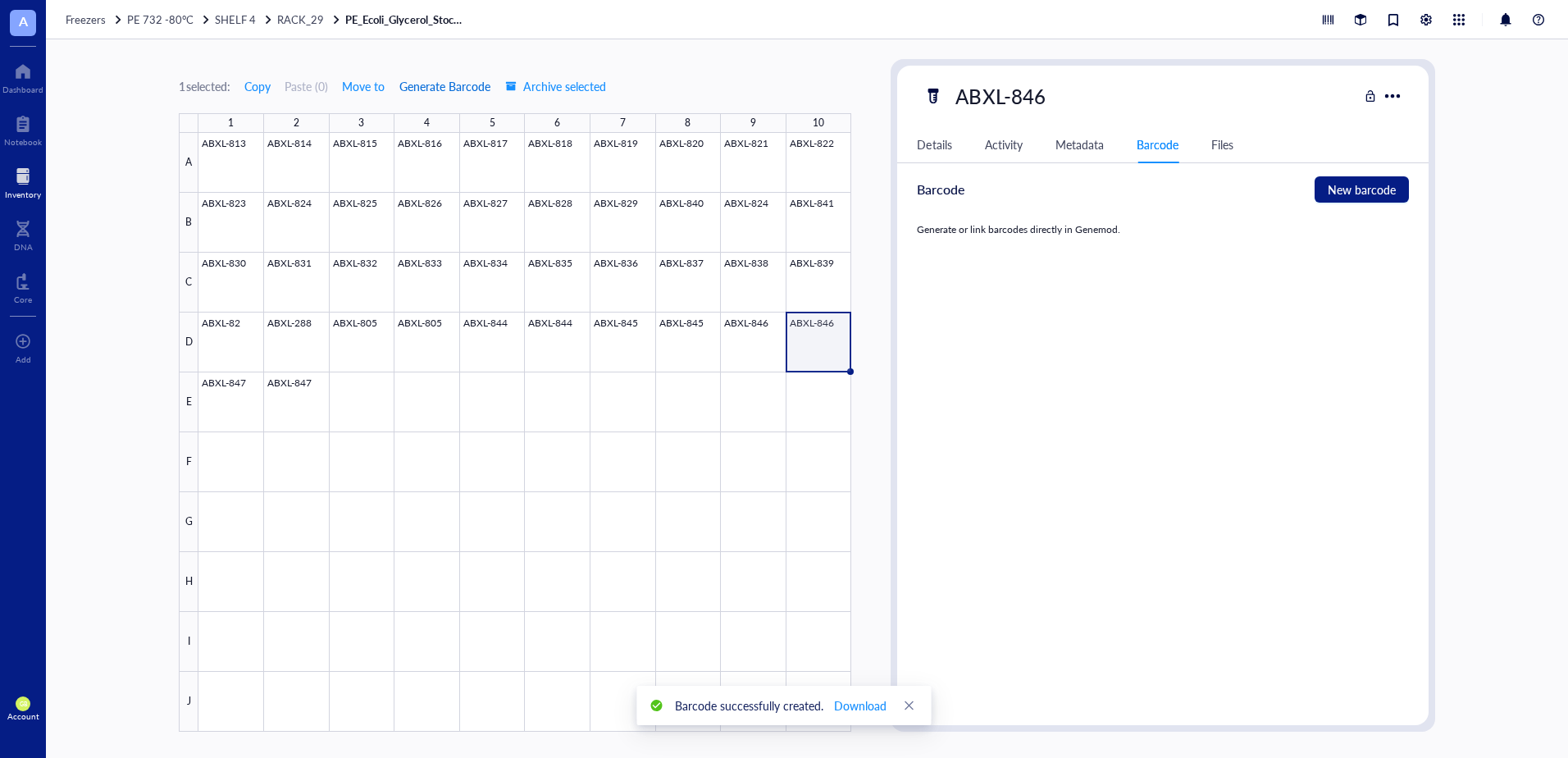
click at [453, 86] on span "Generate Barcode" at bounding box center [445, 86] width 91 height 13
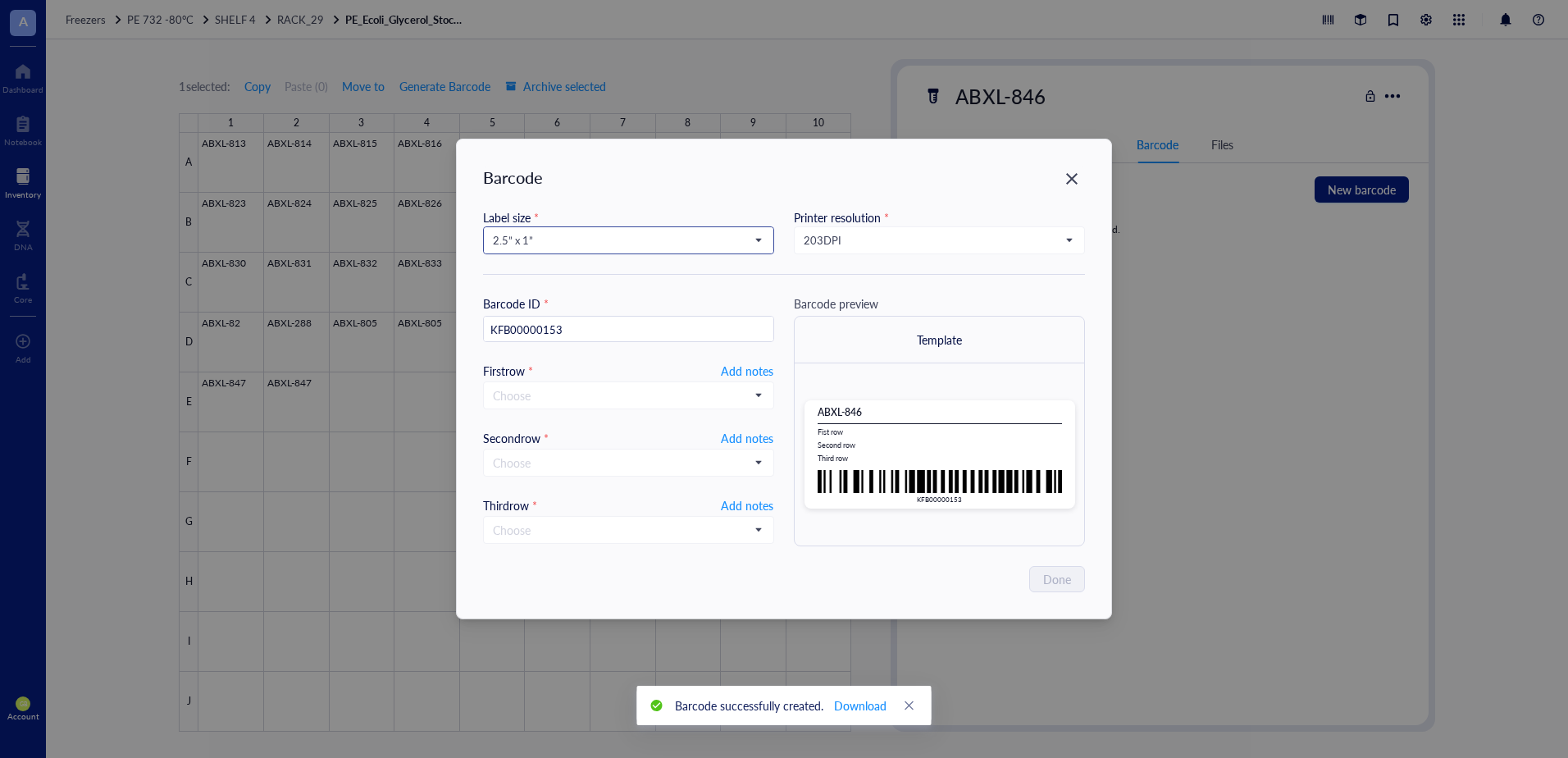
click at [590, 235] on span "2.5” x 1”" at bounding box center [627, 241] width 268 height 15
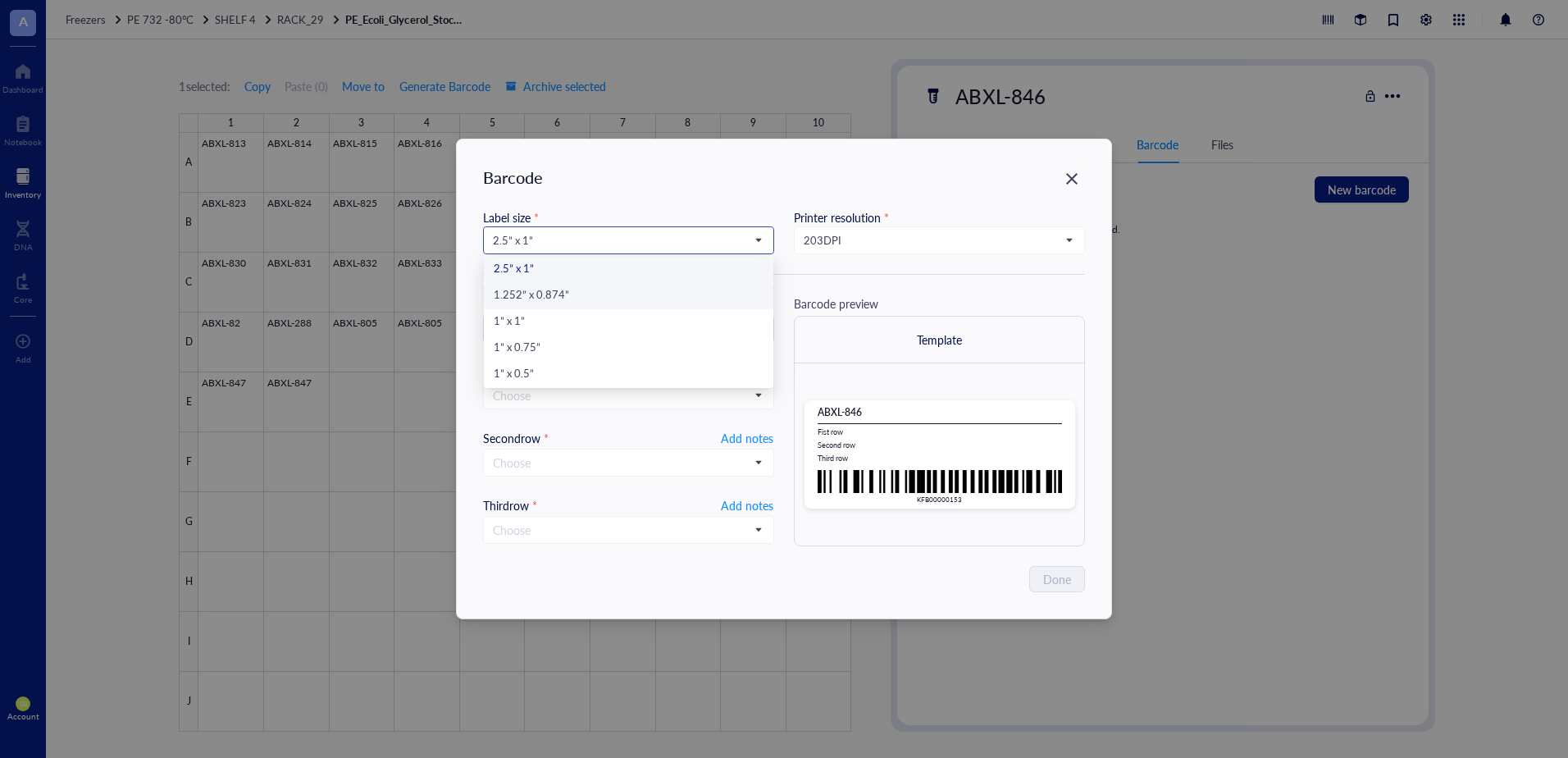
click at [596, 300] on div "1.252” x 0.874”" at bounding box center [628, 296] width 269 height 18
type input "KFB00000153"
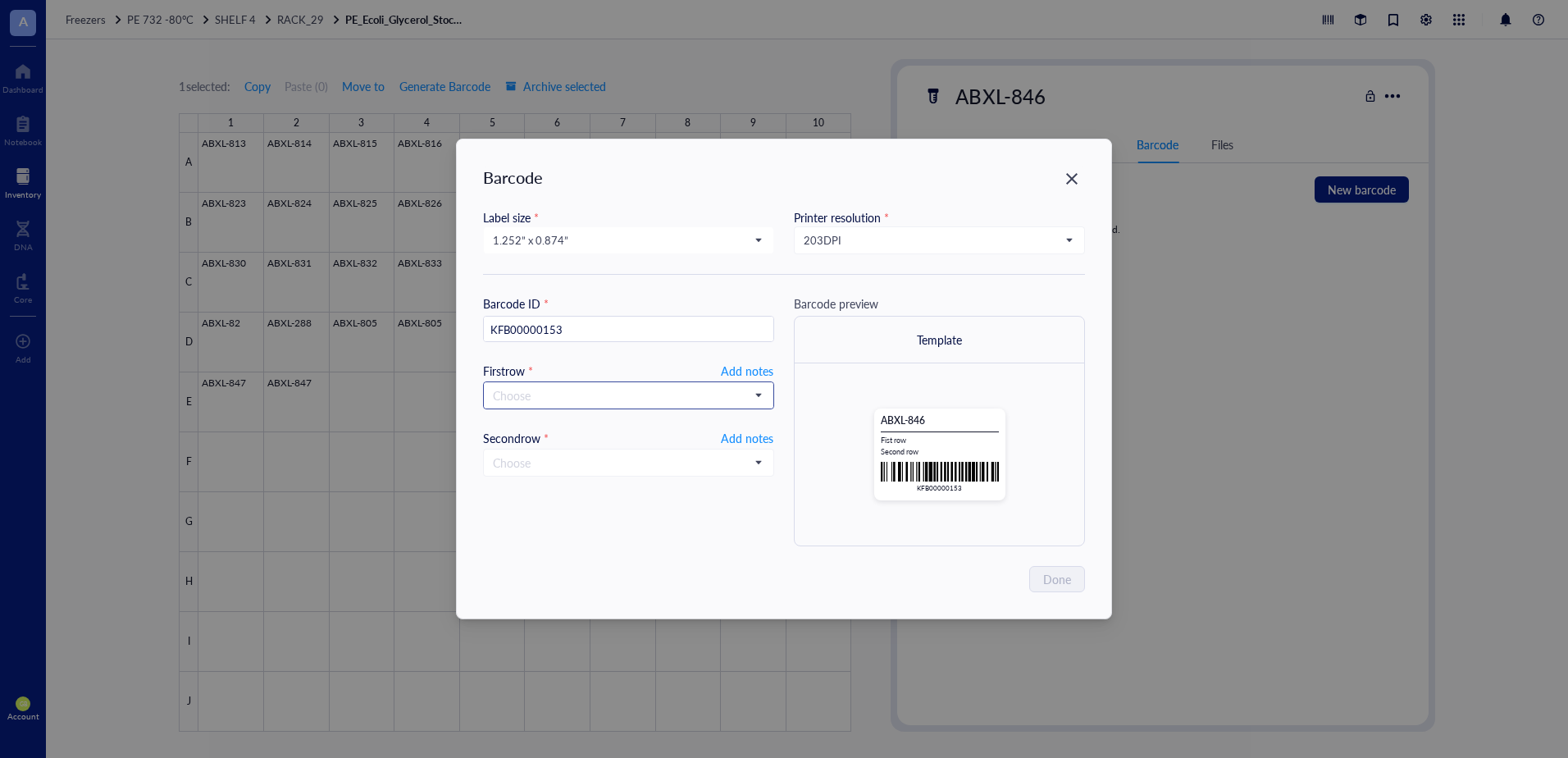
click at [565, 402] on input "search" at bounding box center [621, 396] width 257 height 25
click at [566, 527] on div "Bioreg lot id" at bounding box center [628, 529] width 269 height 18
click at [578, 388] on input "BioReg Lot ID" at bounding box center [628, 396] width 289 height 27
click at [632, 420] on div "Barcode ID * KFB00000153 First row * Select field BioReg Lot ID Second row * Ad…" at bounding box center [628, 419] width 291 height 251
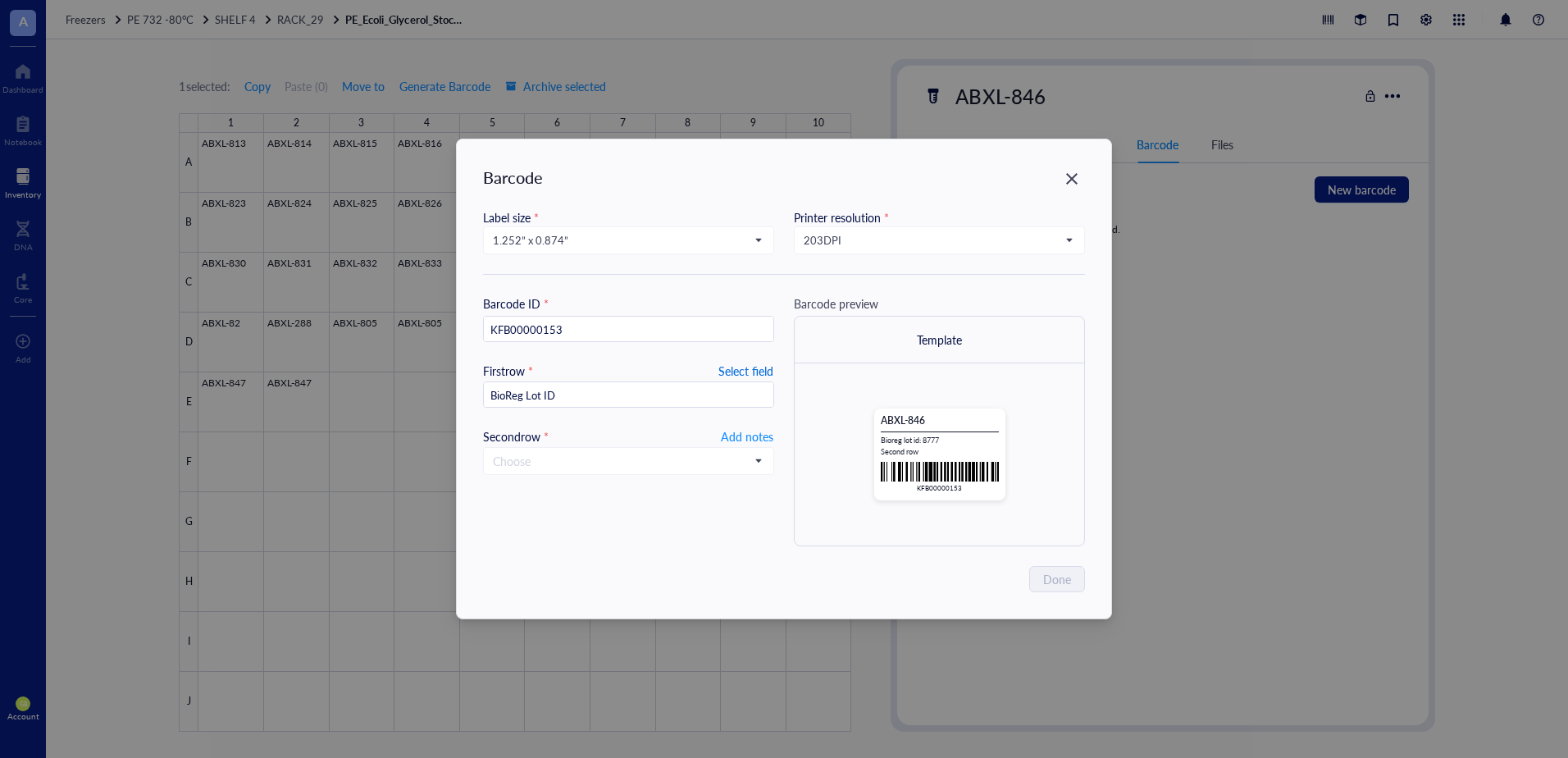
click at [730, 366] on span "Select field" at bounding box center [746, 370] width 55 height 20
click at [632, 396] on input "search" at bounding box center [621, 396] width 257 height 25
click at [545, 554] on div "Alias" at bounding box center [628, 556] width 269 height 18
click at [581, 455] on input "search" at bounding box center [621, 461] width 257 height 25
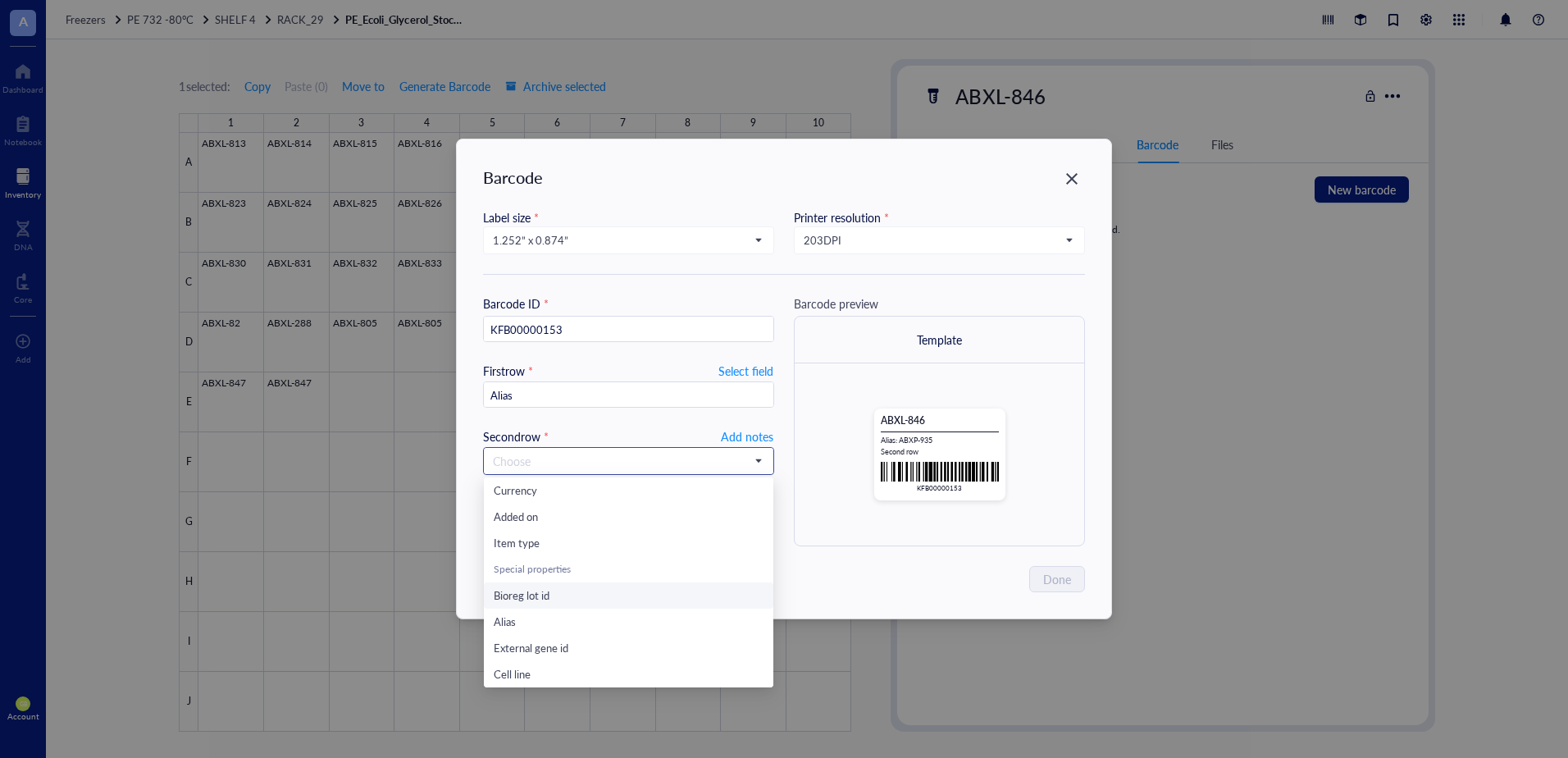
click at [561, 599] on div "Bioreg lot id" at bounding box center [628, 595] width 269 height 18
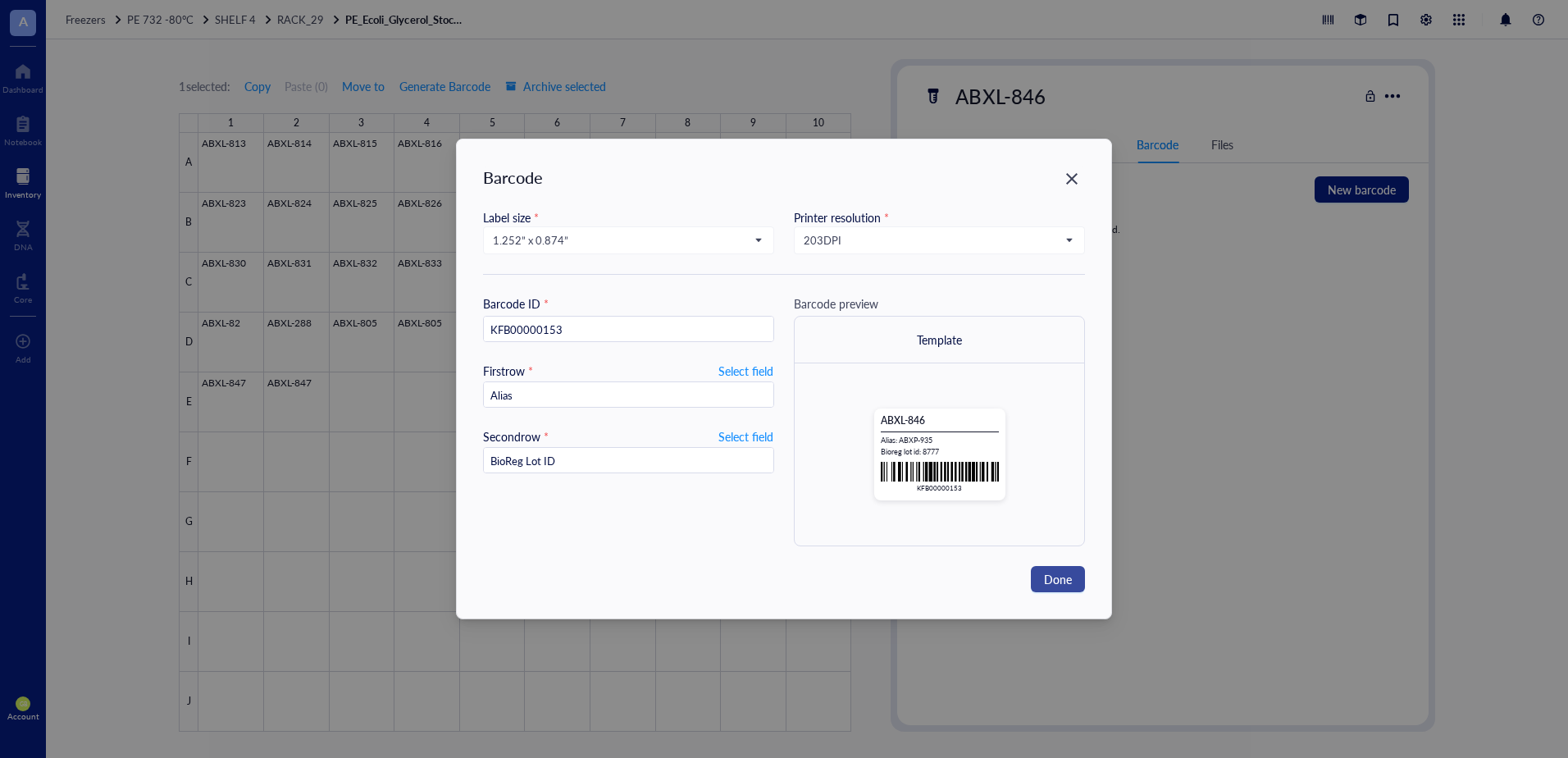
click at [1049, 577] on span "Done" at bounding box center [1057, 579] width 28 height 18
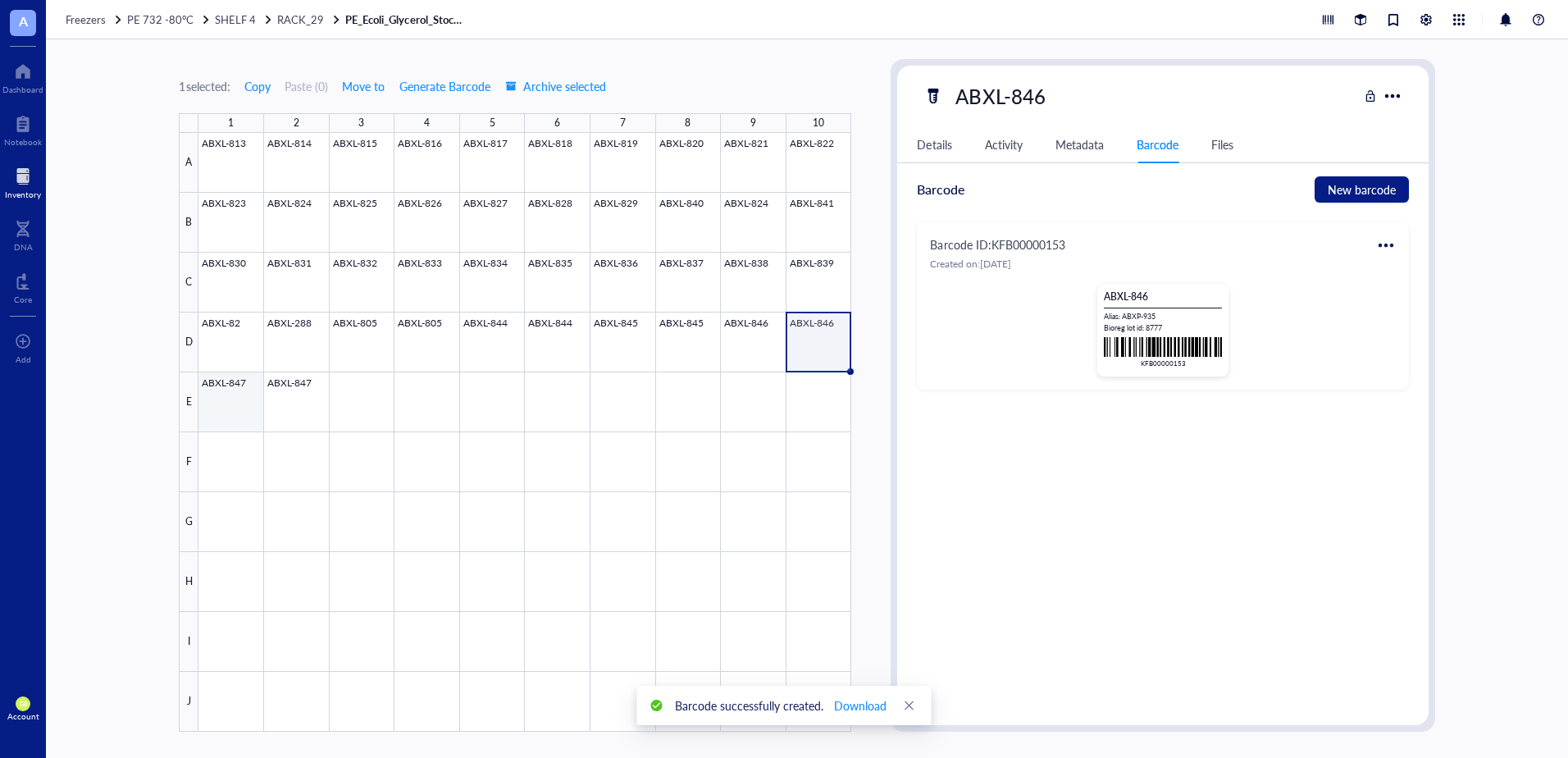
click at [226, 383] on div at bounding box center [525, 432] width 653 height 599
type textarea "Keep everyone on the same page…"
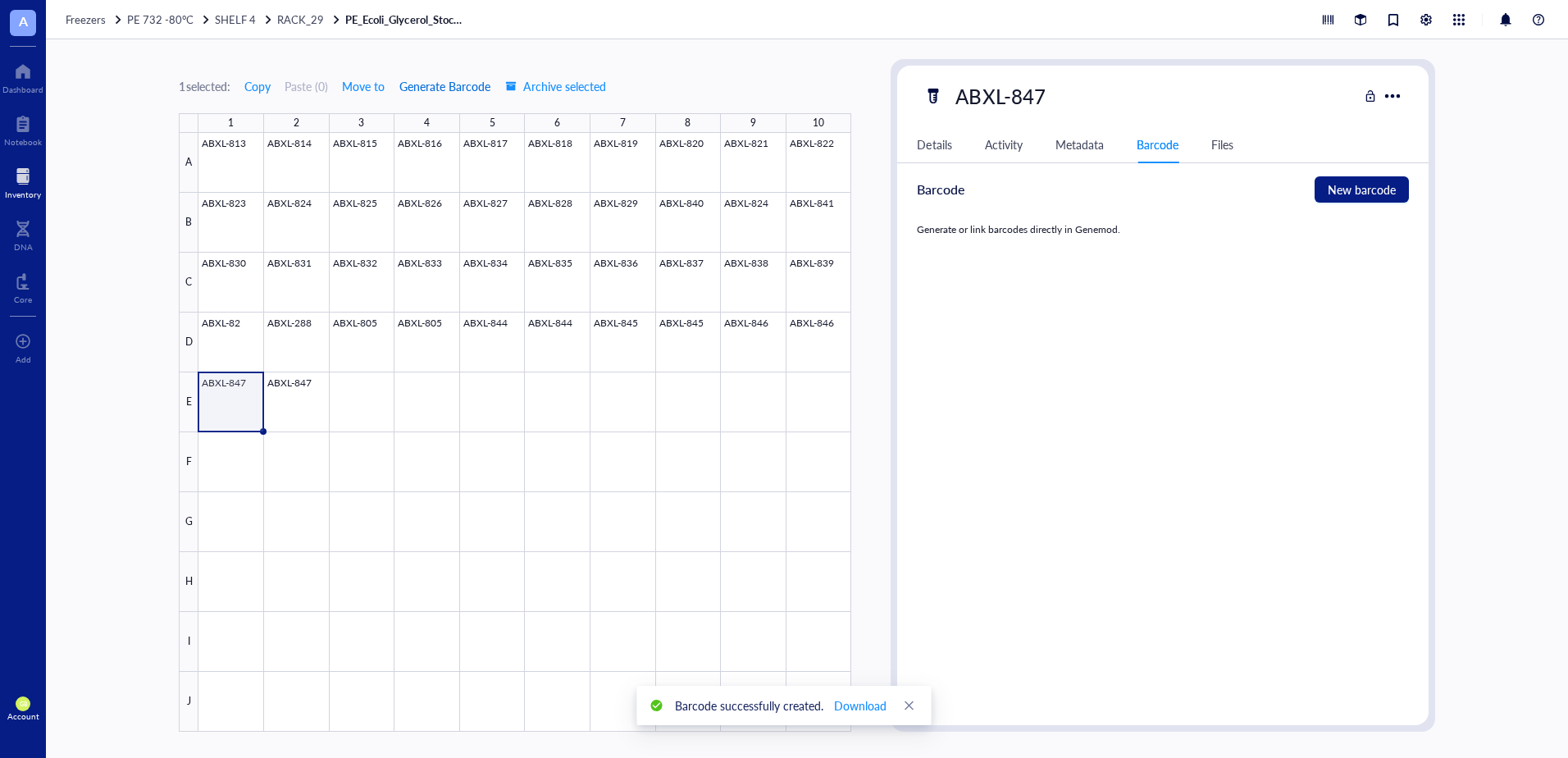
click at [444, 85] on span "Generate Barcode" at bounding box center [445, 86] width 91 height 13
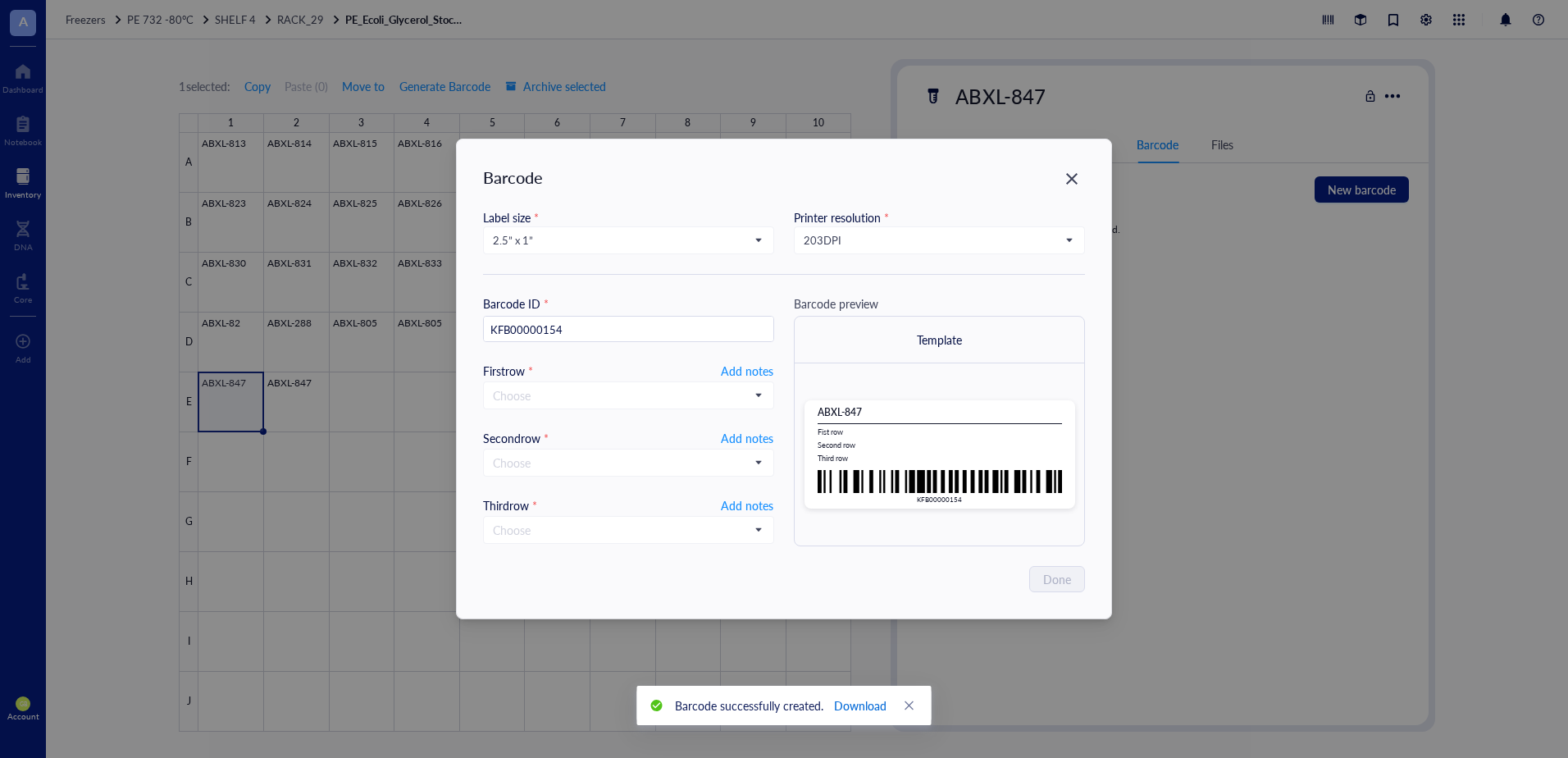
click at [846, 701] on span "Download" at bounding box center [859, 705] width 52 height 18
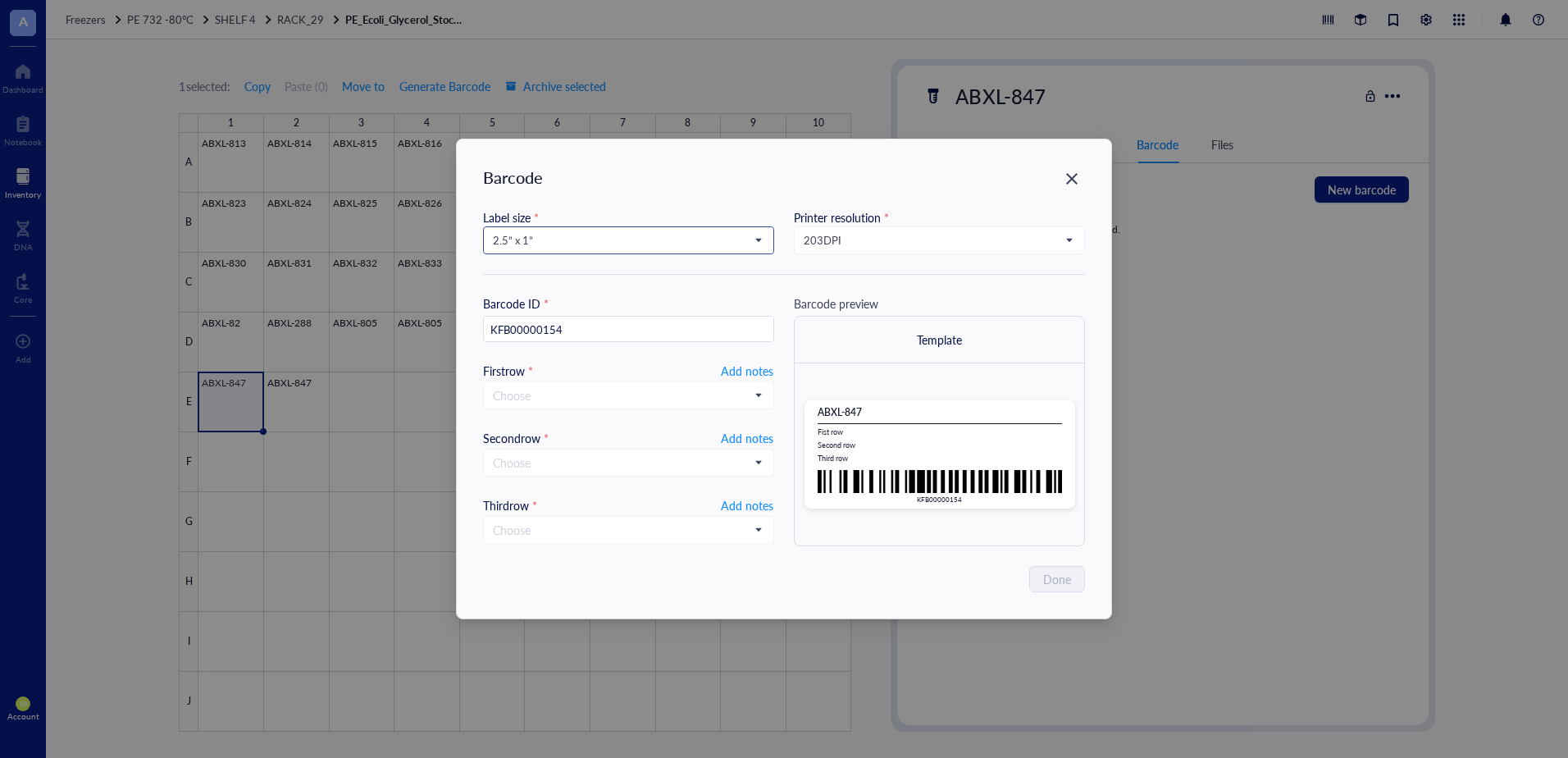
click at [596, 244] on span "2.5” x 1”" at bounding box center [627, 241] width 268 height 15
click at [591, 293] on div "1.252” x 0.874”" at bounding box center [628, 296] width 269 height 18
type input "KFB00000154"
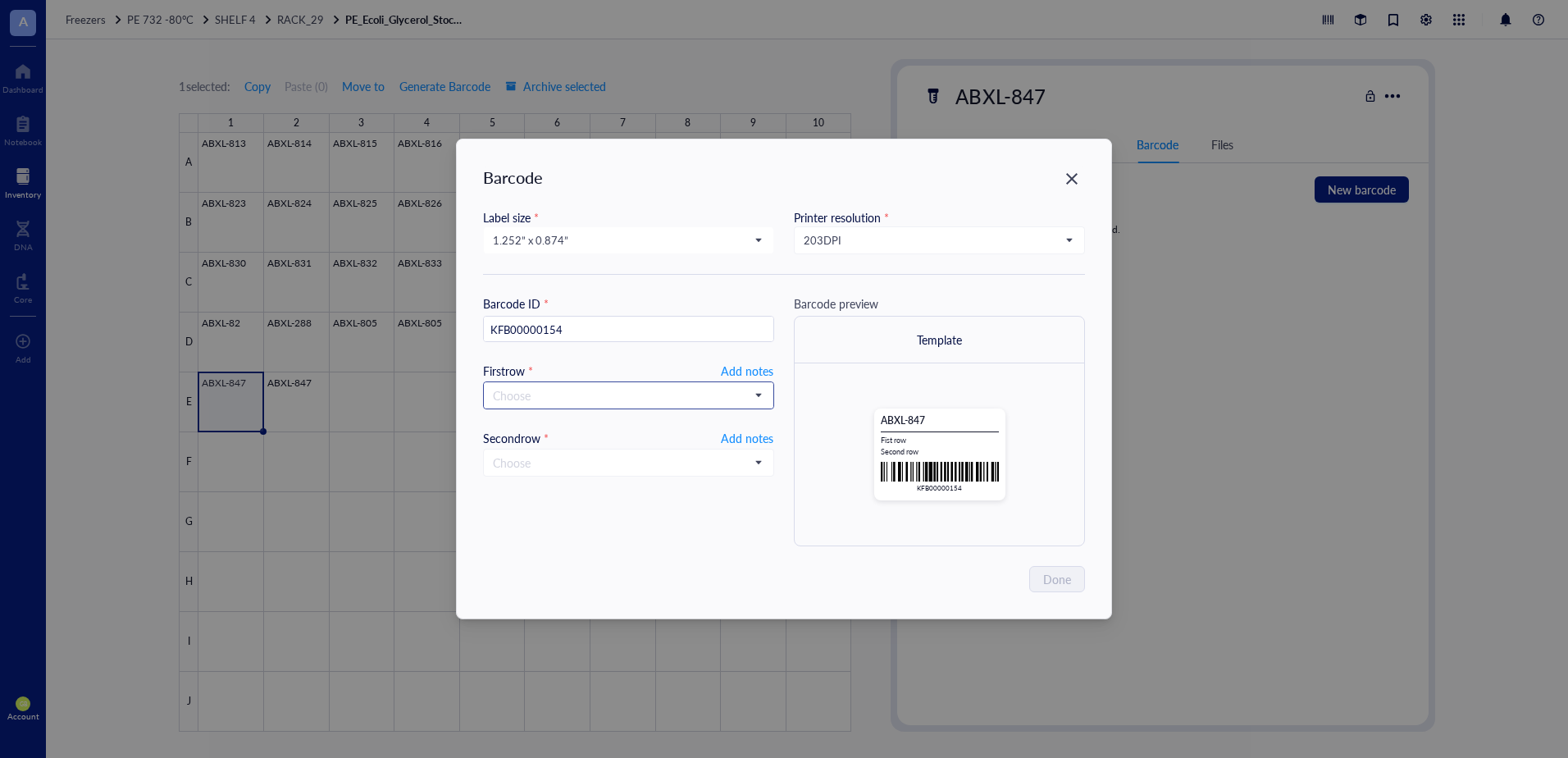
click at [565, 394] on input "search" at bounding box center [621, 396] width 257 height 25
click at [552, 565] on div "Alias" at bounding box center [628, 556] width 289 height 27
click at [555, 466] on input "search" at bounding box center [621, 461] width 257 height 25
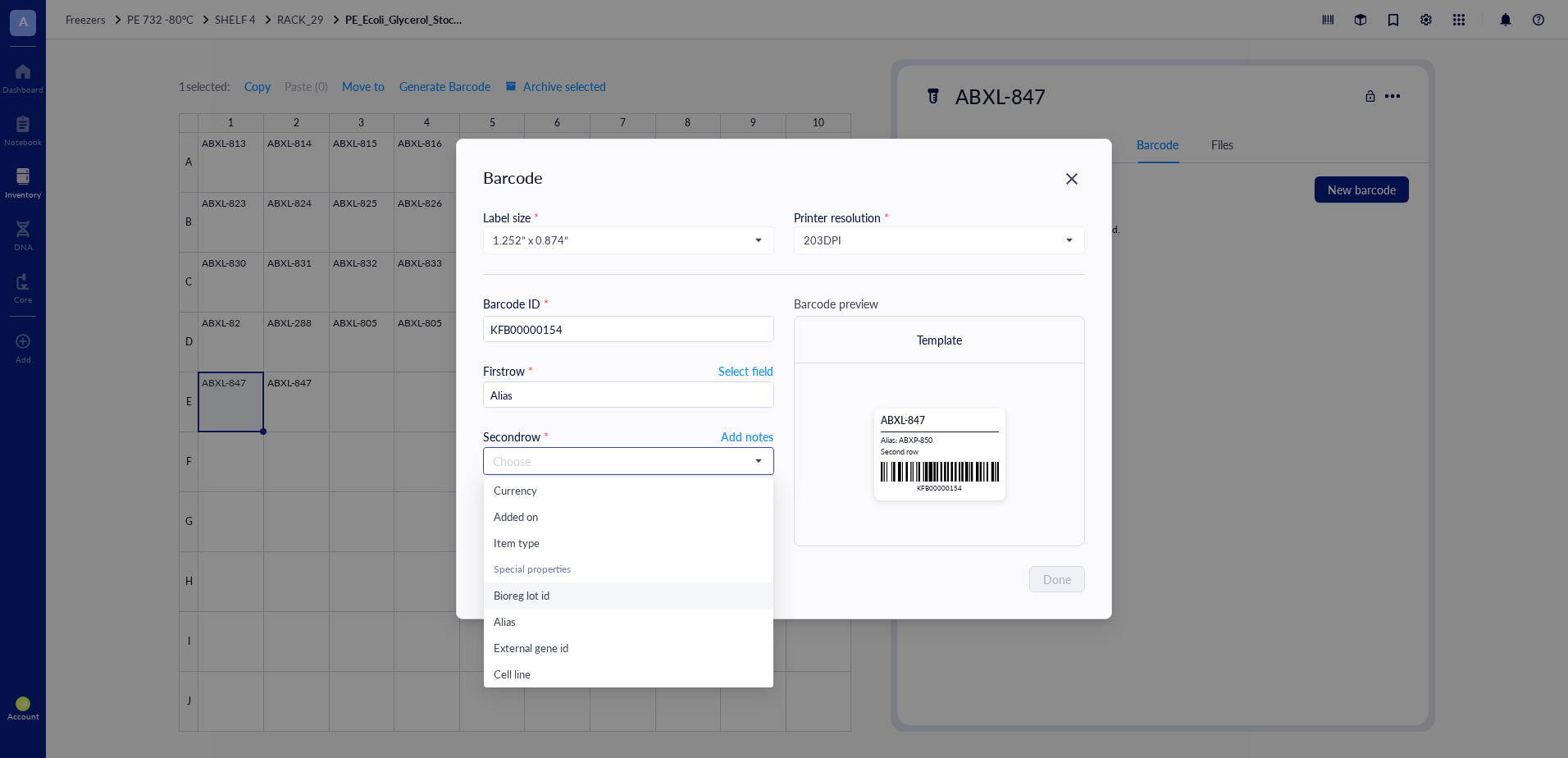
click at [554, 589] on div "Bioreg lot id" at bounding box center [628, 595] width 269 height 18
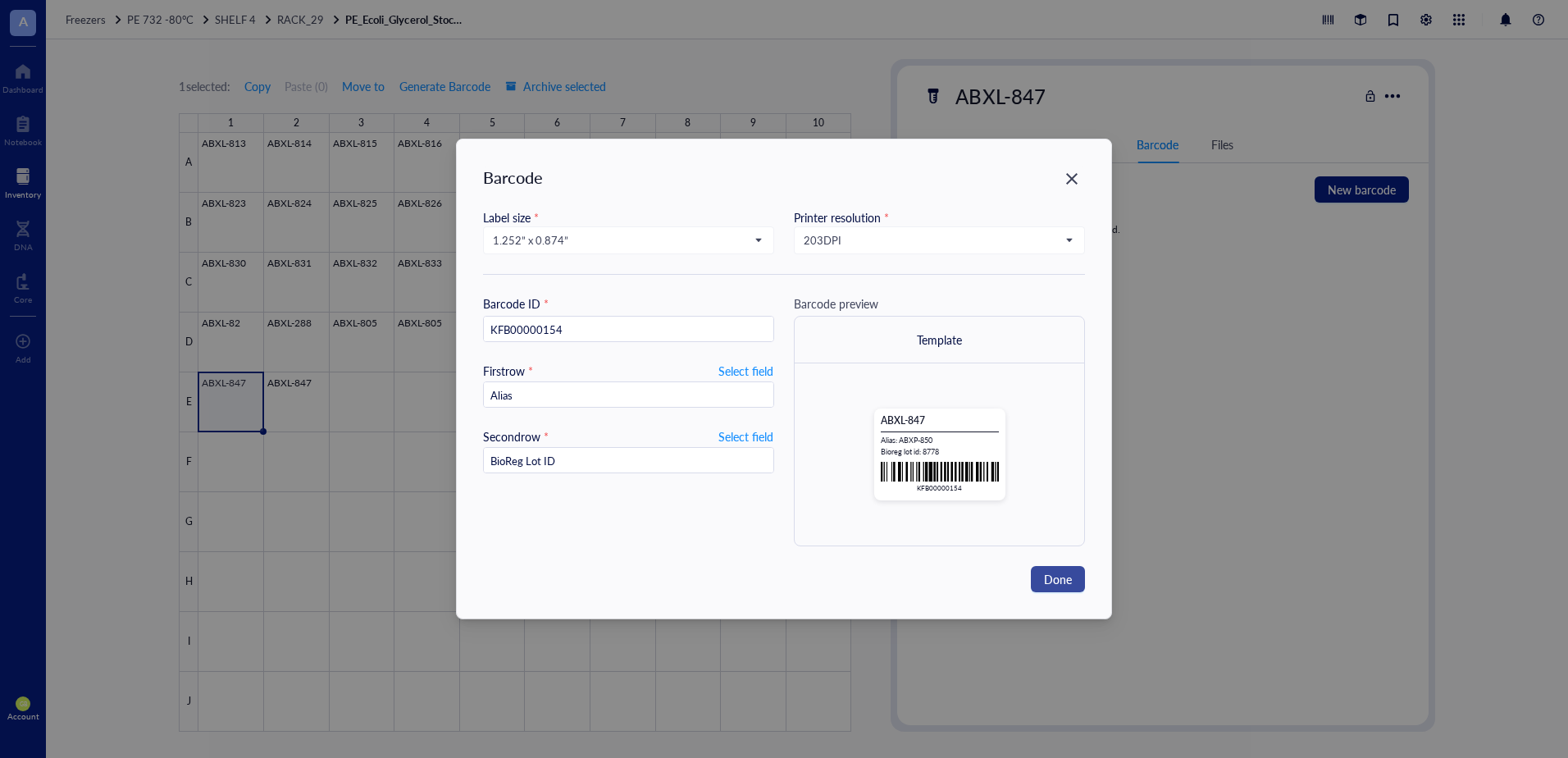
click at [1056, 577] on span "Done" at bounding box center [1057, 579] width 28 height 18
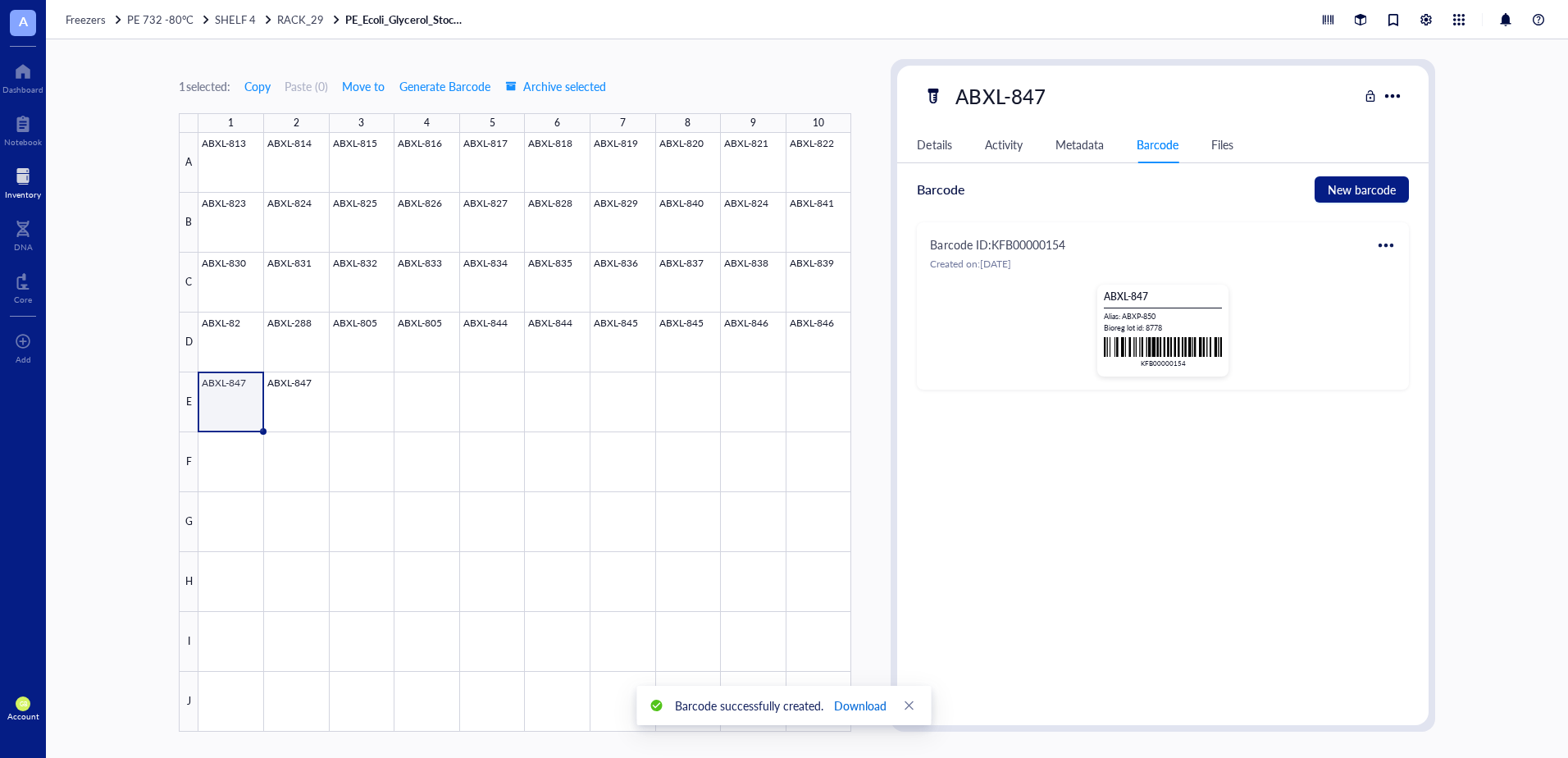
click at [858, 703] on span "Download" at bounding box center [859, 705] width 52 height 18
drag, startPoint x: 300, startPoint y: 389, endPoint x: 308, endPoint y: 389, distance: 8.0
click at [300, 389] on div at bounding box center [525, 432] width 653 height 599
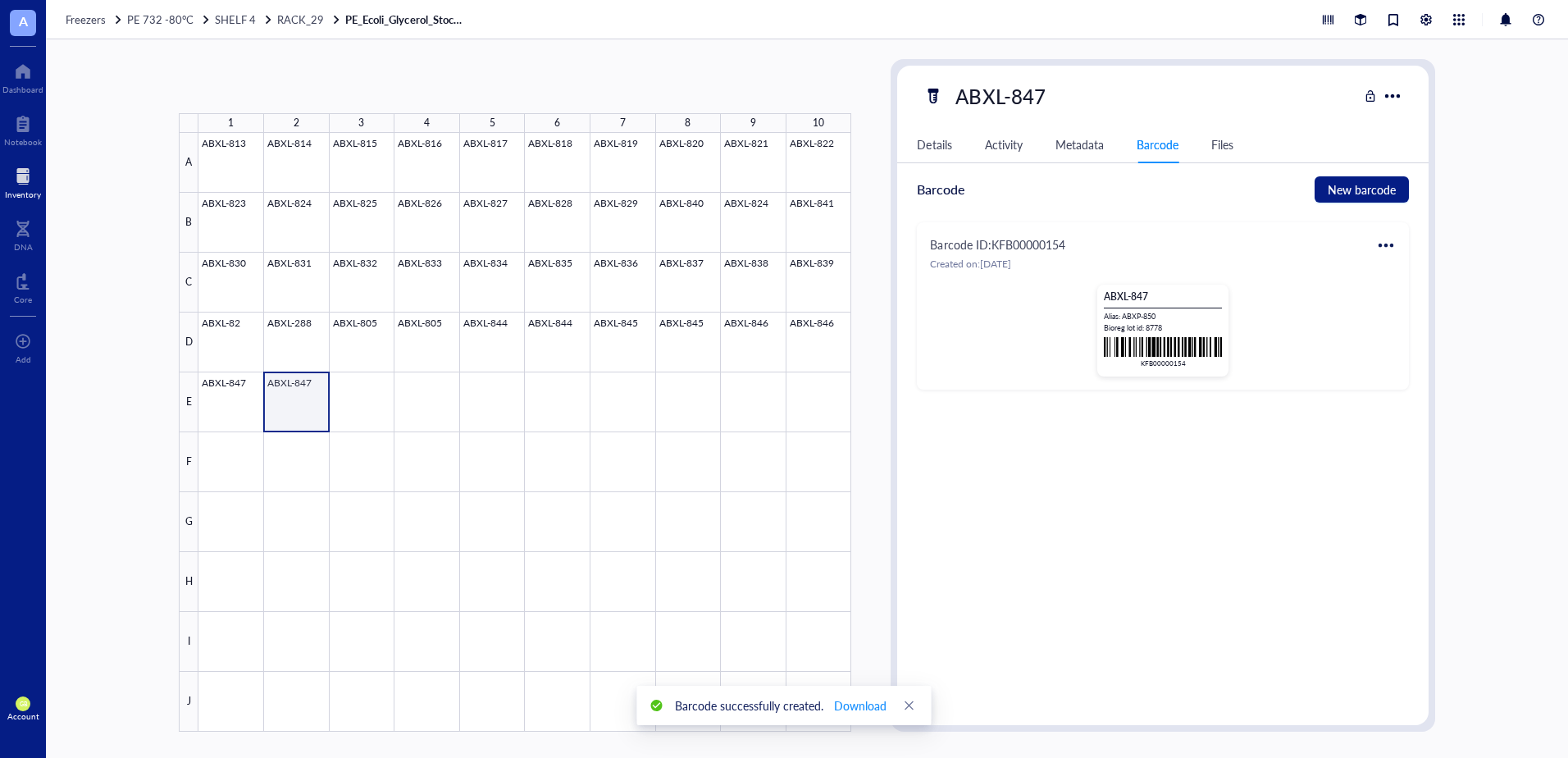
type textarea "Keep everyone on the same page…"
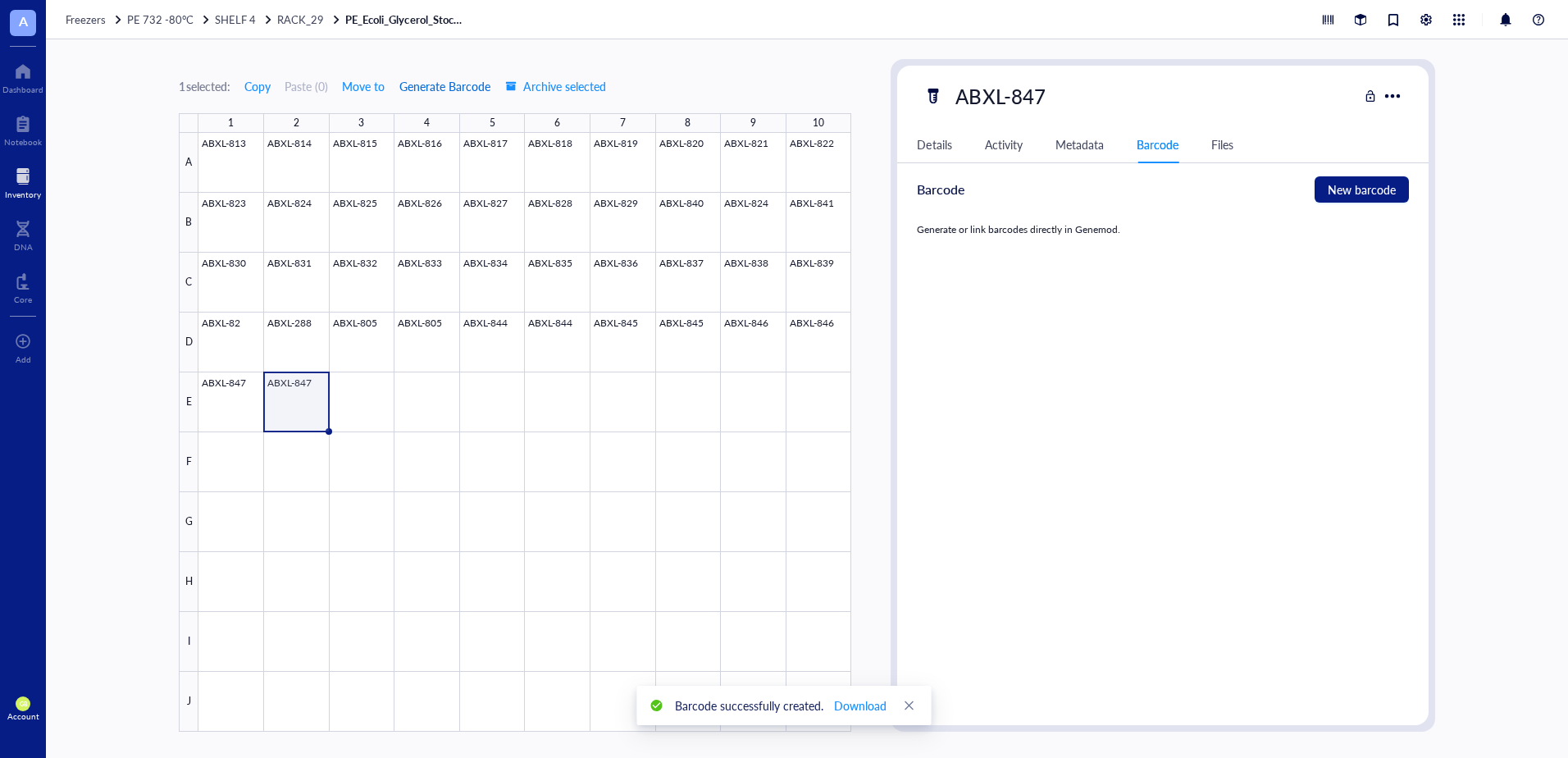
click at [445, 87] on span "Generate Barcode" at bounding box center [445, 86] width 91 height 13
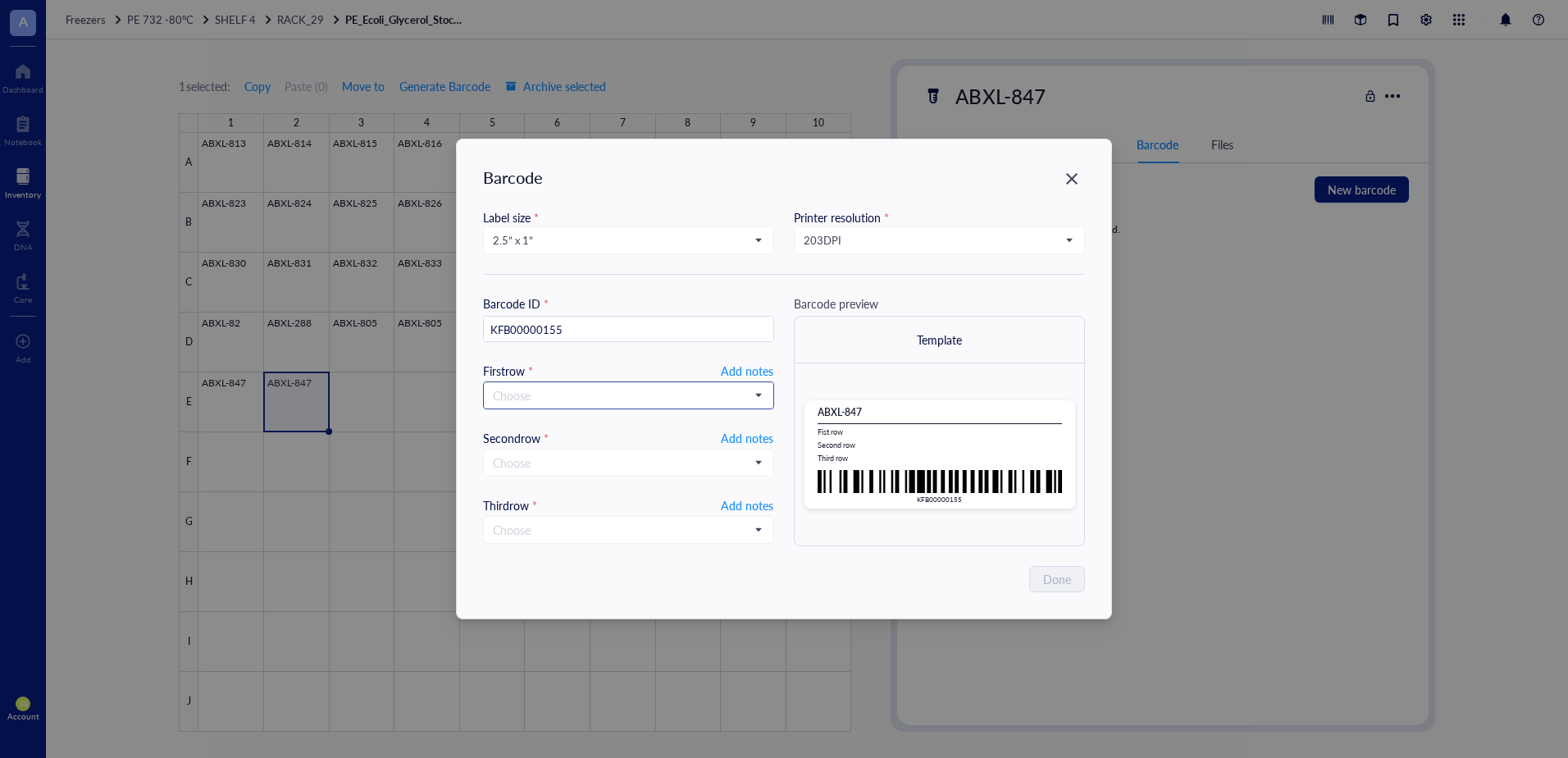
click at [564, 386] on input "search" at bounding box center [621, 396] width 257 height 25
click at [539, 555] on div "Alias" at bounding box center [628, 556] width 269 height 18
click at [529, 231] on input "search" at bounding box center [621, 240] width 257 height 25
click at [550, 305] on div "1.252” x 0.874”" at bounding box center [628, 296] width 269 height 18
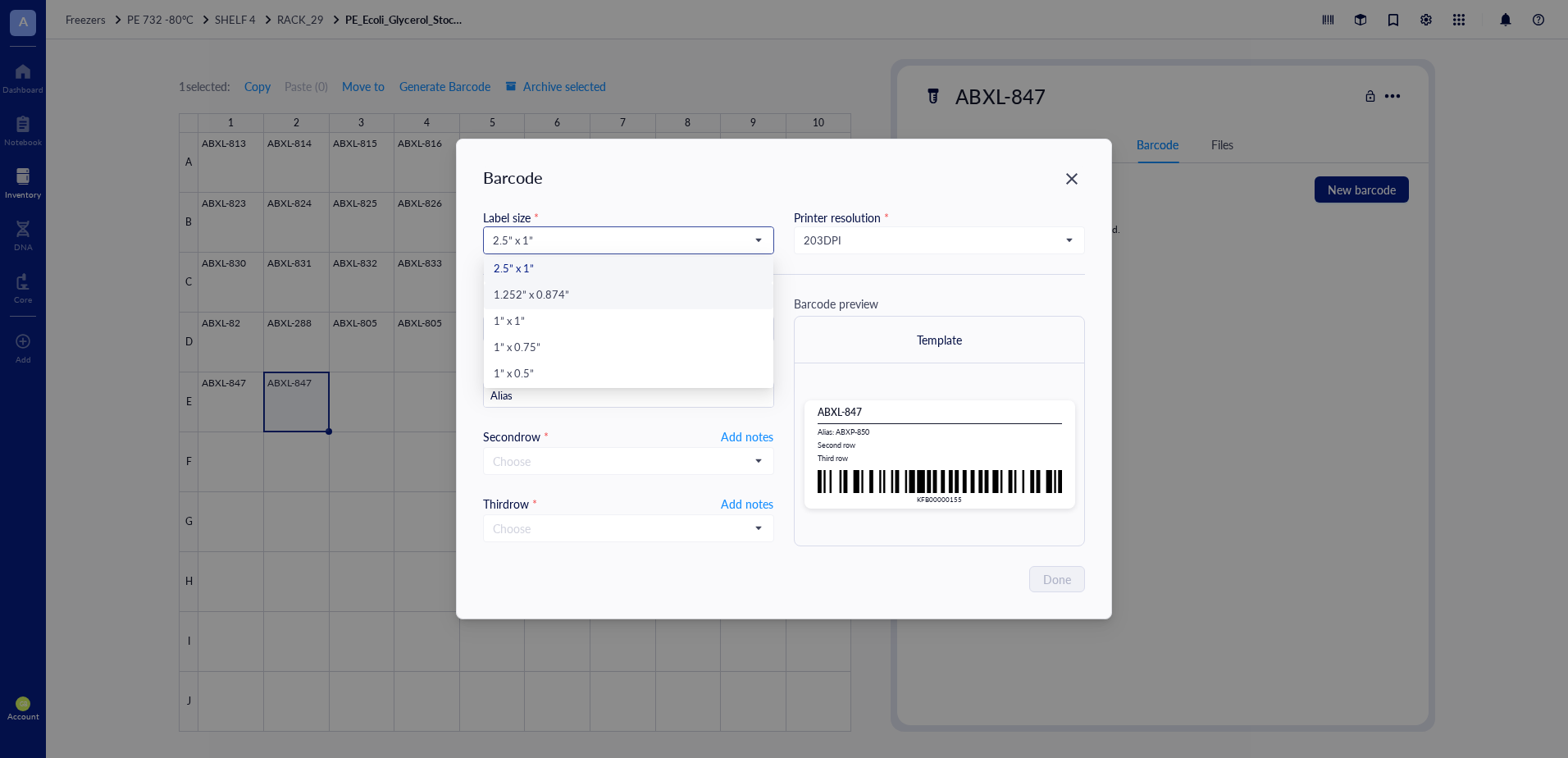
type input "KFB00000155"
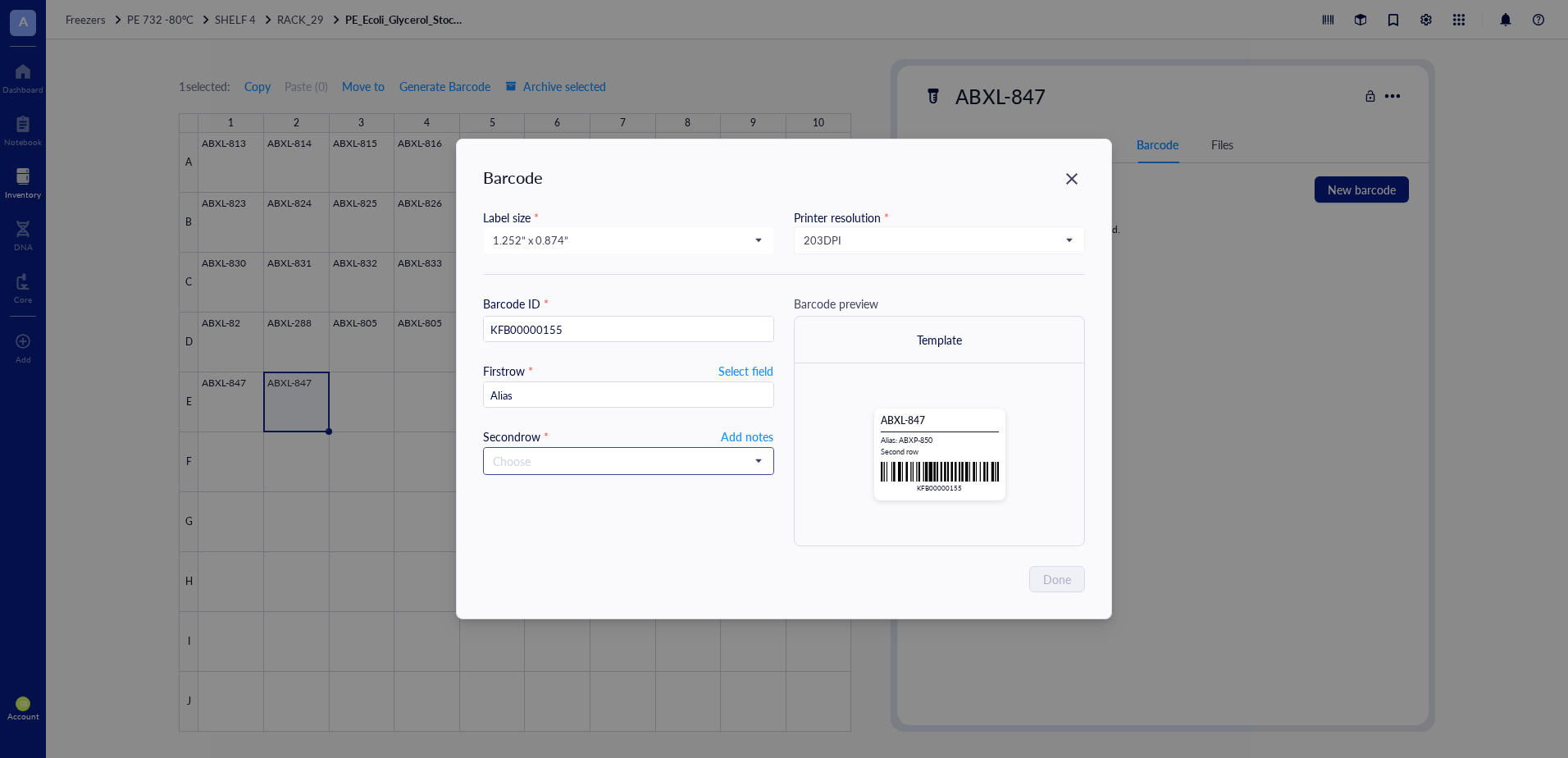
click at [539, 468] on input "search" at bounding box center [621, 461] width 257 height 25
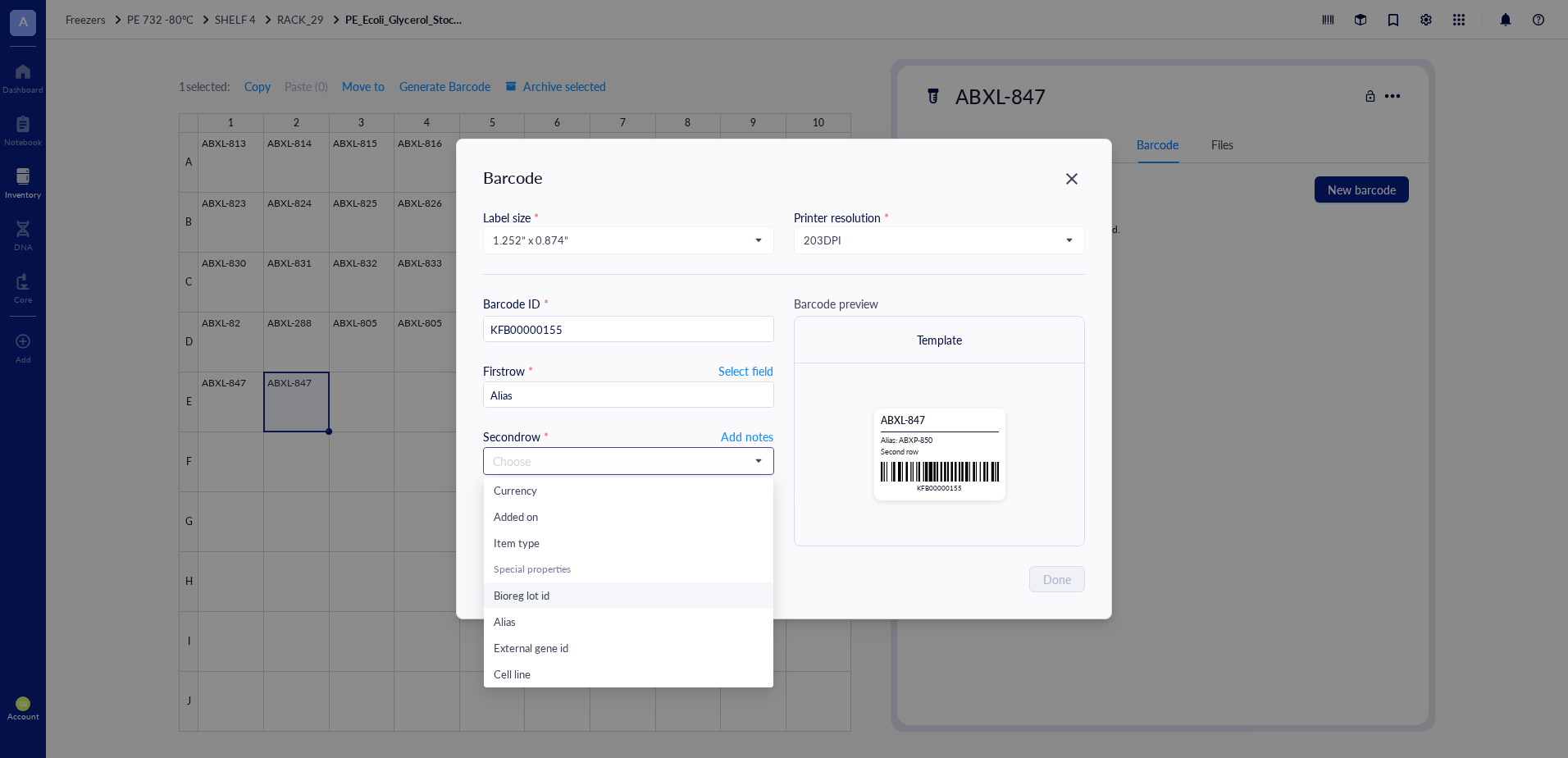
click at [566, 603] on div "Bioreg lot id" at bounding box center [628, 595] width 269 height 18
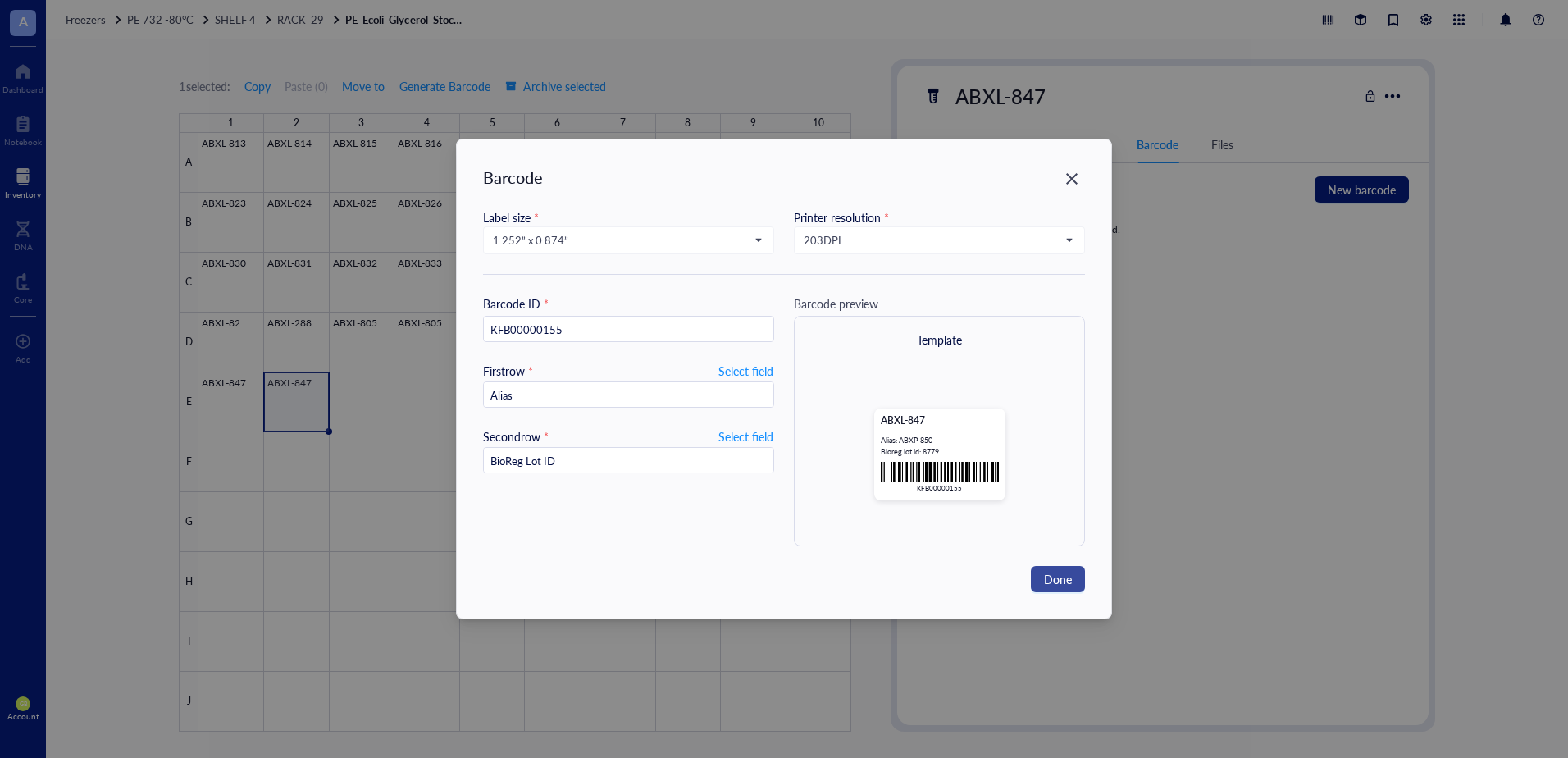
click at [1061, 576] on span "Done" at bounding box center [1057, 579] width 28 height 18
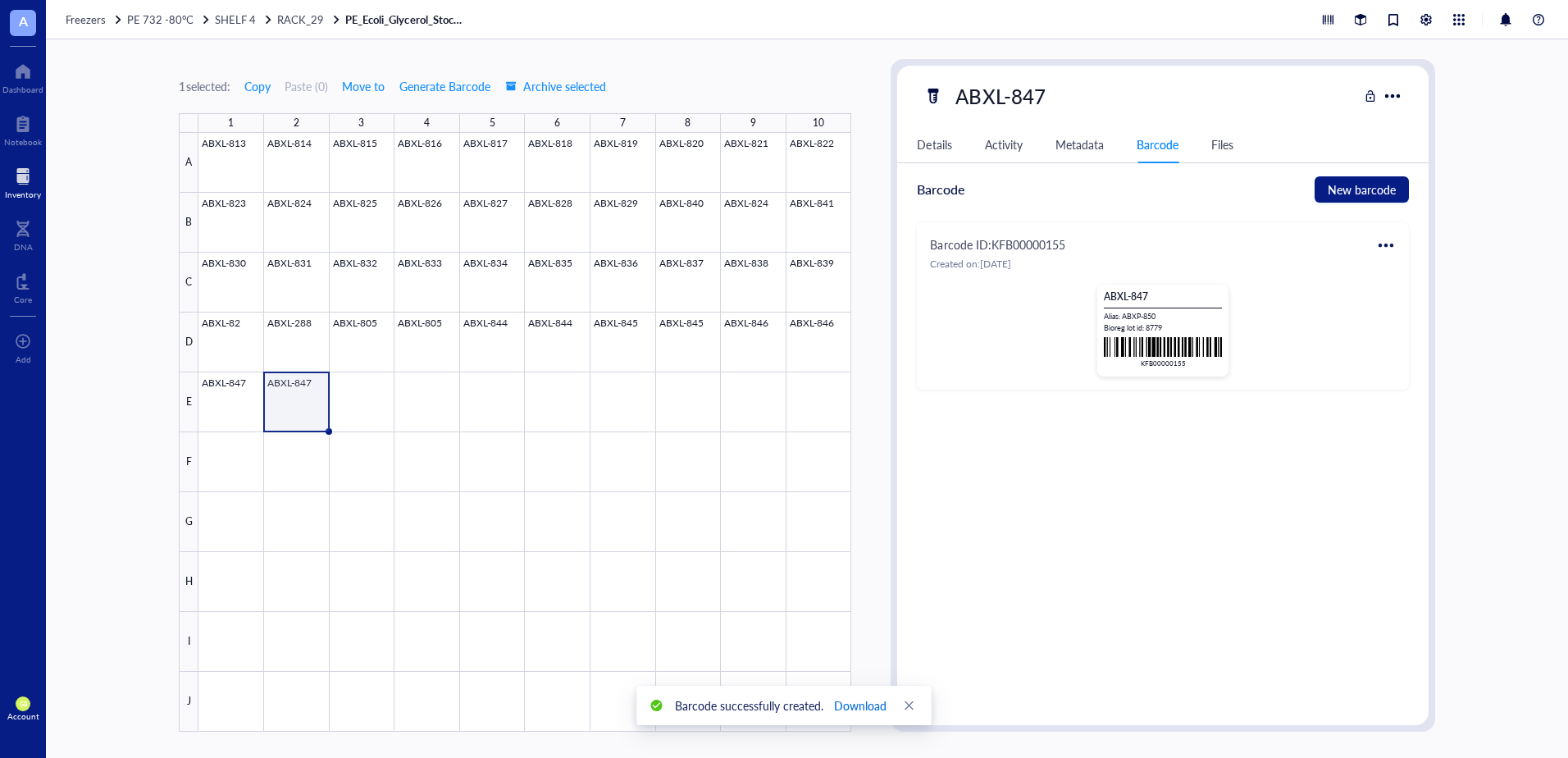
click at [861, 705] on span "Download" at bounding box center [859, 705] width 52 height 18
